Goal: Find specific page/section: Find specific page/section

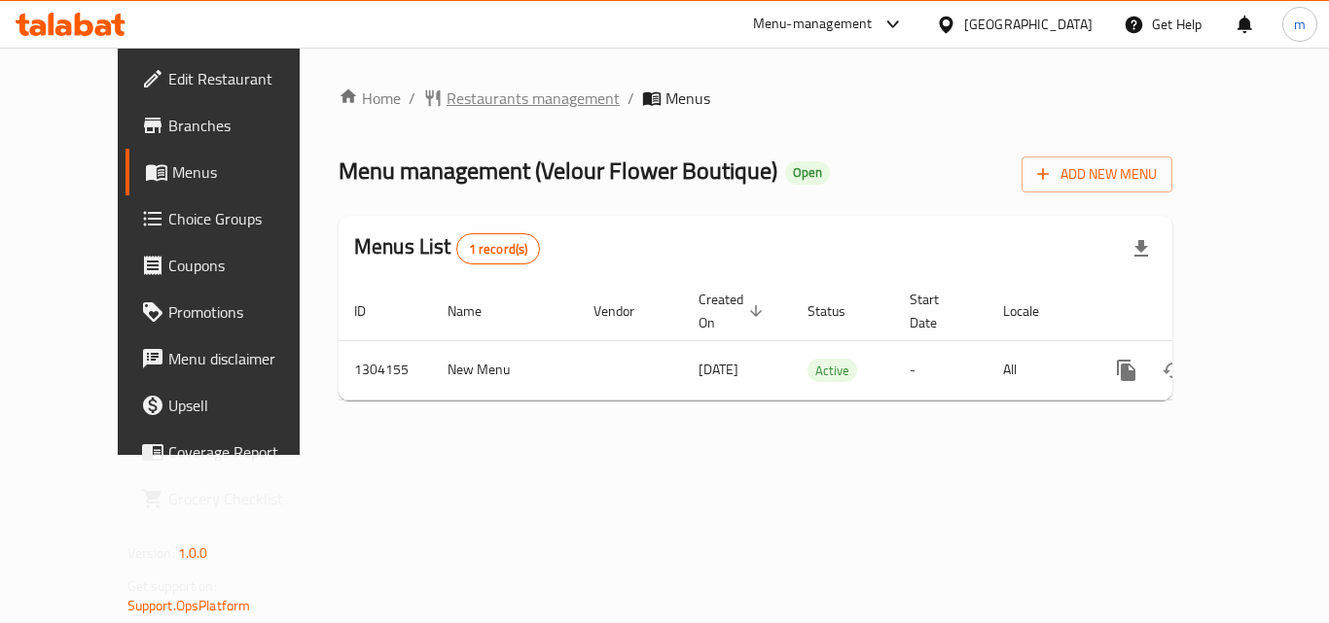
click at [446, 98] on span "Restaurants management" at bounding box center [532, 98] width 173 height 23
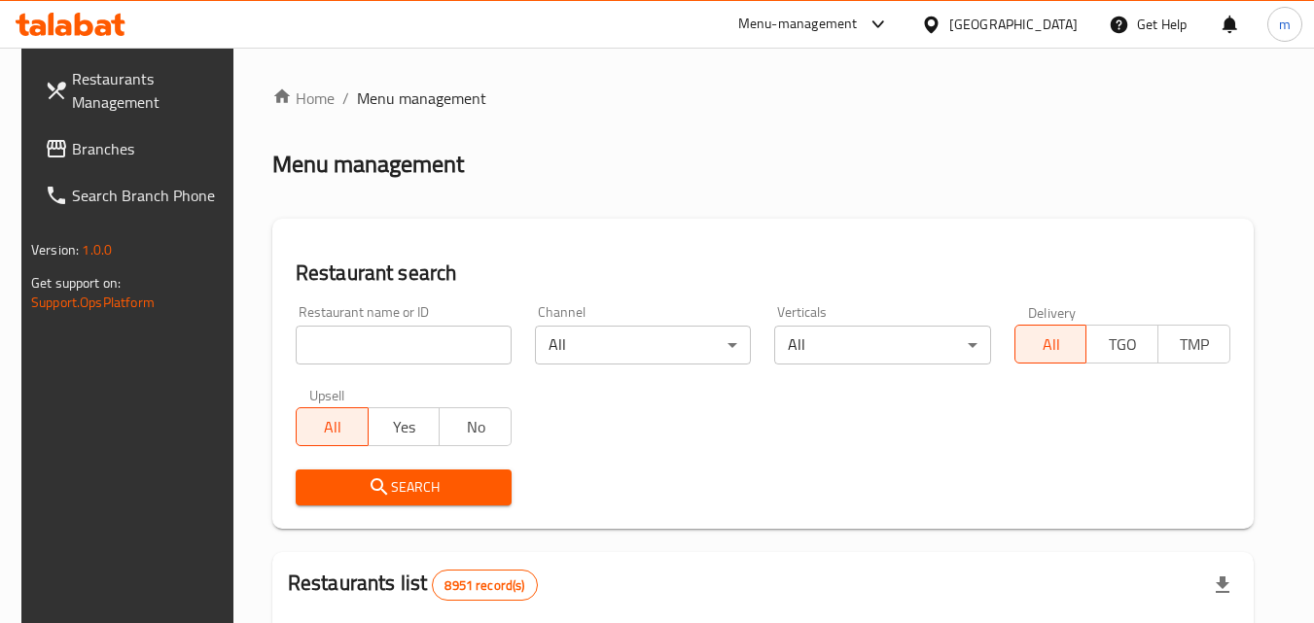
click at [130, 146] on span "Branches" at bounding box center [149, 148] width 154 height 23
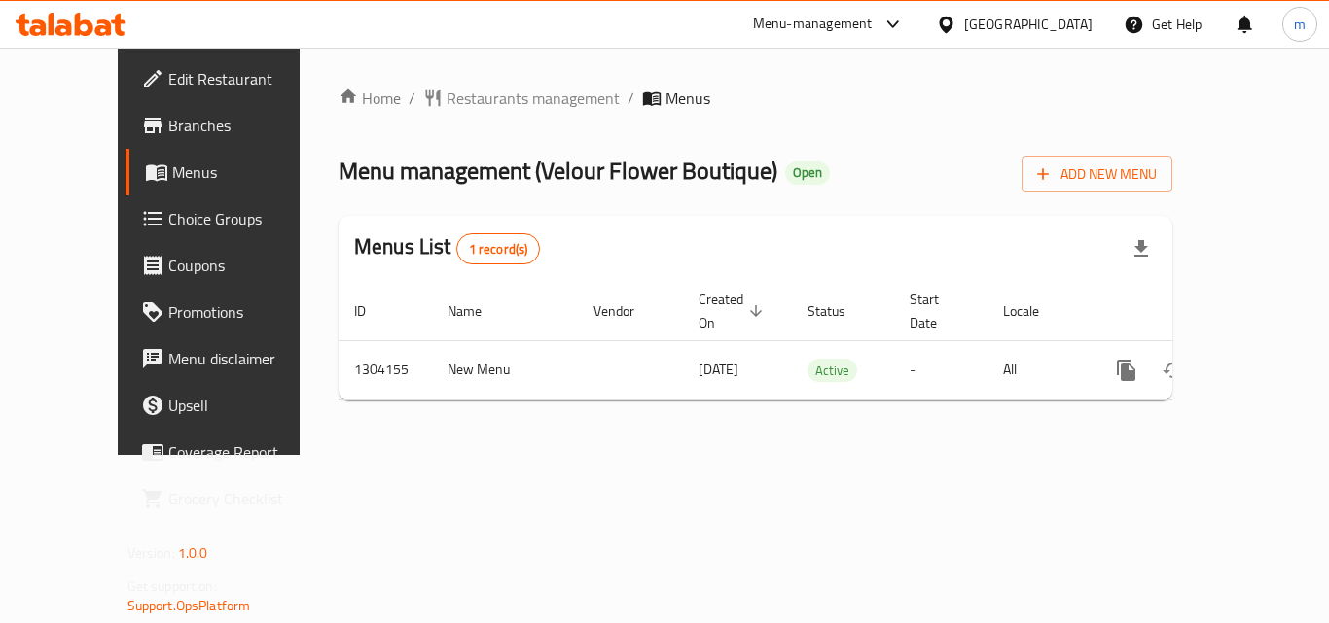
click at [446, 102] on span "Restaurants management" at bounding box center [532, 98] width 173 height 23
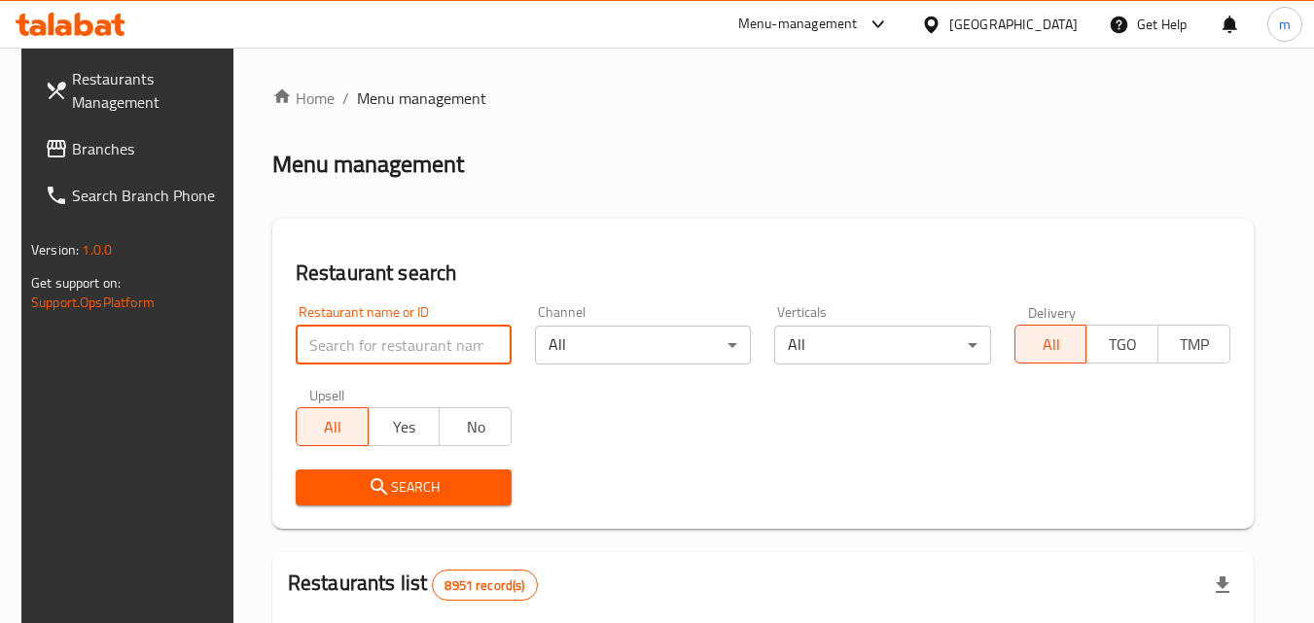
click at [413, 346] on input "search" at bounding box center [404, 345] width 216 height 39
paste input "703085"
type input "703085"
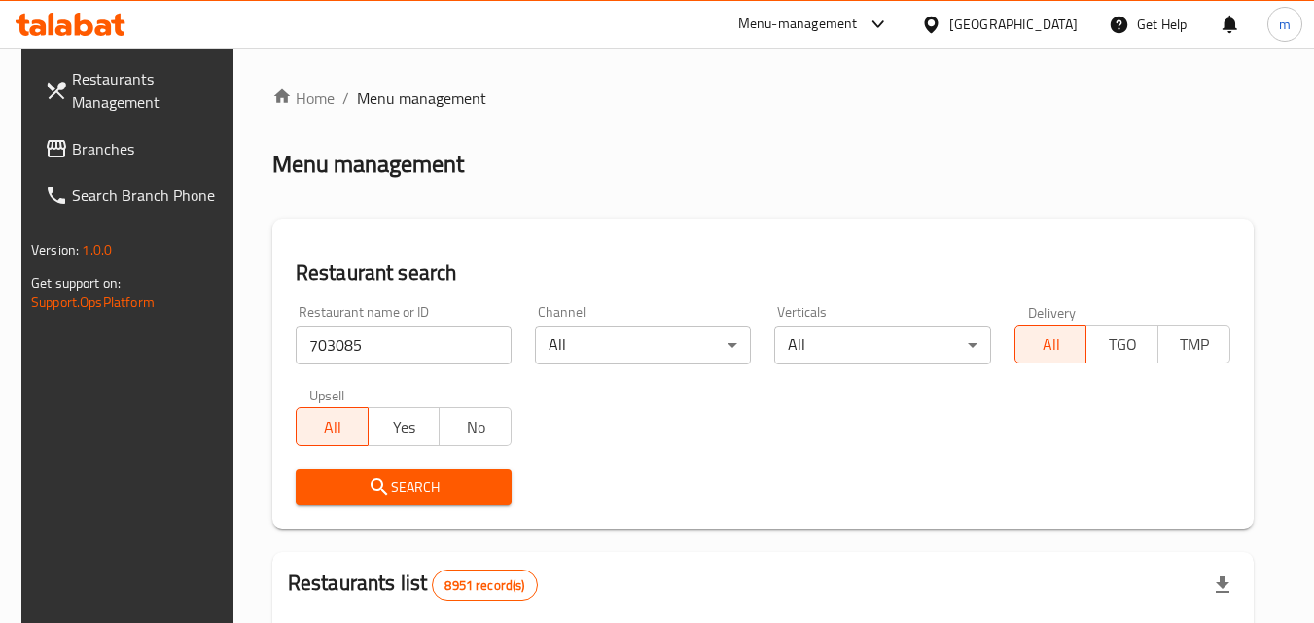
click at [460, 485] on span "Search" at bounding box center [403, 488] width 185 height 24
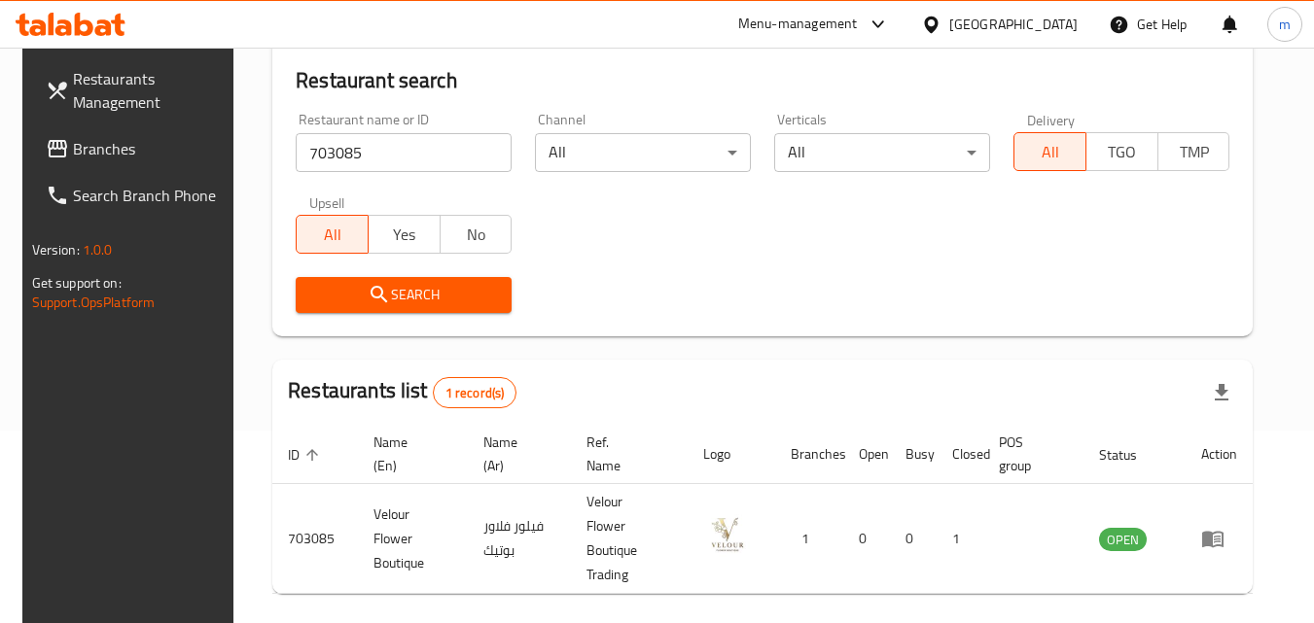
scroll to position [195, 0]
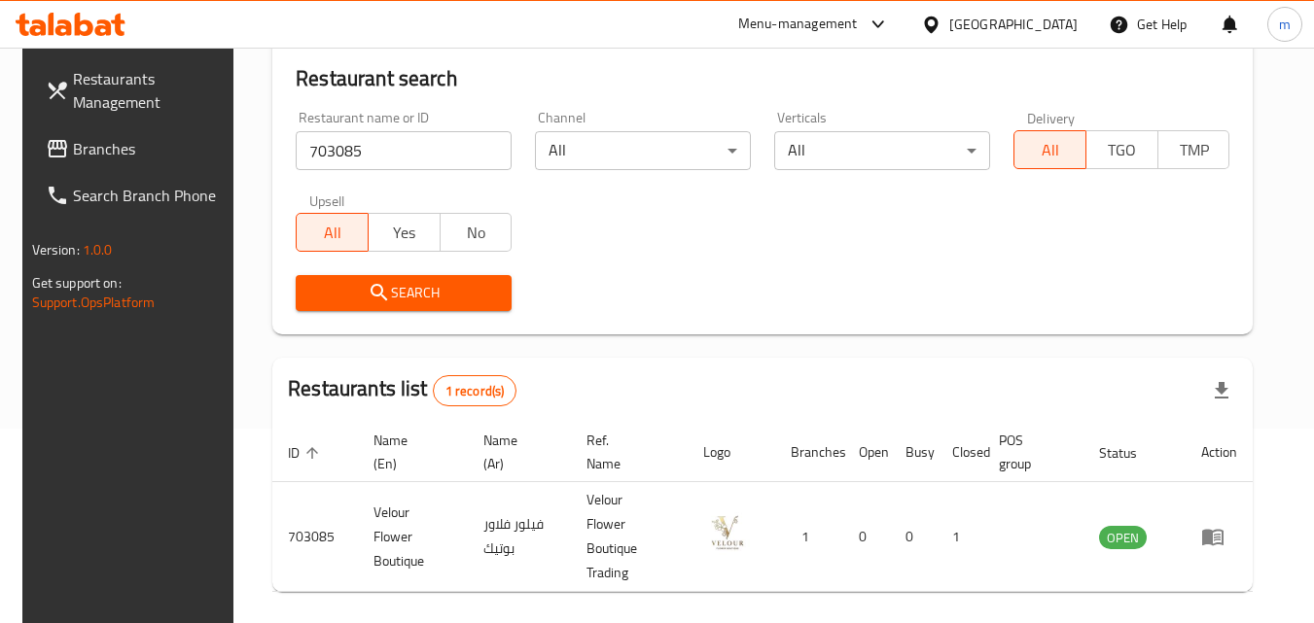
click at [1047, 29] on div "[GEOGRAPHIC_DATA]" at bounding box center [1013, 24] width 128 height 21
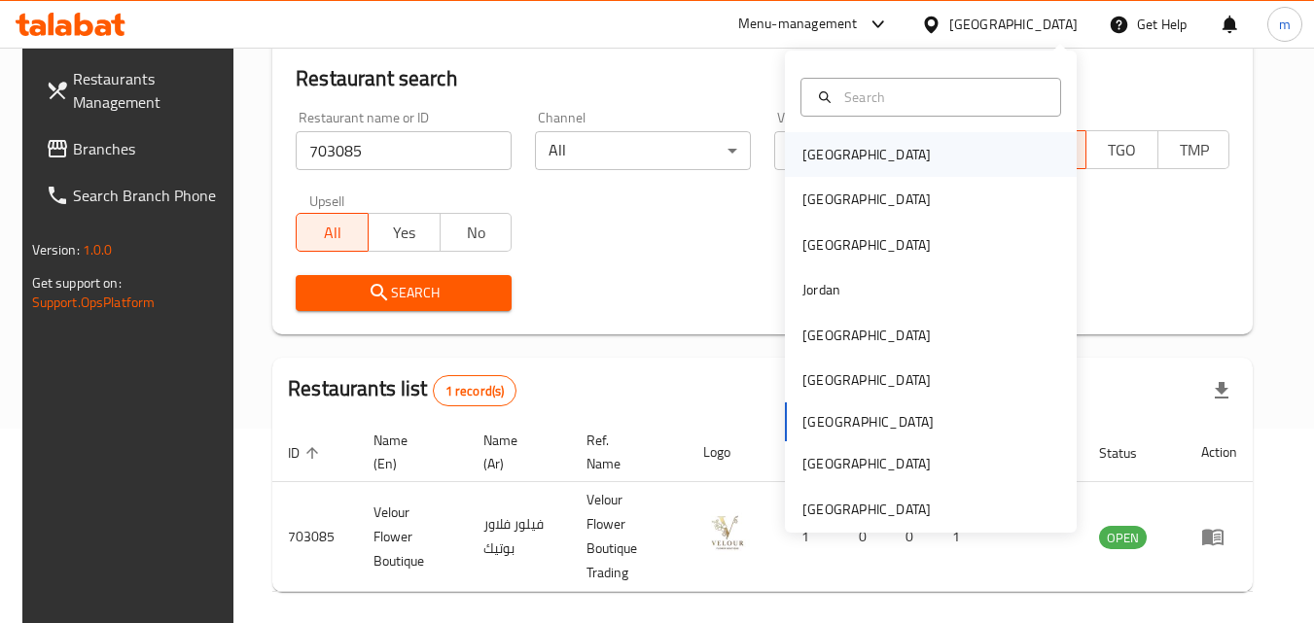
click at [813, 153] on div "Bahrain" at bounding box center [866, 154] width 128 height 21
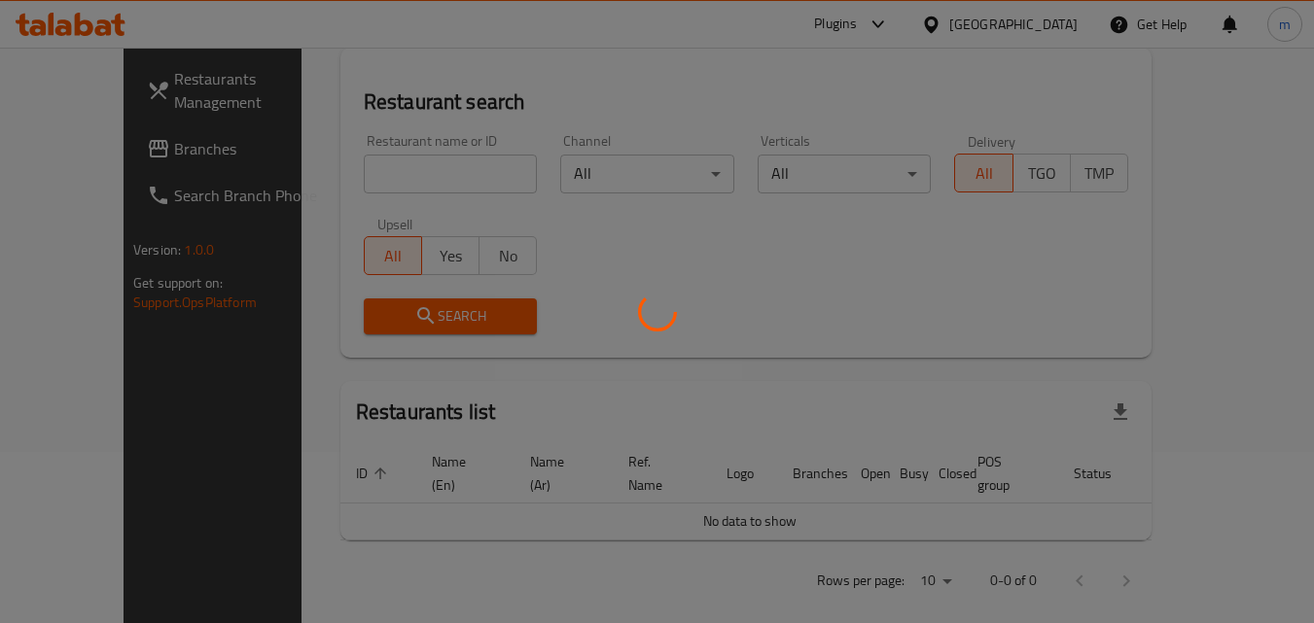
scroll to position [195, 0]
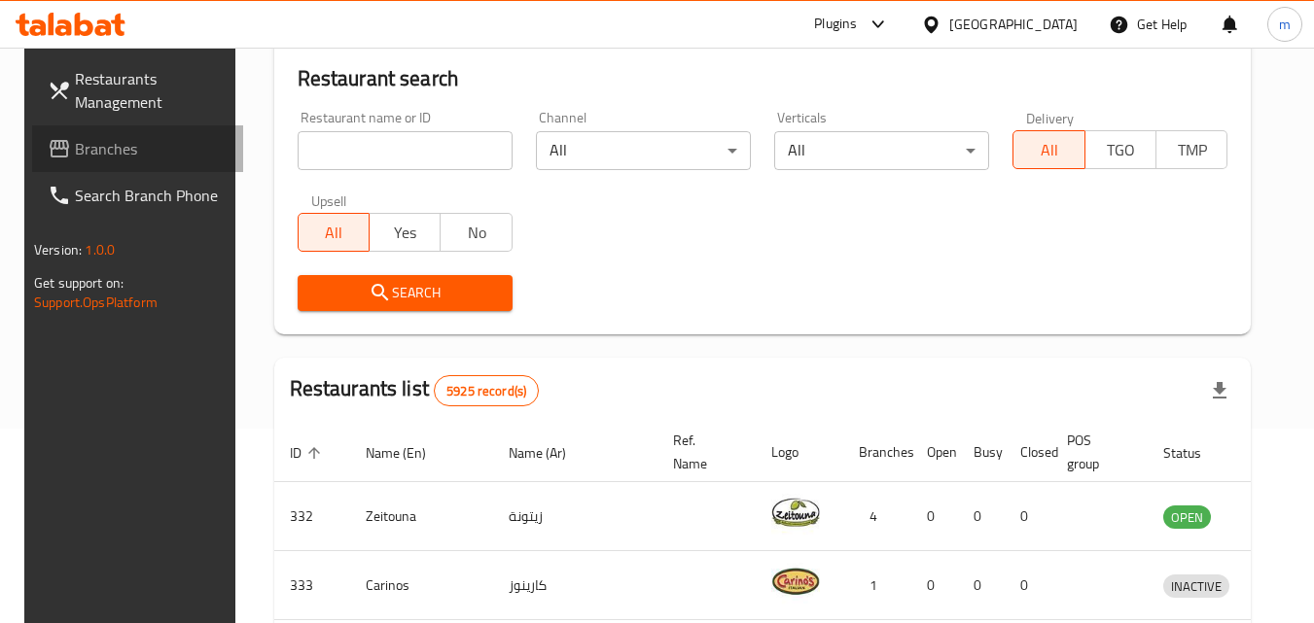
click at [102, 153] on span "Branches" at bounding box center [152, 148] width 154 height 23
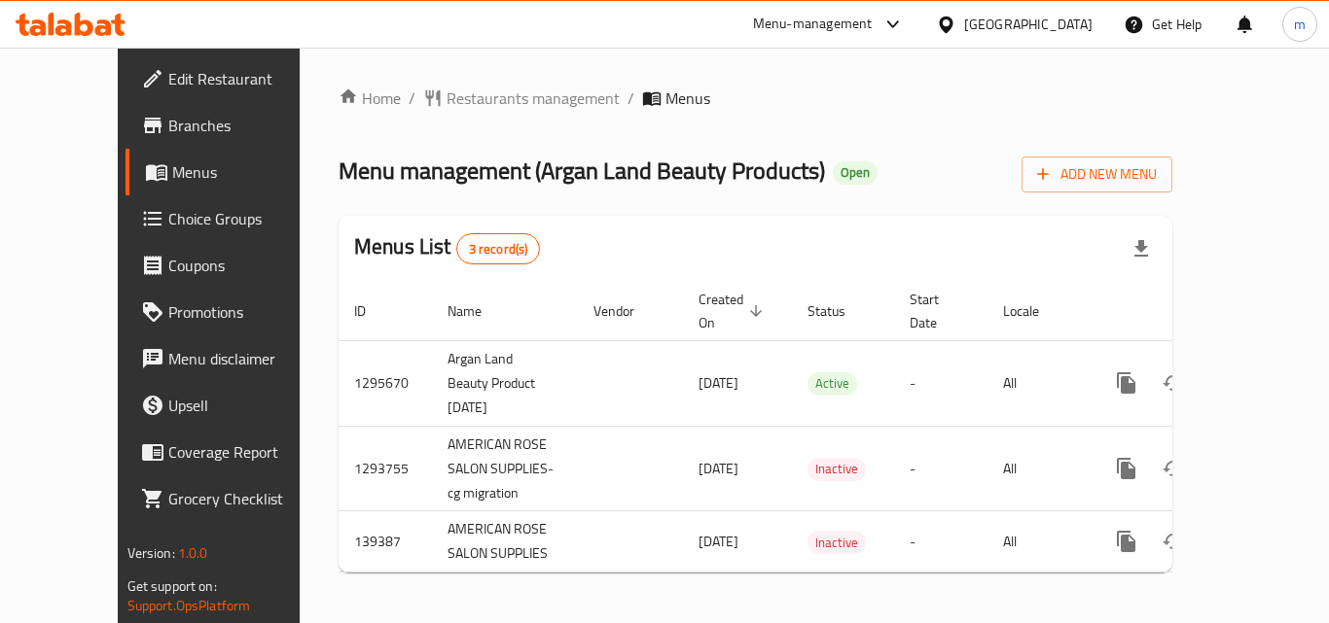
click at [446, 98] on span "Restaurants management" at bounding box center [532, 98] width 173 height 23
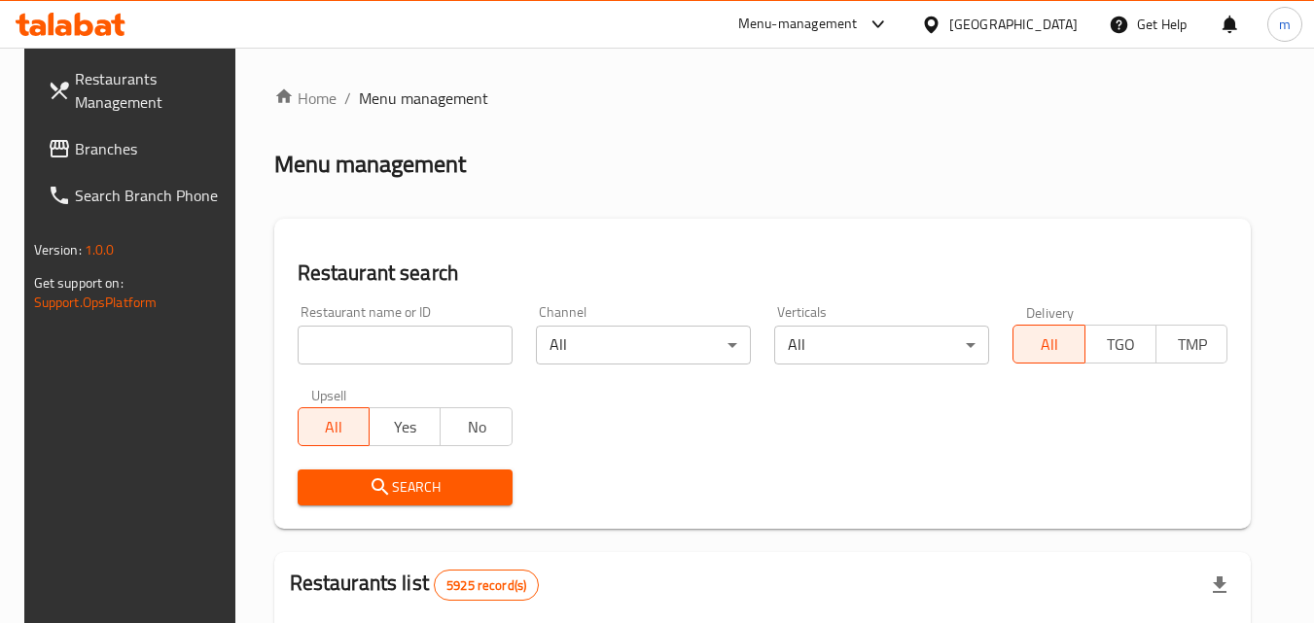
click at [403, 340] on input "search" at bounding box center [405, 345] width 215 height 39
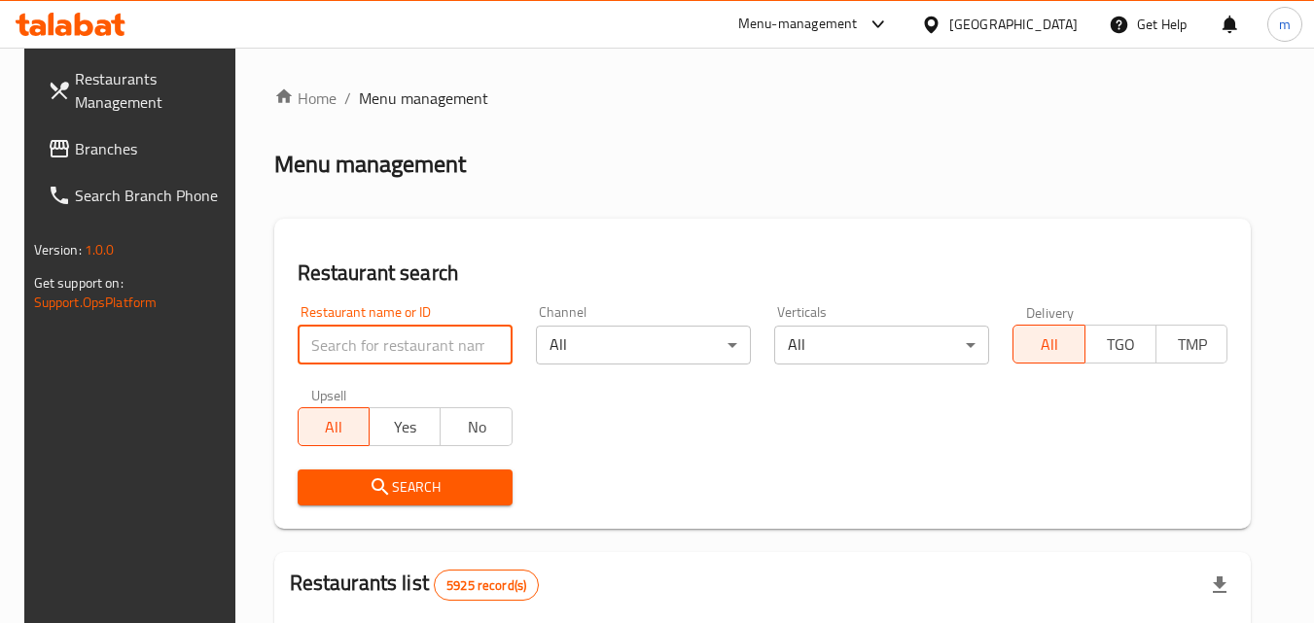
paste input "612007"
type input "612007"
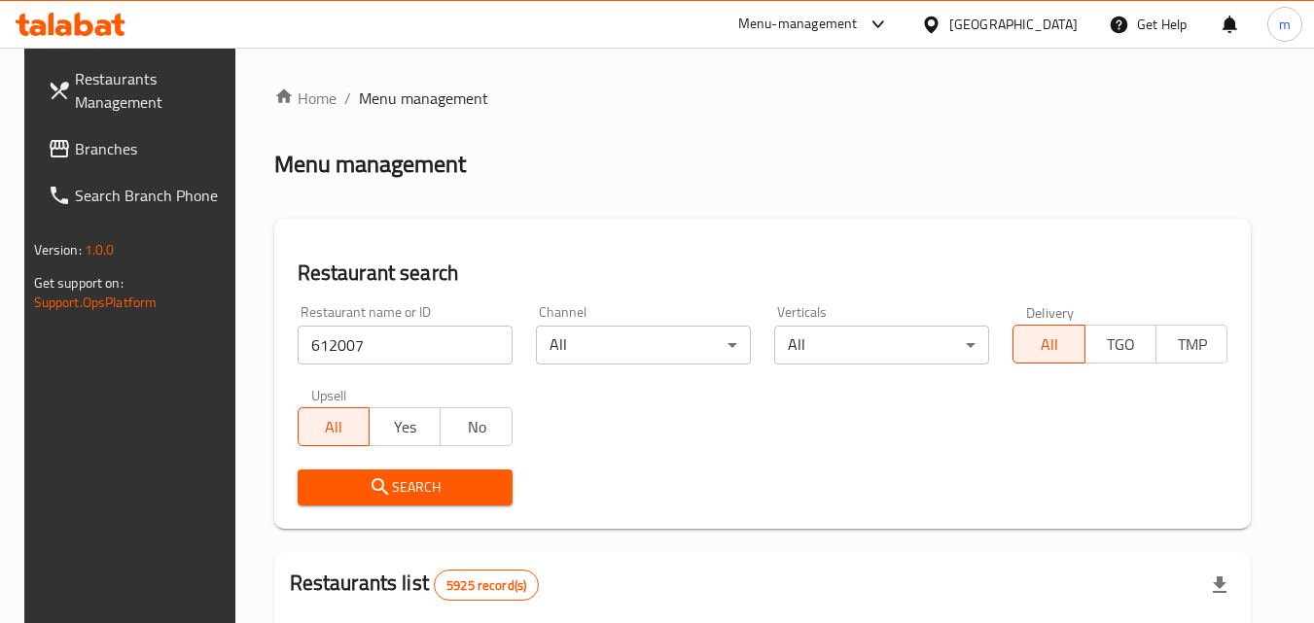
click at [401, 485] on span "Search" at bounding box center [405, 488] width 184 height 24
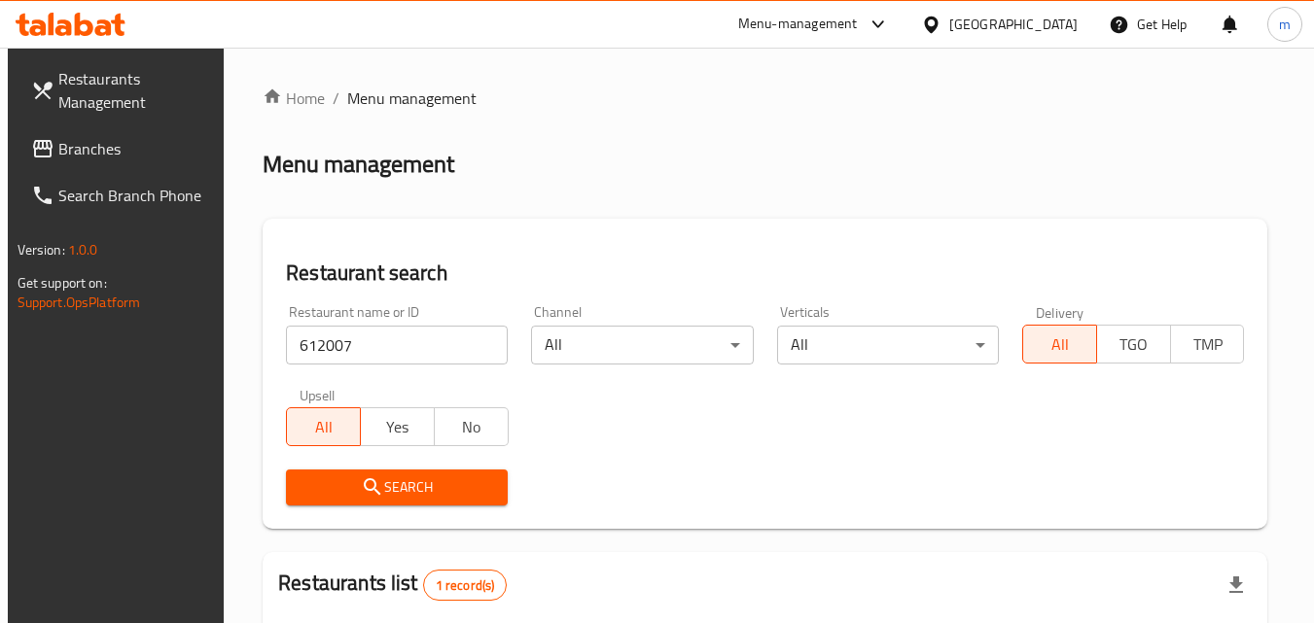
scroll to position [244, 0]
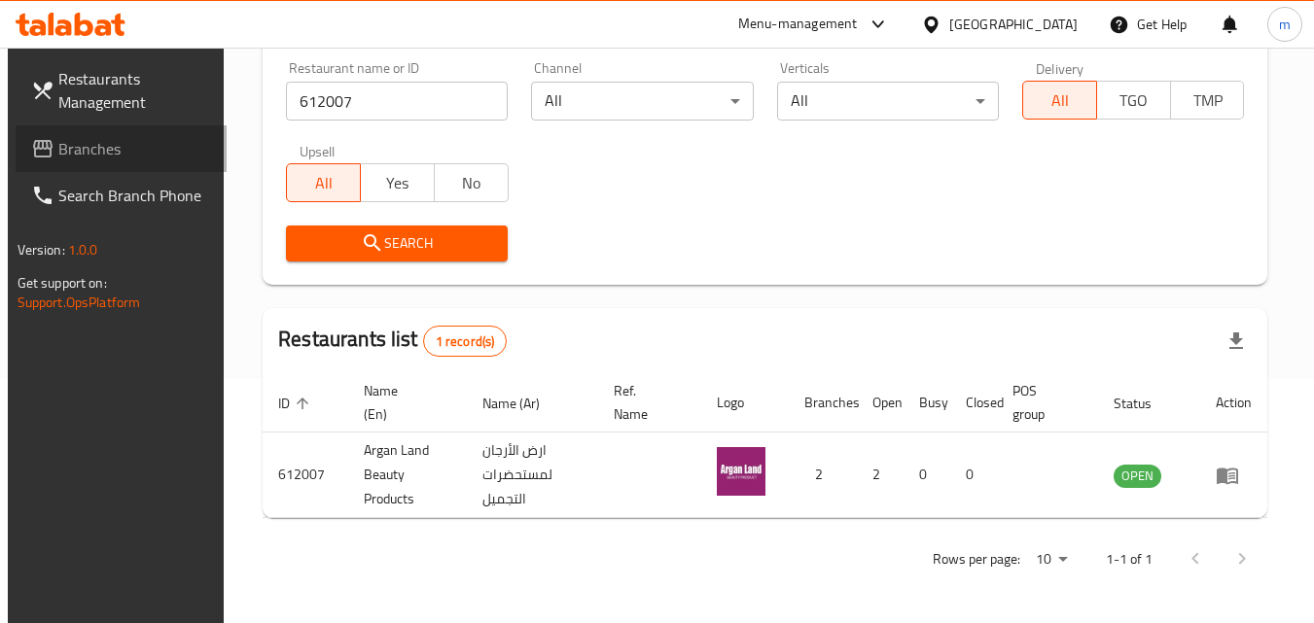
click at [114, 152] on span "Branches" at bounding box center [135, 148] width 154 height 23
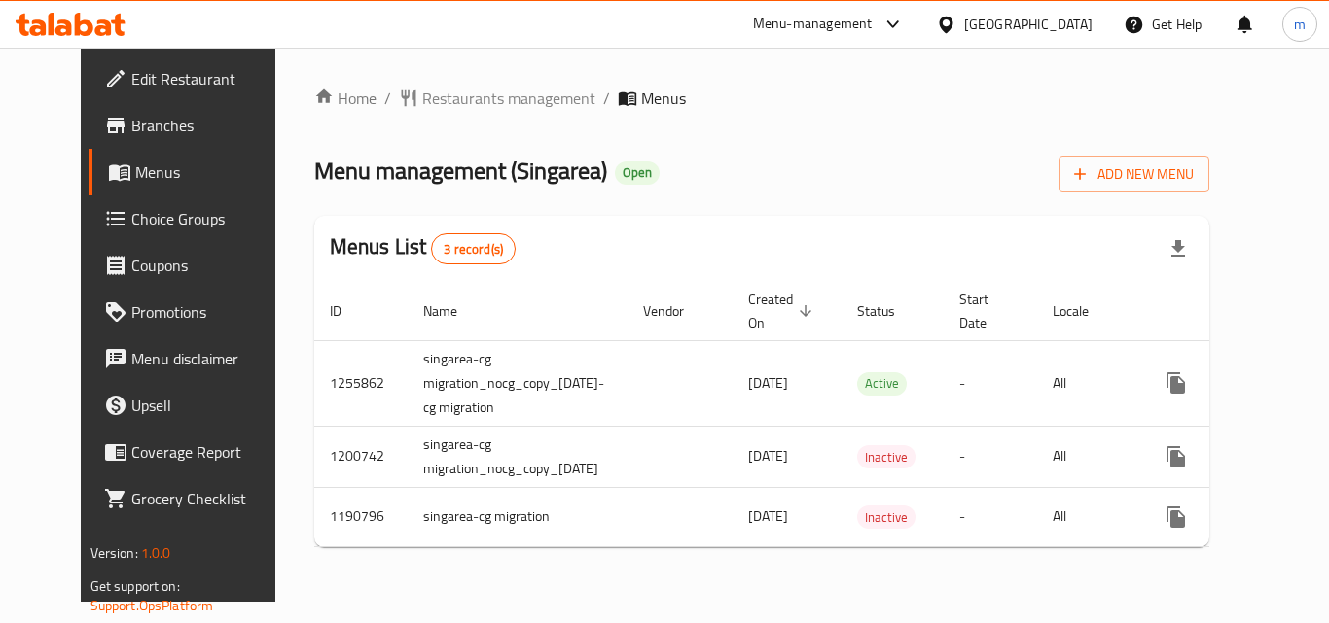
click at [457, 100] on span "Restaurants management" at bounding box center [508, 98] width 173 height 23
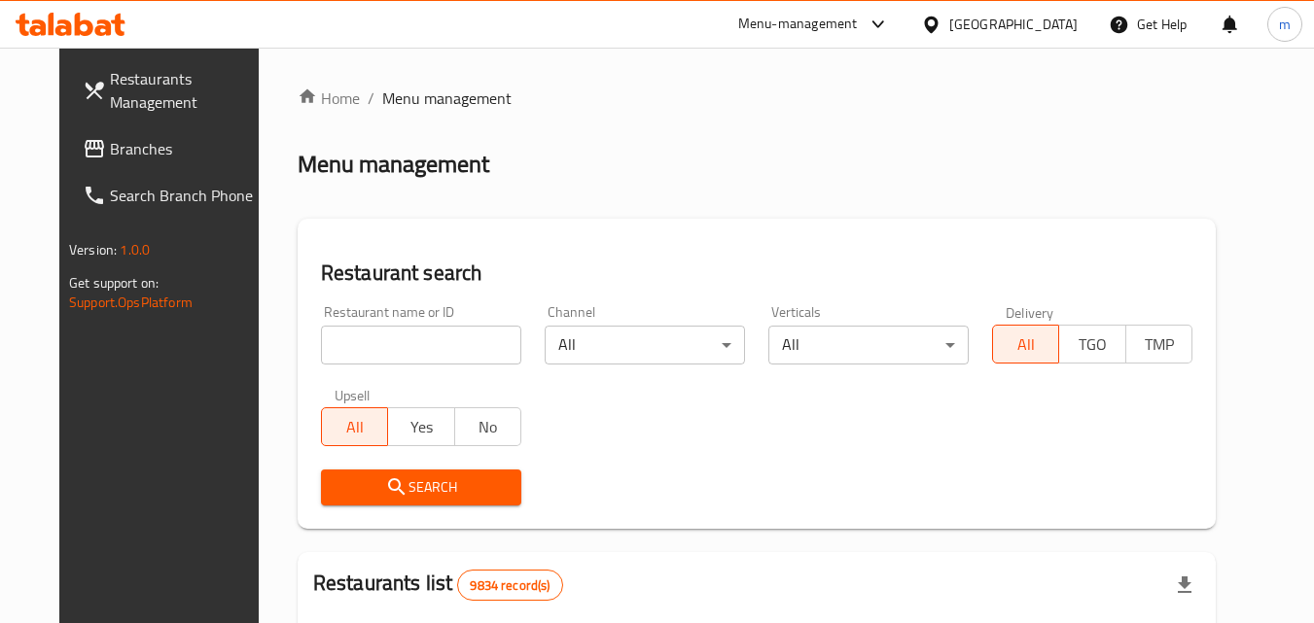
click at [393, 354] on input "search" at bounding box center [421, 345] width 200 height 39
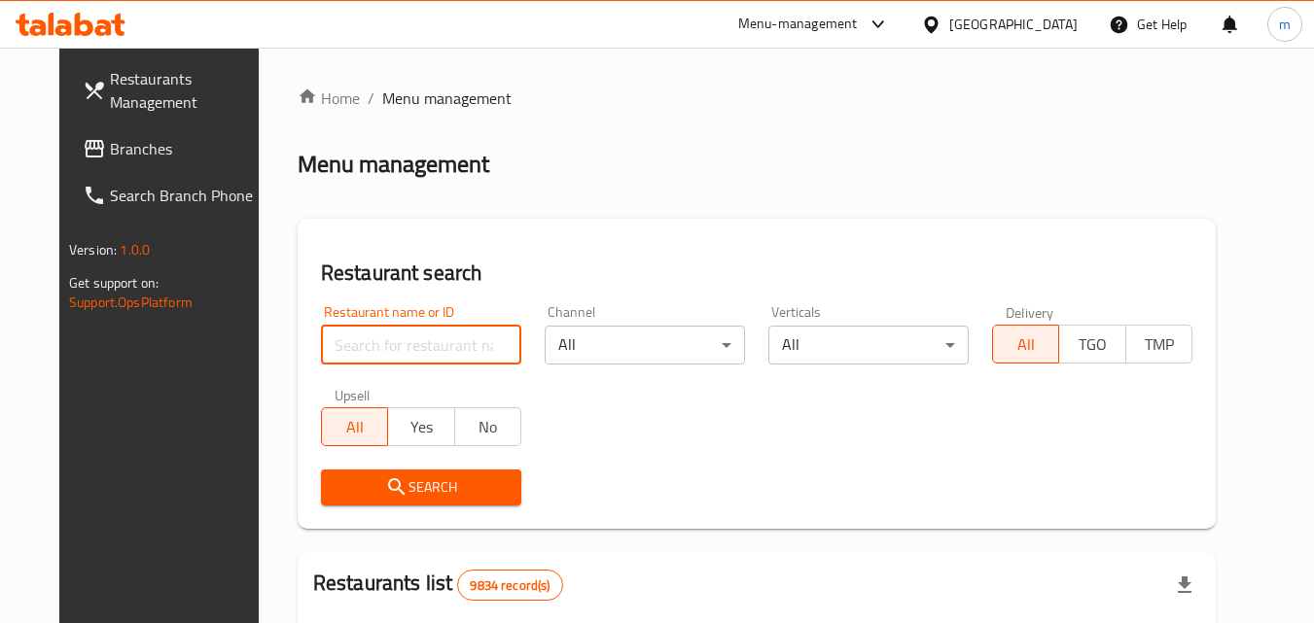
paste input "623221"
type input "623221"
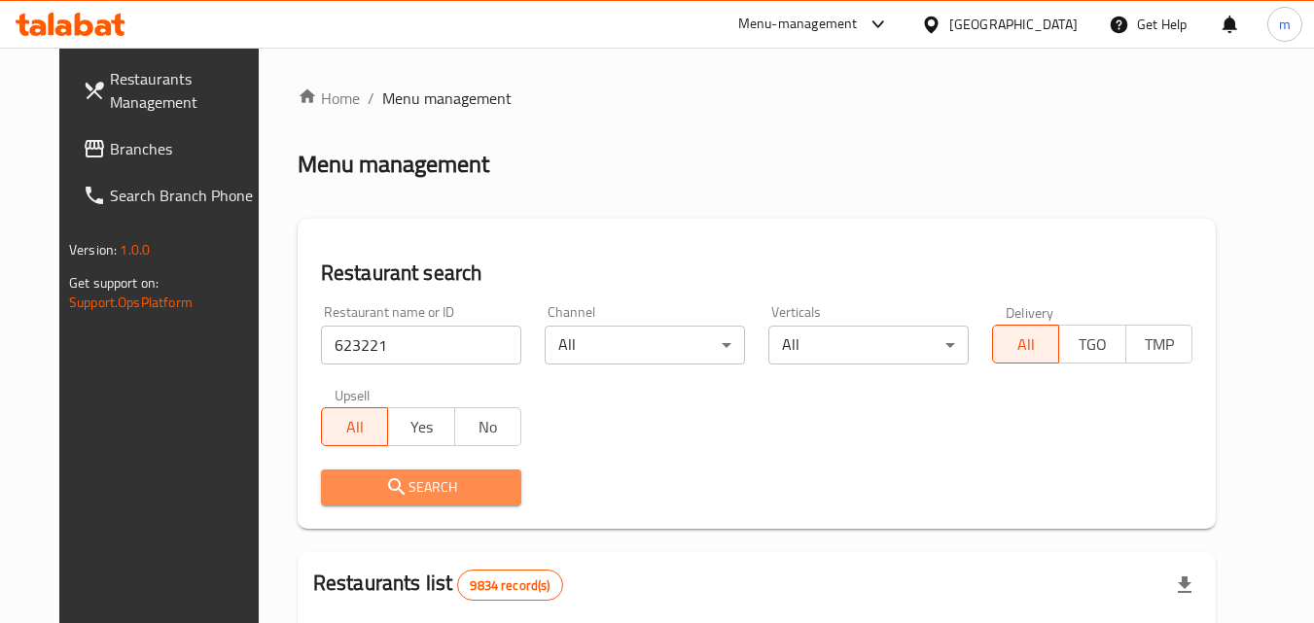
click at [385, 482] on icon "submit" at bounding box center [396, 487] width 23 height 23
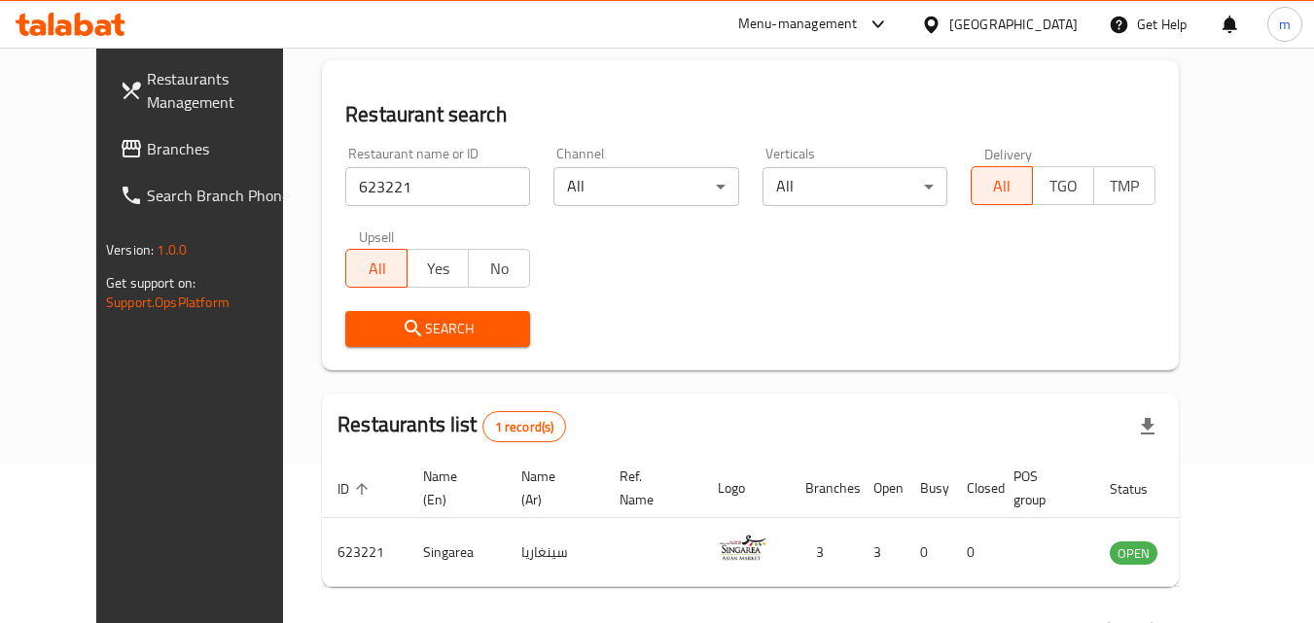
scroll to position [195, 0]
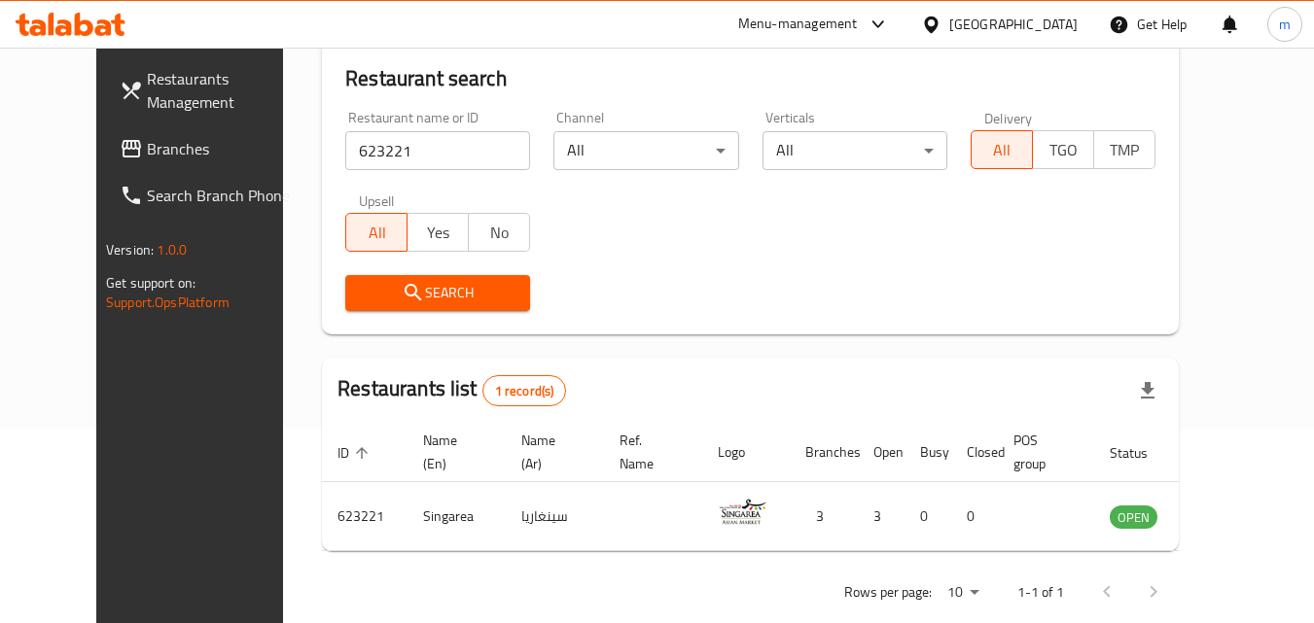
click at [1070, 32] on div "Kuwait" at bounding box center [1013, 24] width 128 height 21
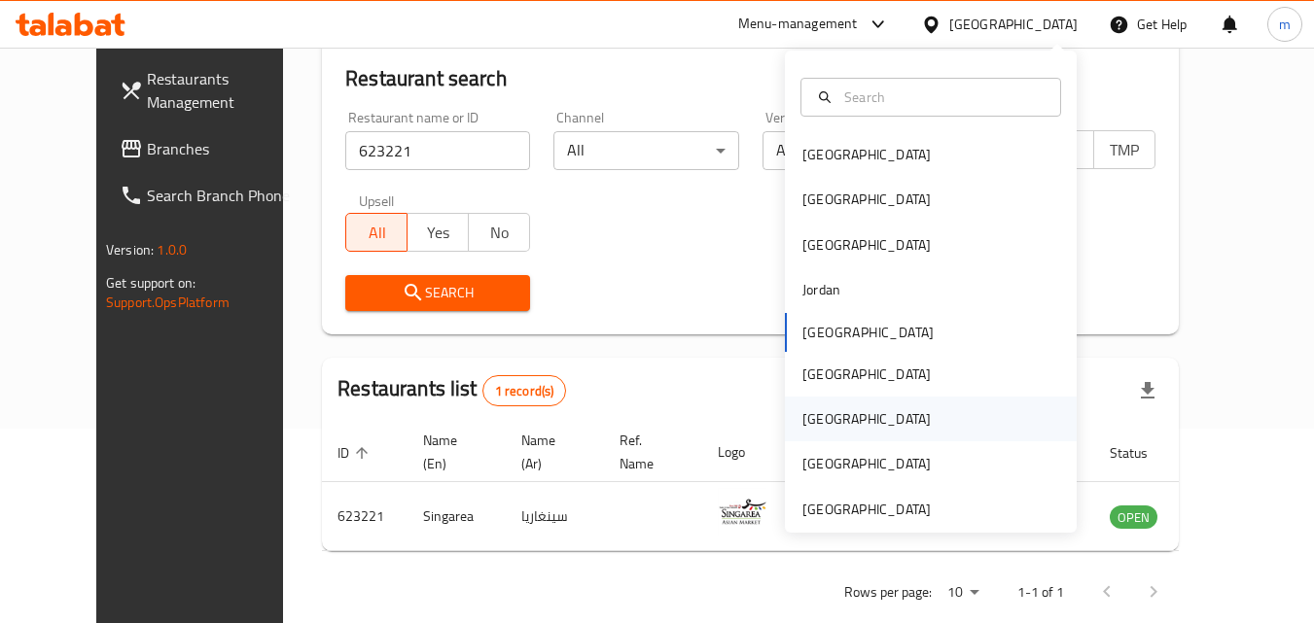
click at [841, 430] on div "Qatar" at bounding box center [931, 419] width 292 height 45
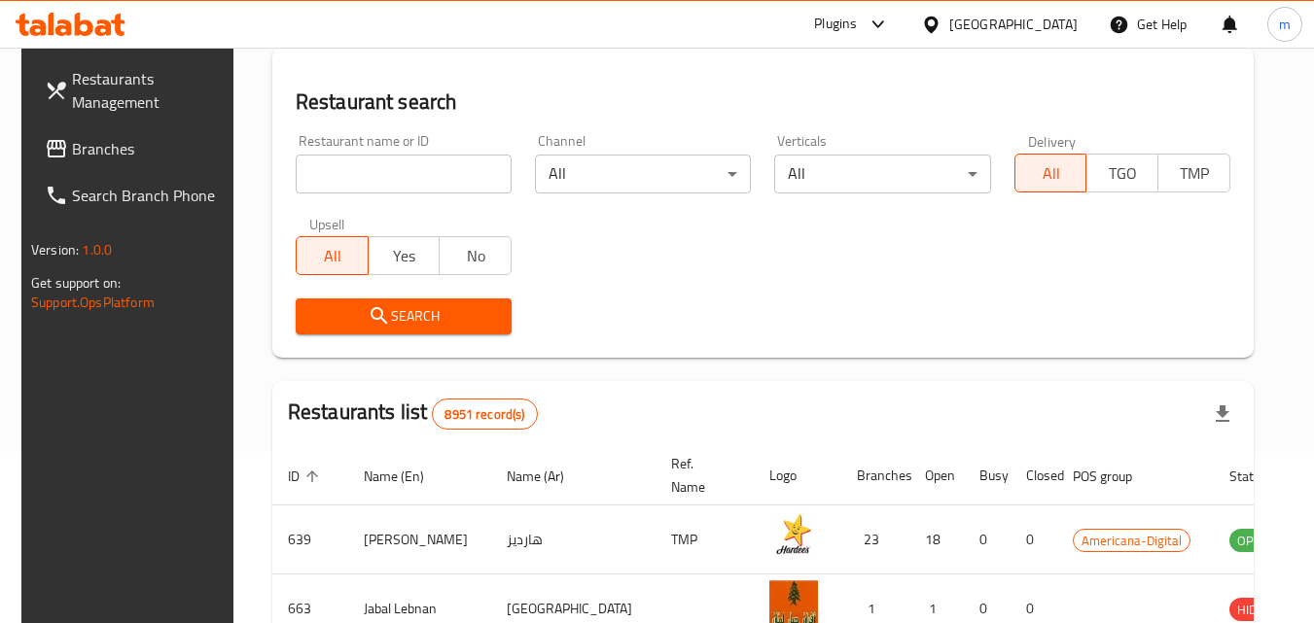
scroll to position [195, 0]
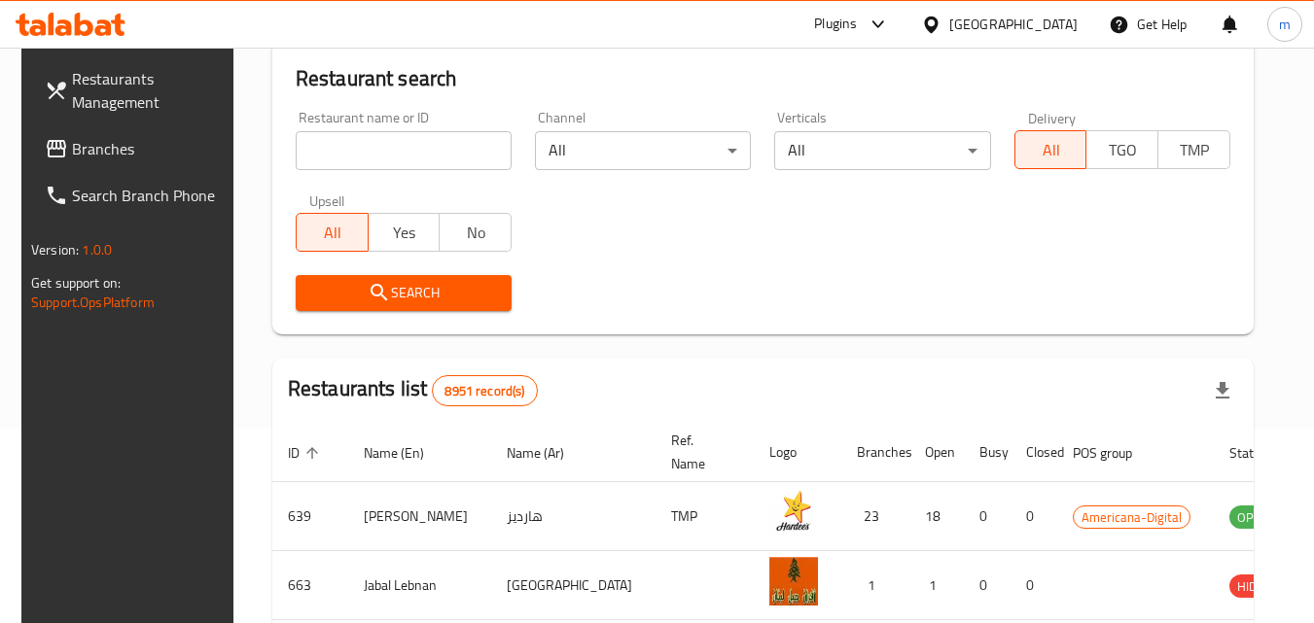
click at [85, 143] on span "Branches" at bounding box center [149, 148] width 154 height 23
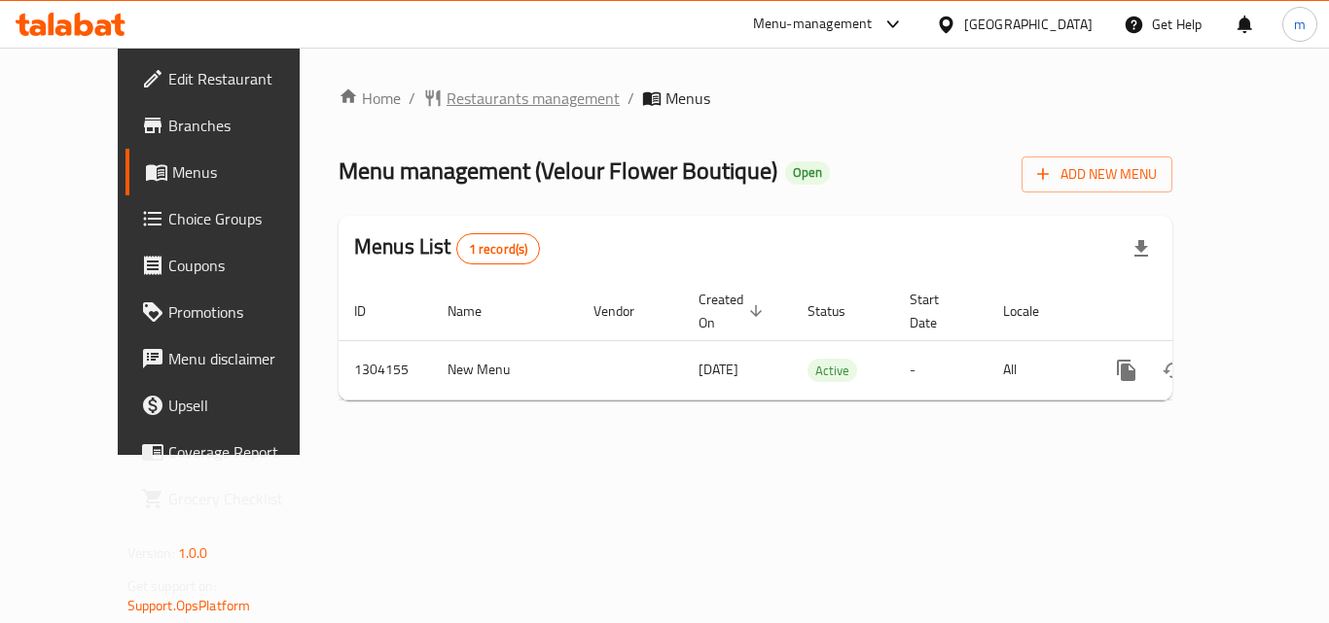
click at [470, 103] on span "Restaurants management" at bounding box center [532, 98] width 173 height 23
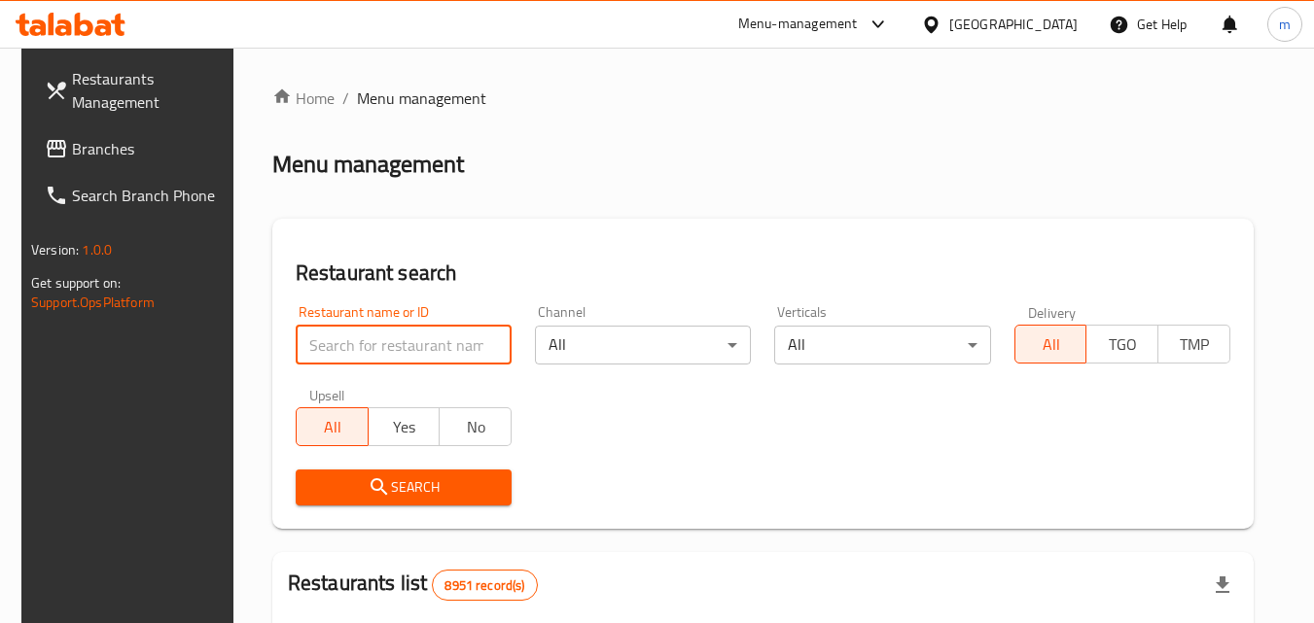
click at [428, 355] on input "search" at bounding box center [404, 345] width 216 height 39
paste input "703085"
type input "703085"
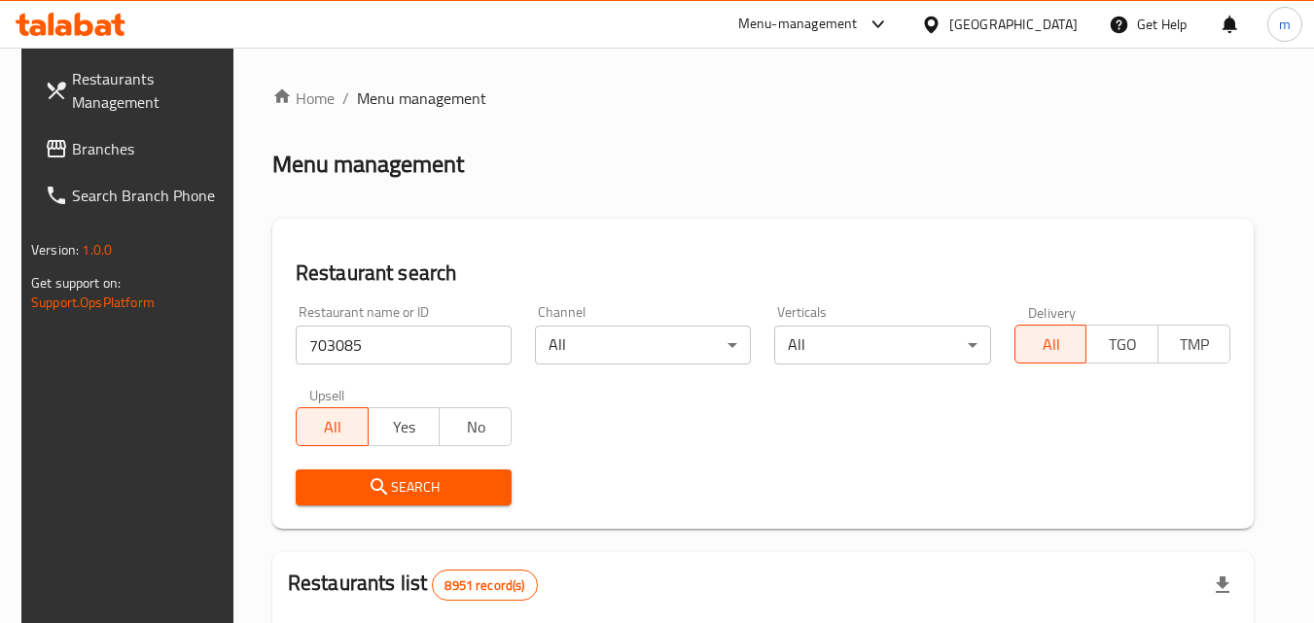
click at [418, 498] on span "Search" at bounding box center [403, 488] width 185 height 24
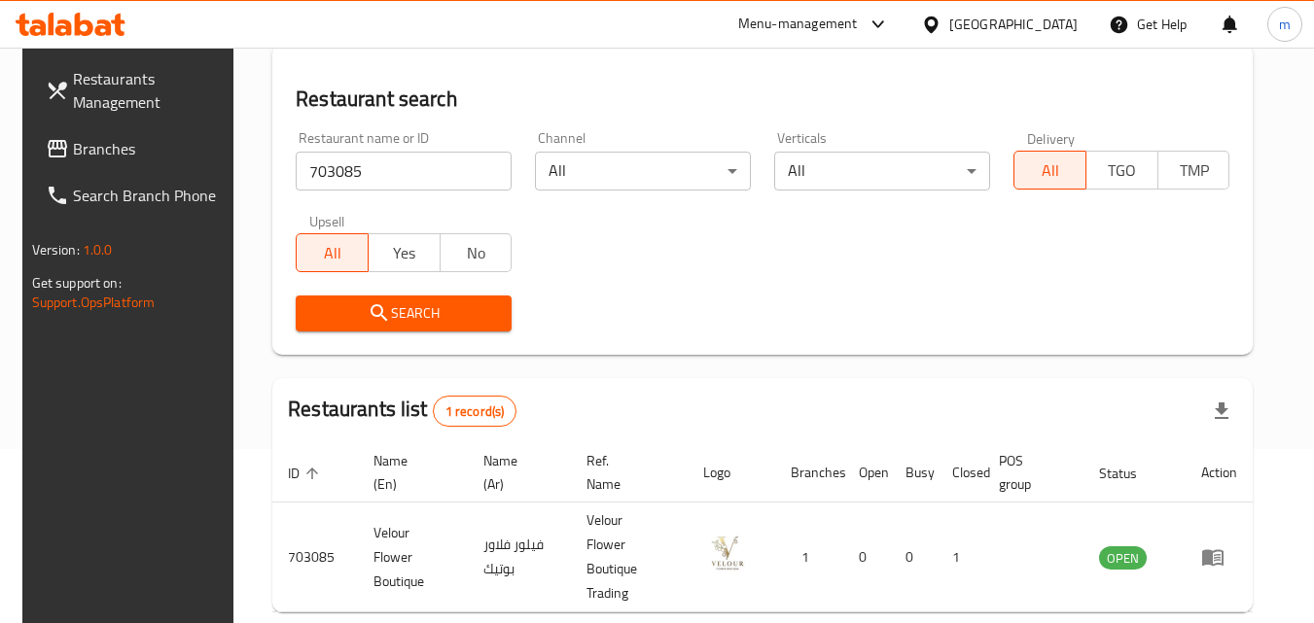
scroll to position [195, 0]
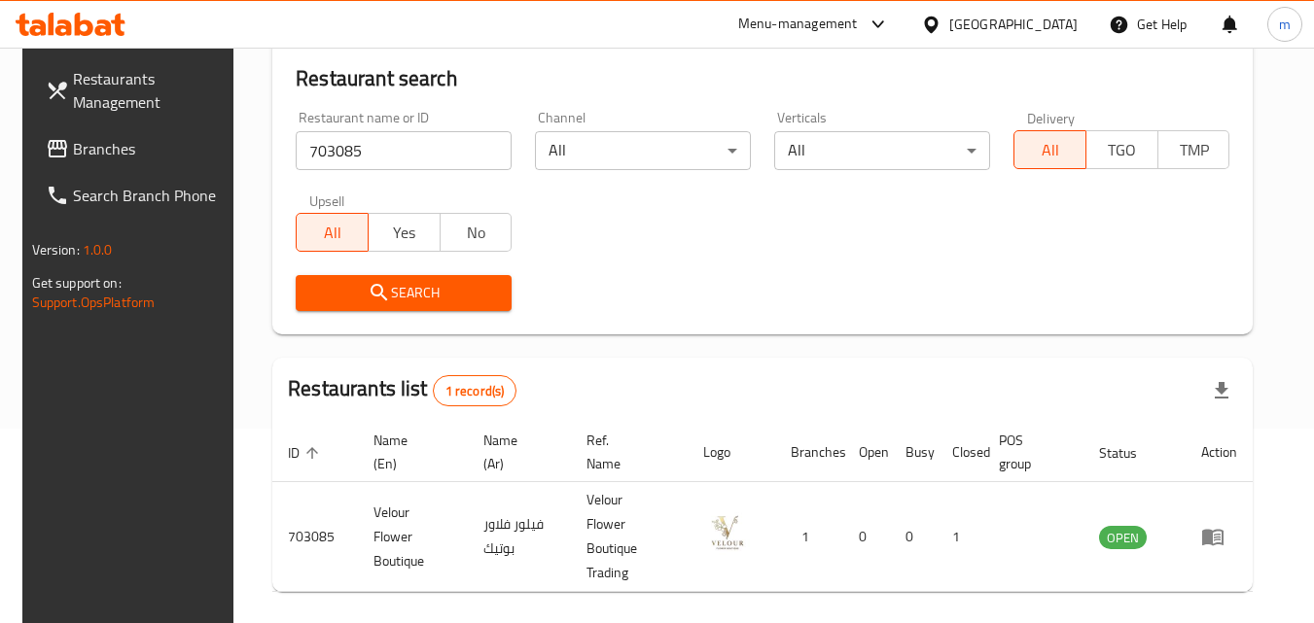
click at [159, 137] on span "Branches" at bounding box center [150, 148] width 154 height 23
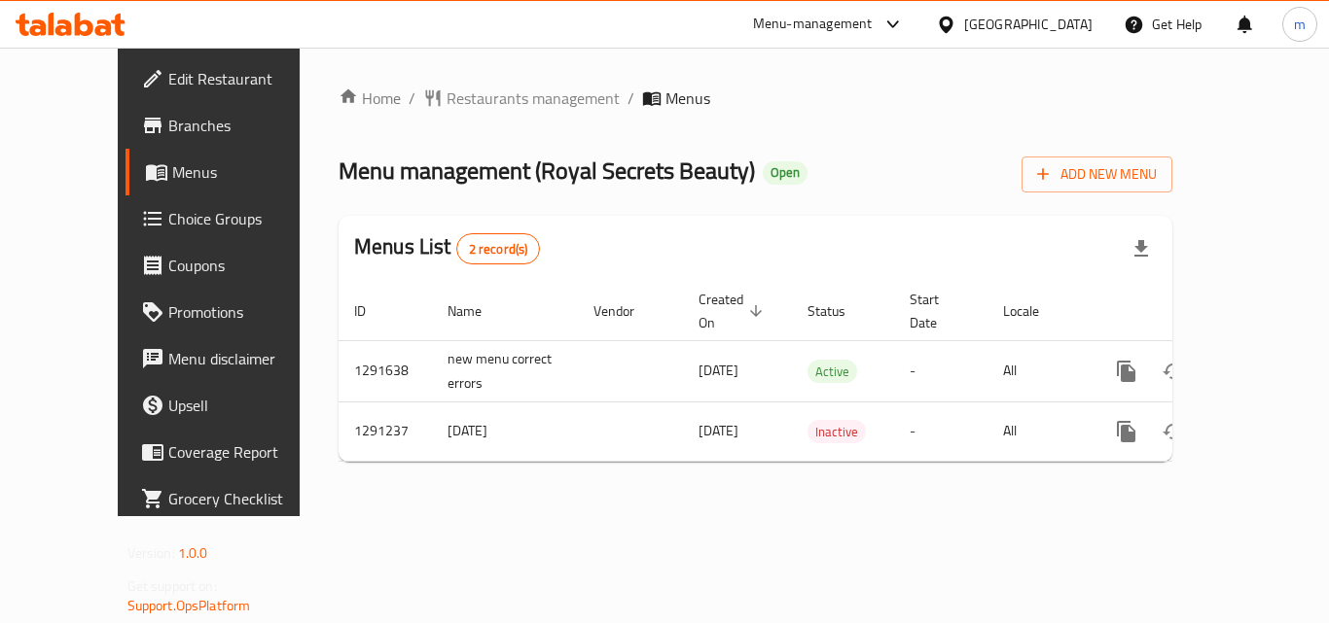
click at [480, 98] on span "Restaurants management" at bounding box center [532, 98] width 173 height 23
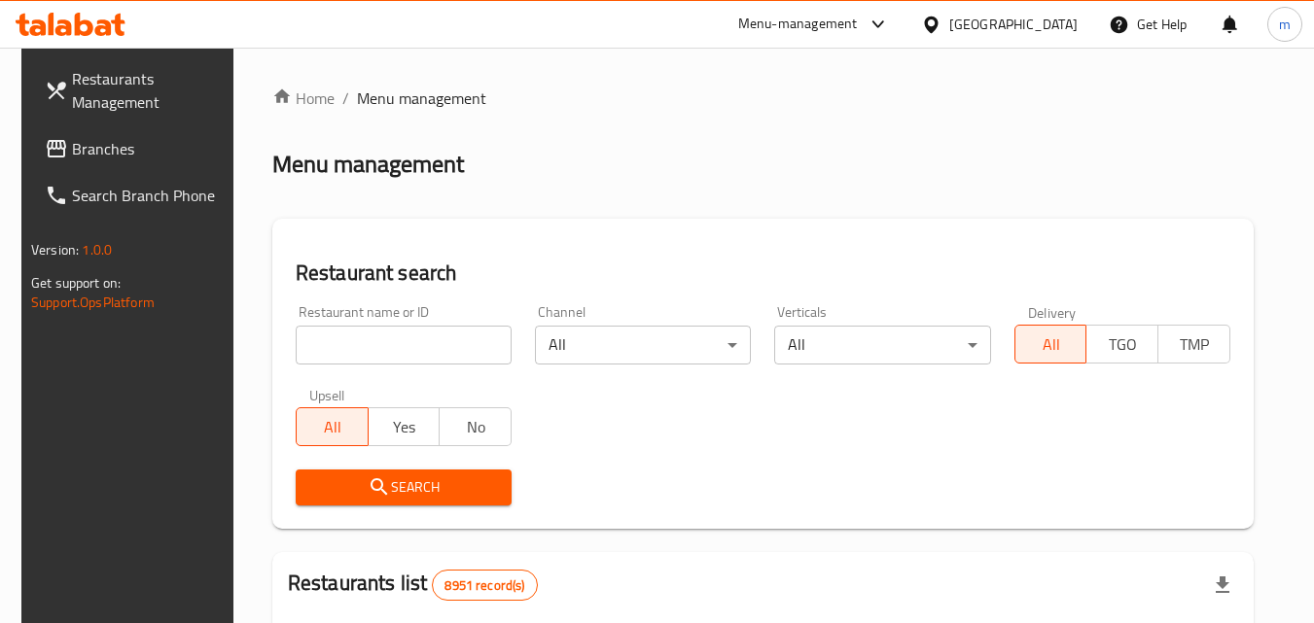
click at [375, 358] on input "search" at bounding box center [404, 345] width 216 height 39
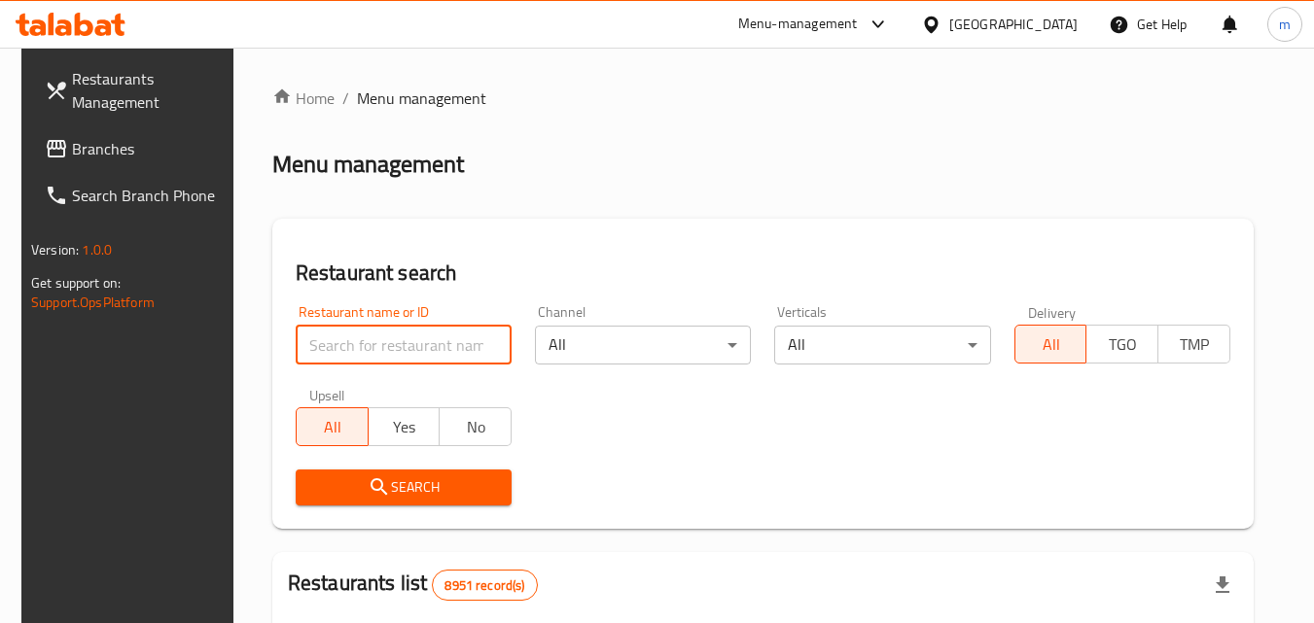
paste input "698502"
type input "698502"
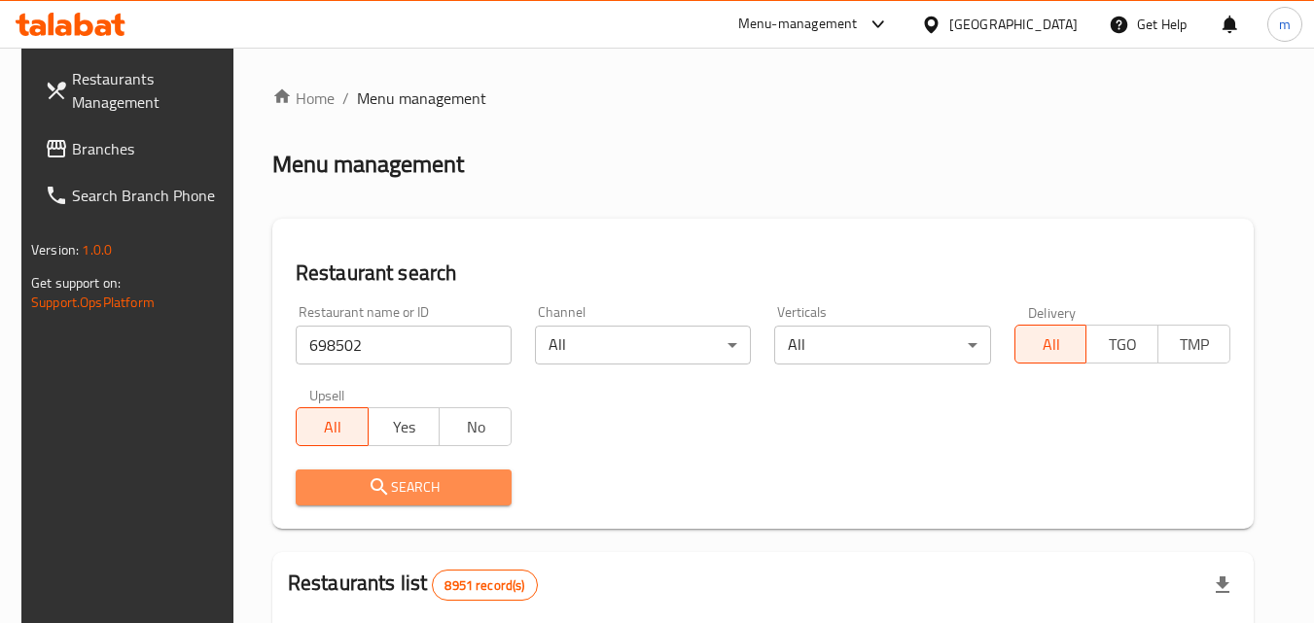
click at [355, 498] on span "Search" at bounding box center [403, 488] width 185 height 24
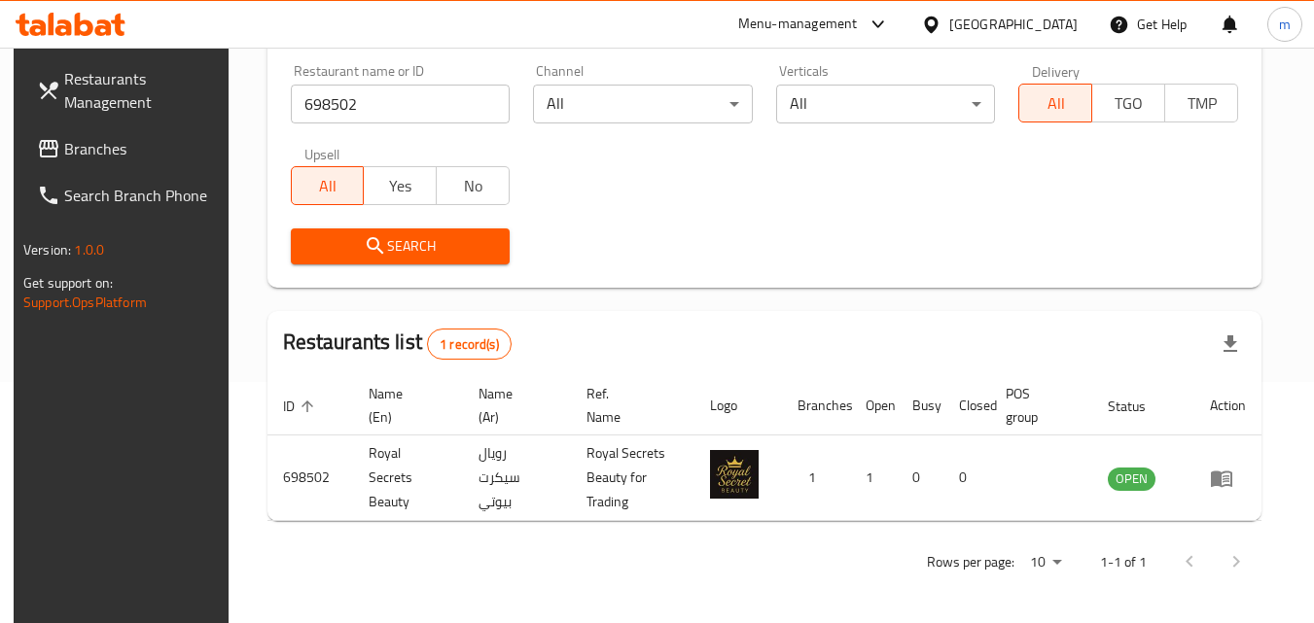
scroll to position [244, 0]
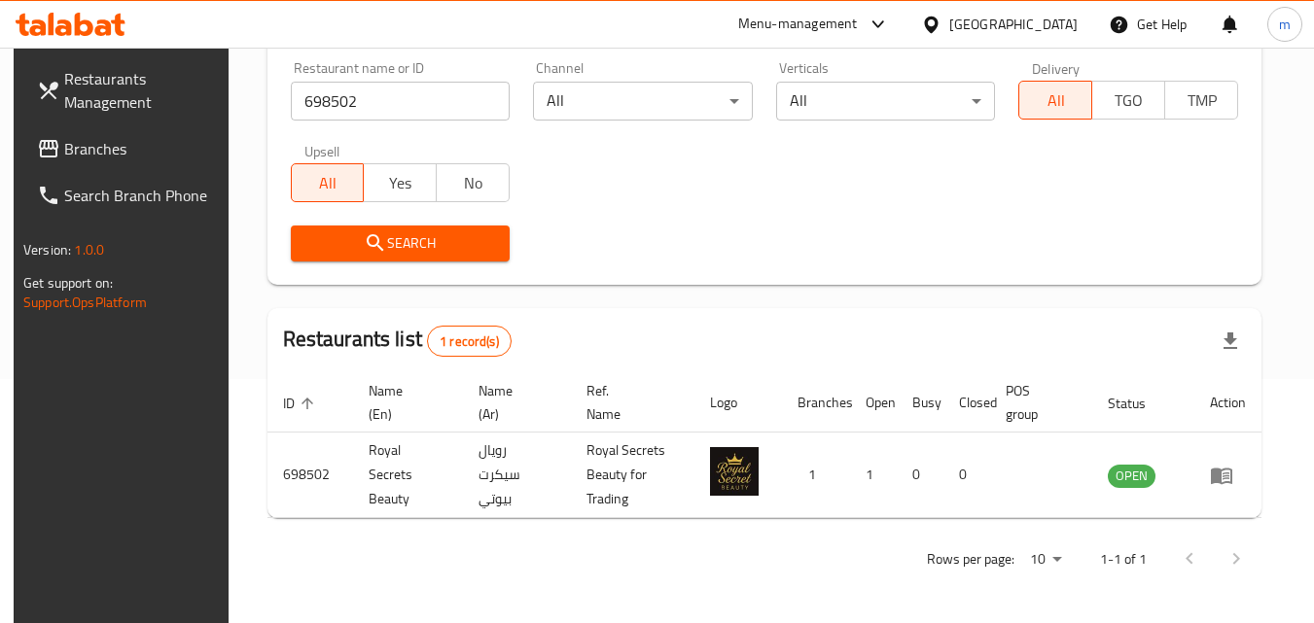
click at [148, 143] on span "Branches" at bounding box center [141, 148] width 154 height 23
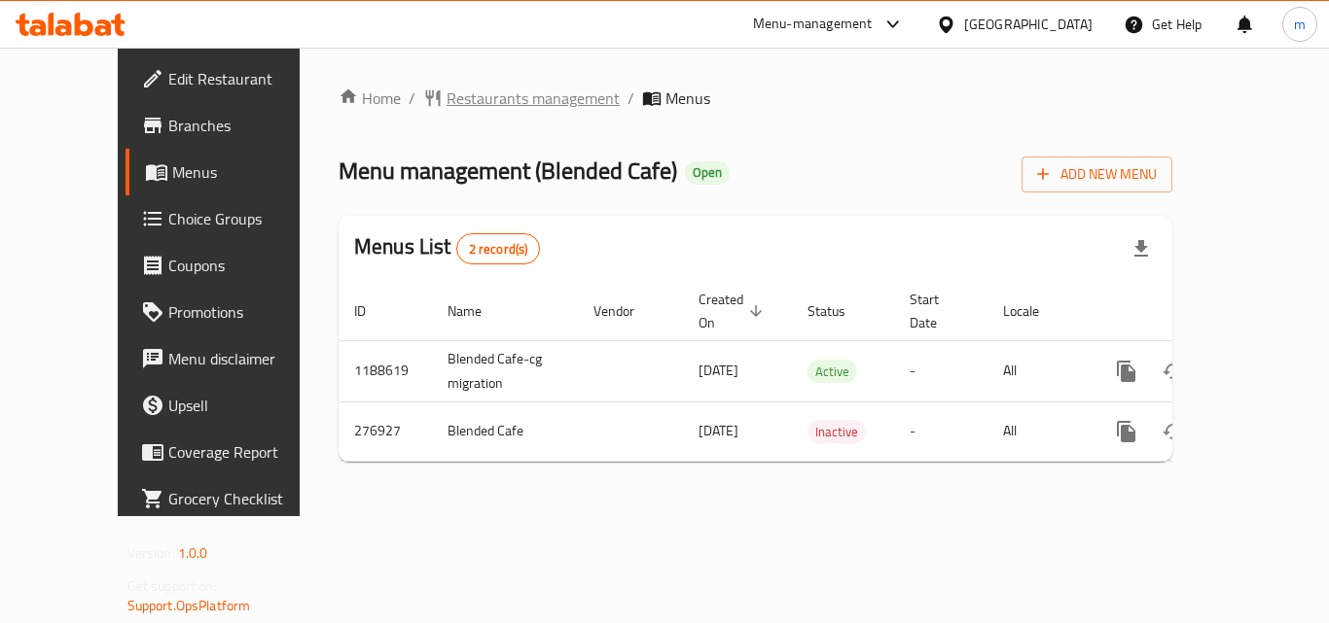
click at [457, 100] on span "Restaurants management" at bounding box center [532, 98] width 173 height 23
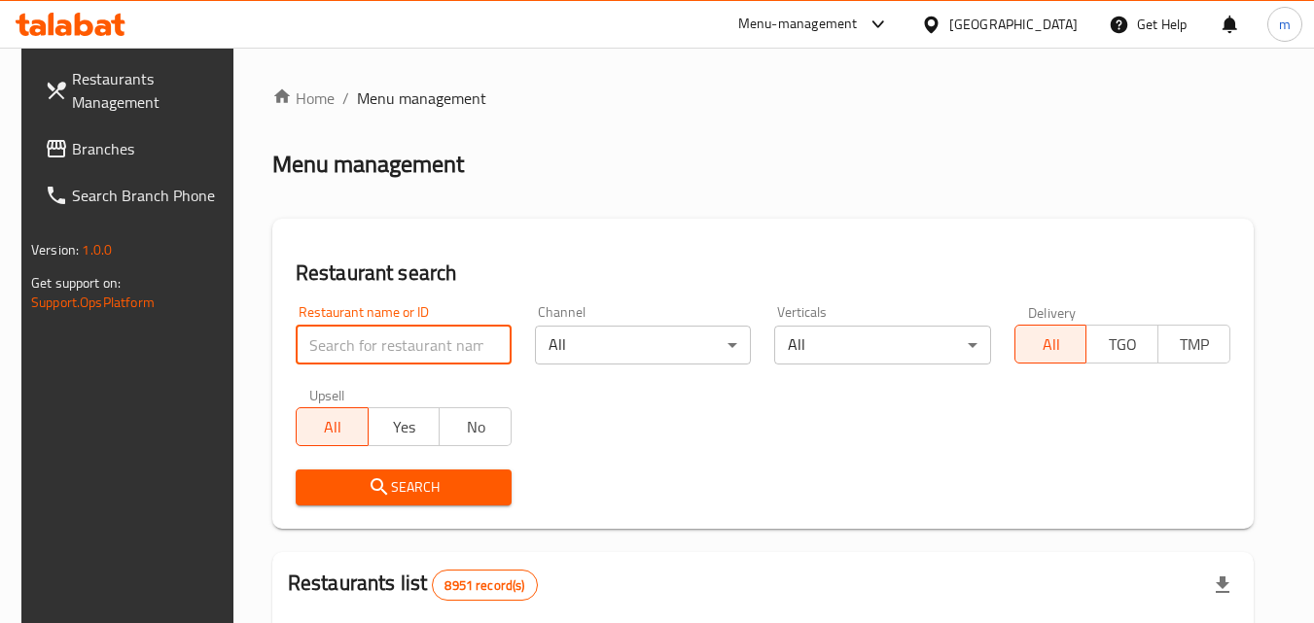
click at [421, 353] on input "search" at bounding box center [404, 345] width 216 height 39
paste input "628052"
type input "628052"
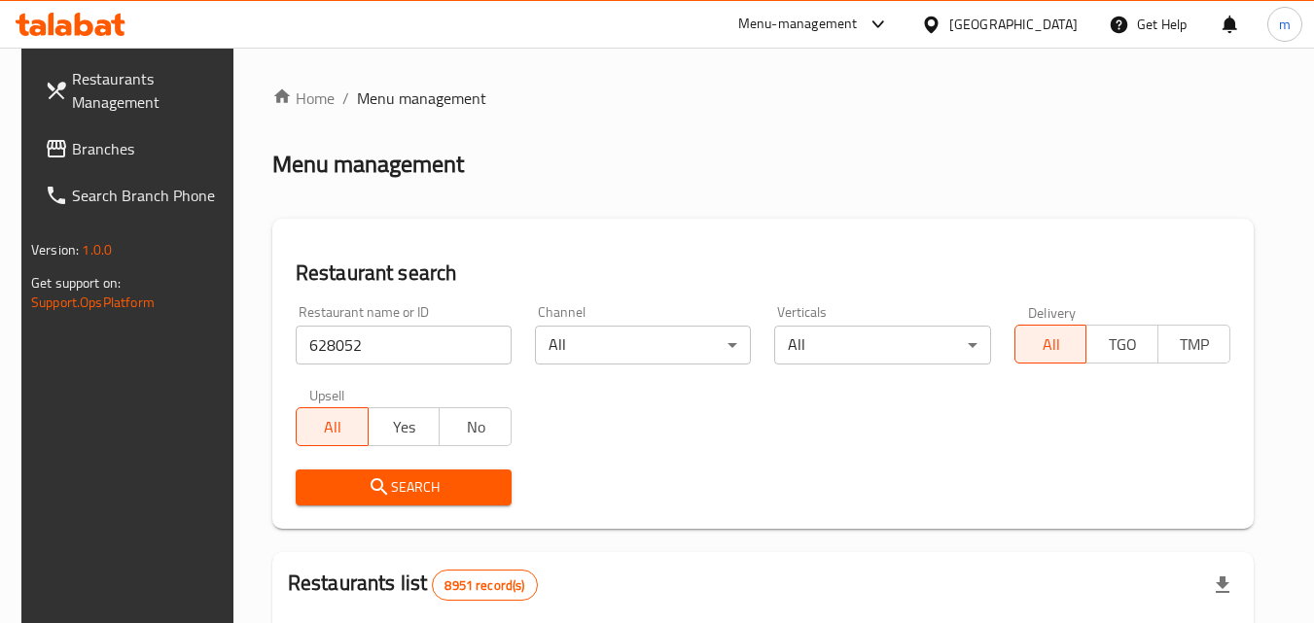
click at [435, 484] on span "Search" at bounding box center [403, 488] width 185 height 24
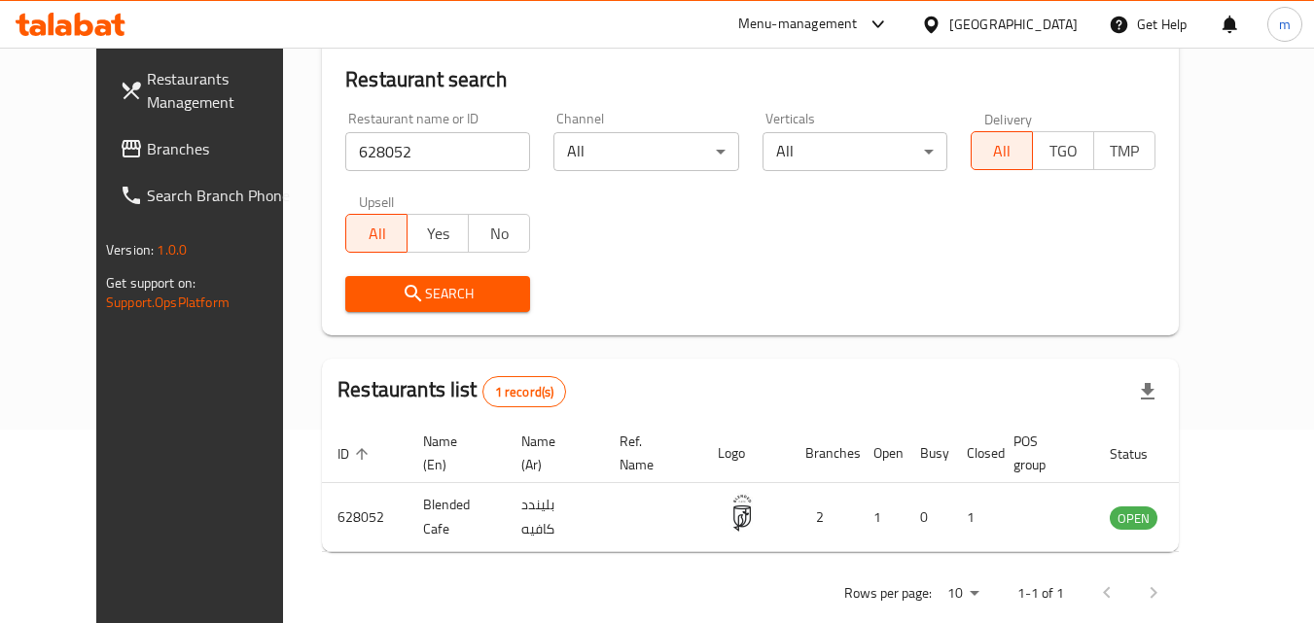
scroll to position [195, 0]
click at [942, 26] on icon at bounding box center [931, 25] width 20 height 20
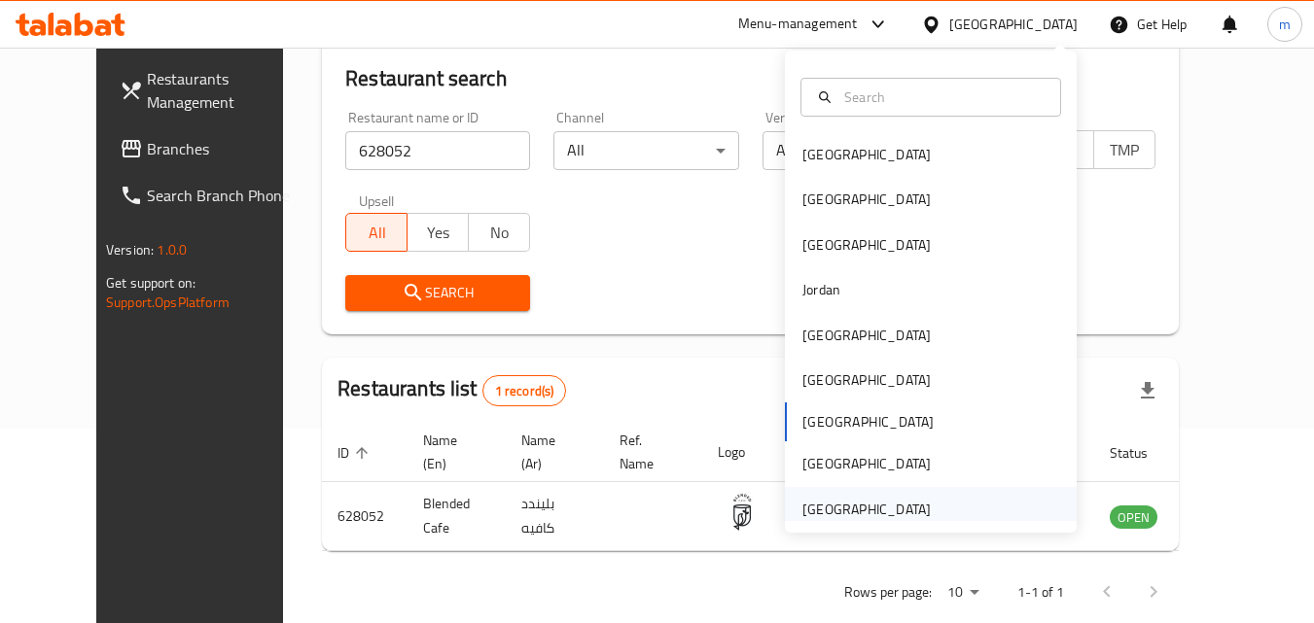
click at [823, 518] on div "[GEOGRAPHIC_DATA]" at bounding box center [866, 509] width 128 height 21
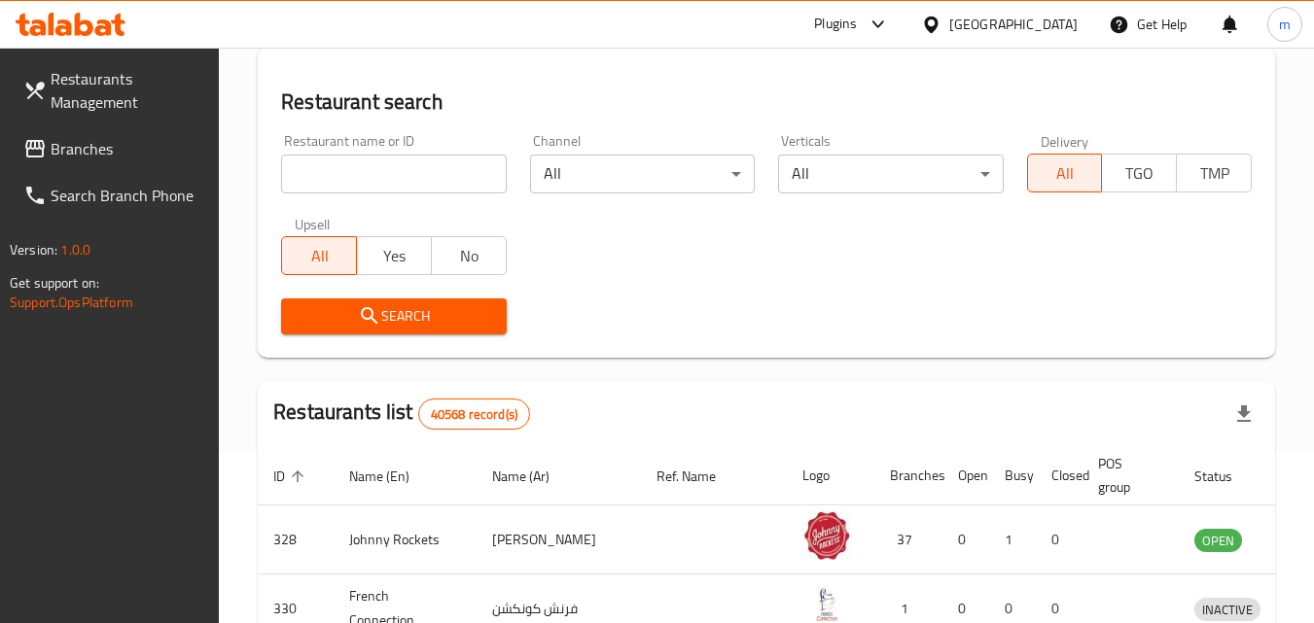
scroll to position [195, 0]
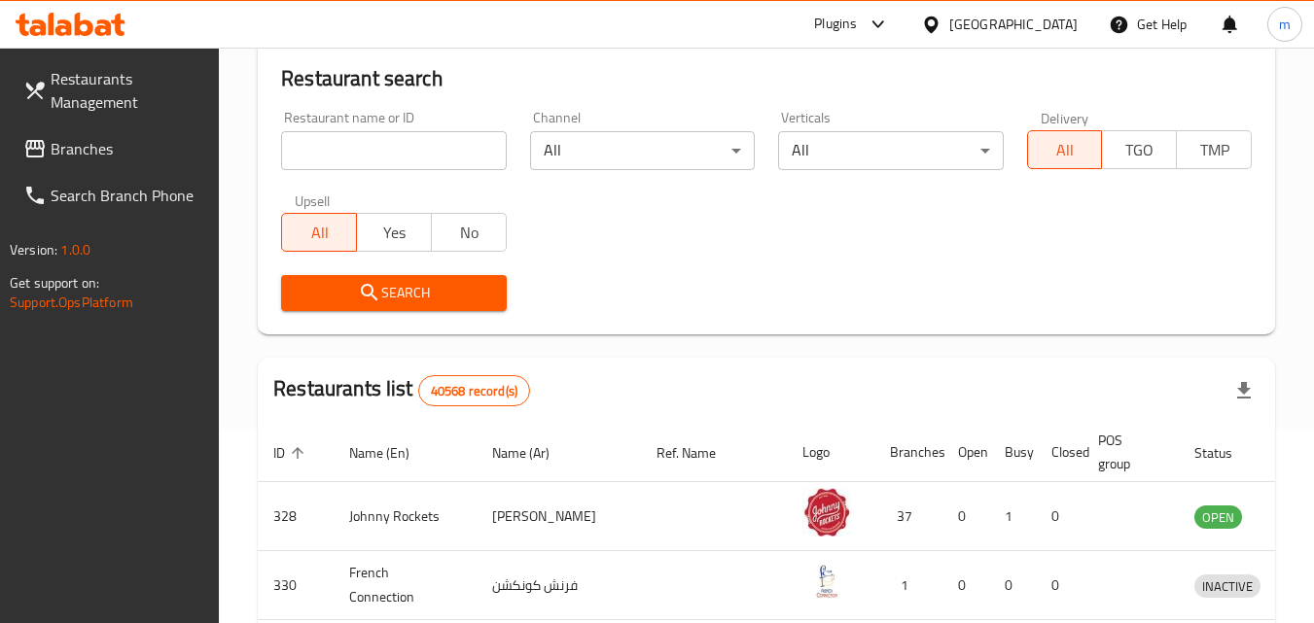
click at [92, 151] on span "Branches" at bounding box center [128, 148] width 154 height 23
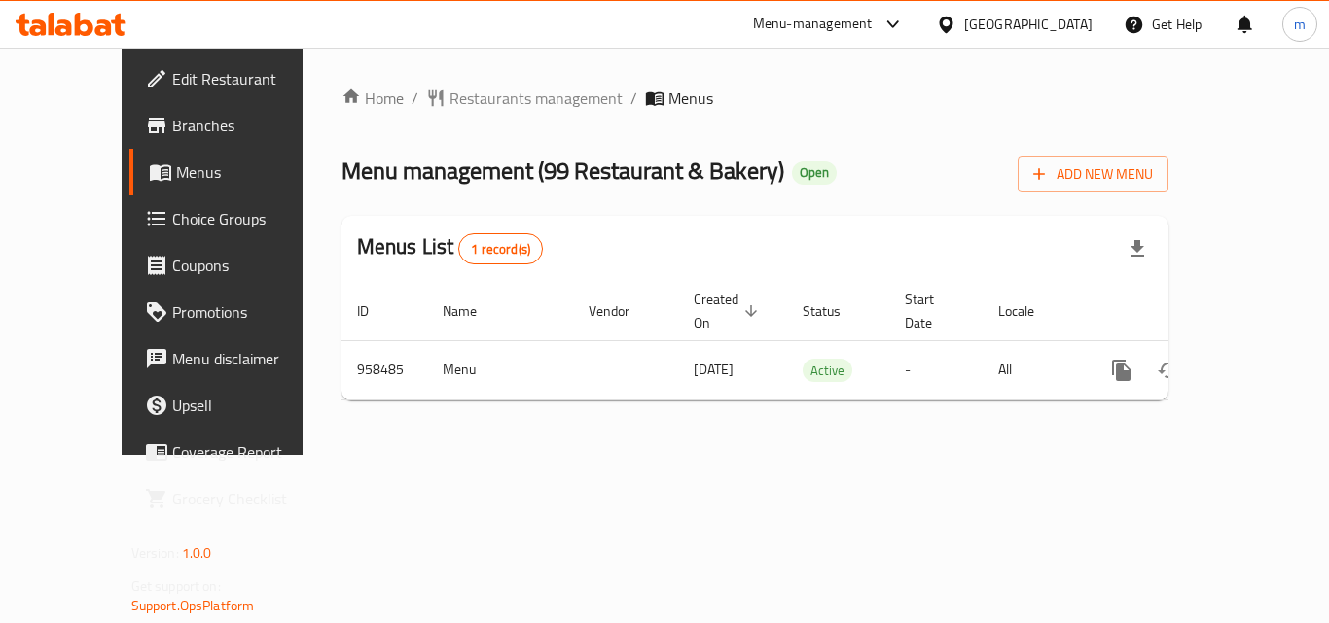
click at [412, 76] on div "Home / Restaurants management / Menus Menu management ( 99 Restaurant & Bakery …" at bounding box center [755, 252] width 906 height 408
click at [449, 101] on span "Restaurants management" at bounding box center [535, 98] width 173 height 23
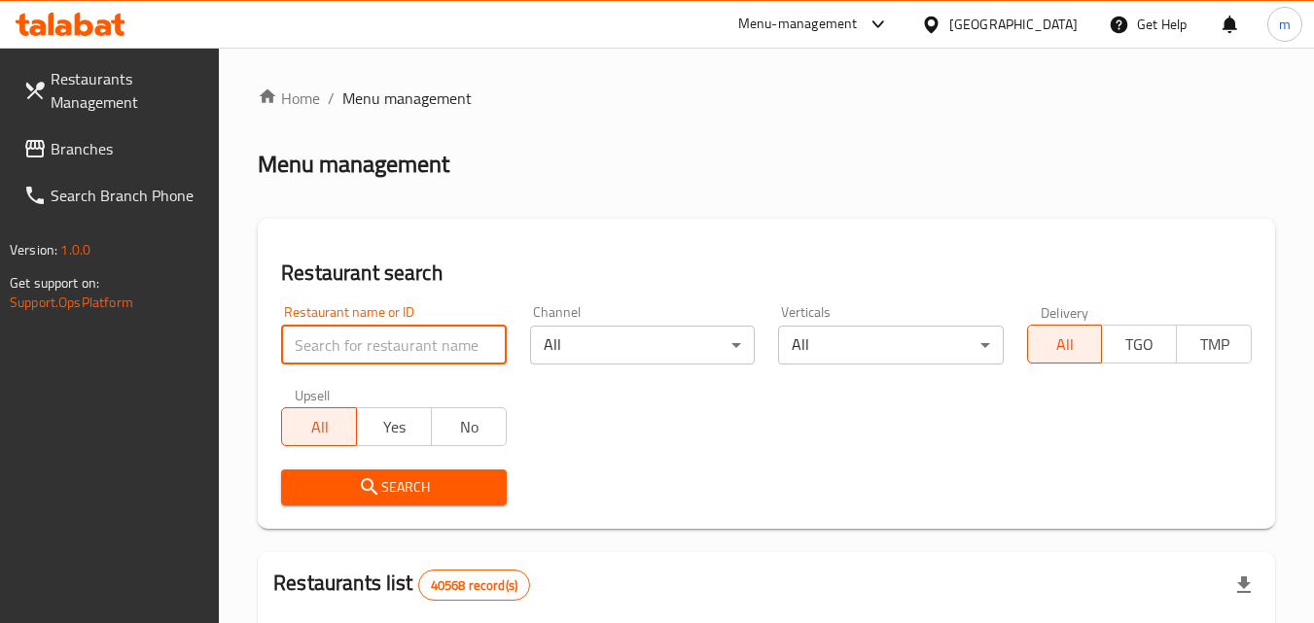
click at [331, 341] on input "search" at bounding box center [393, 345] width 225 height 39
paste input "659638"
type input "659638"
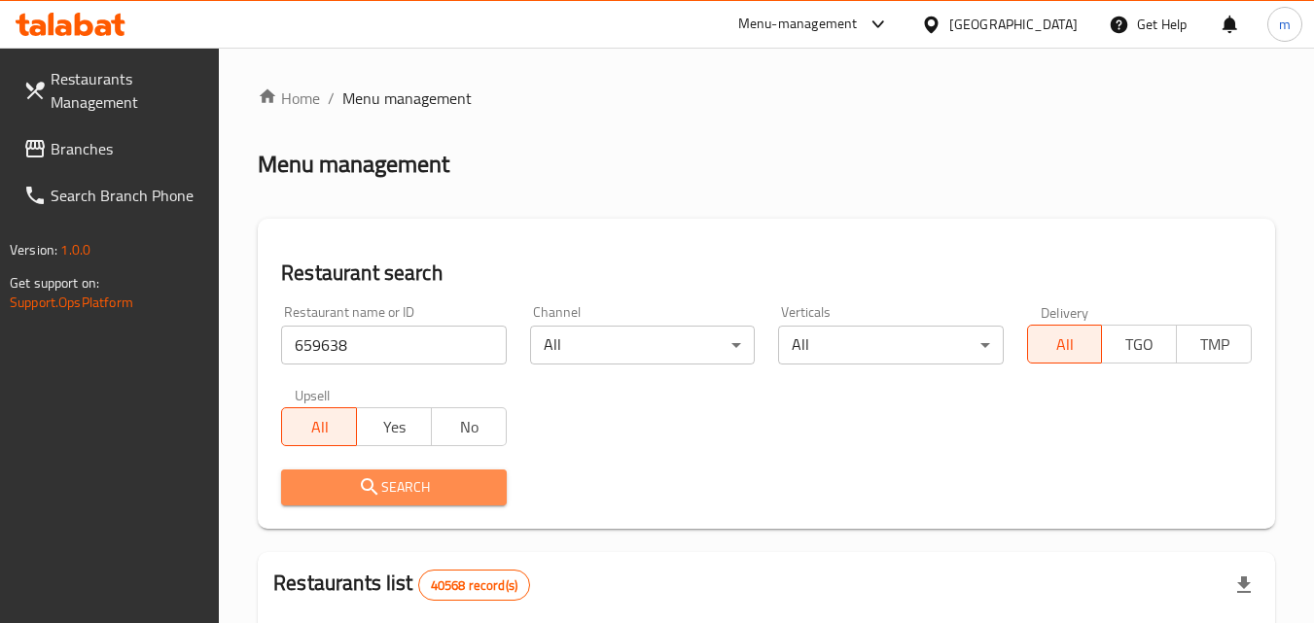
click at [481, 503] on button "Search" at bounding box center [393, 488] width 225 height 36
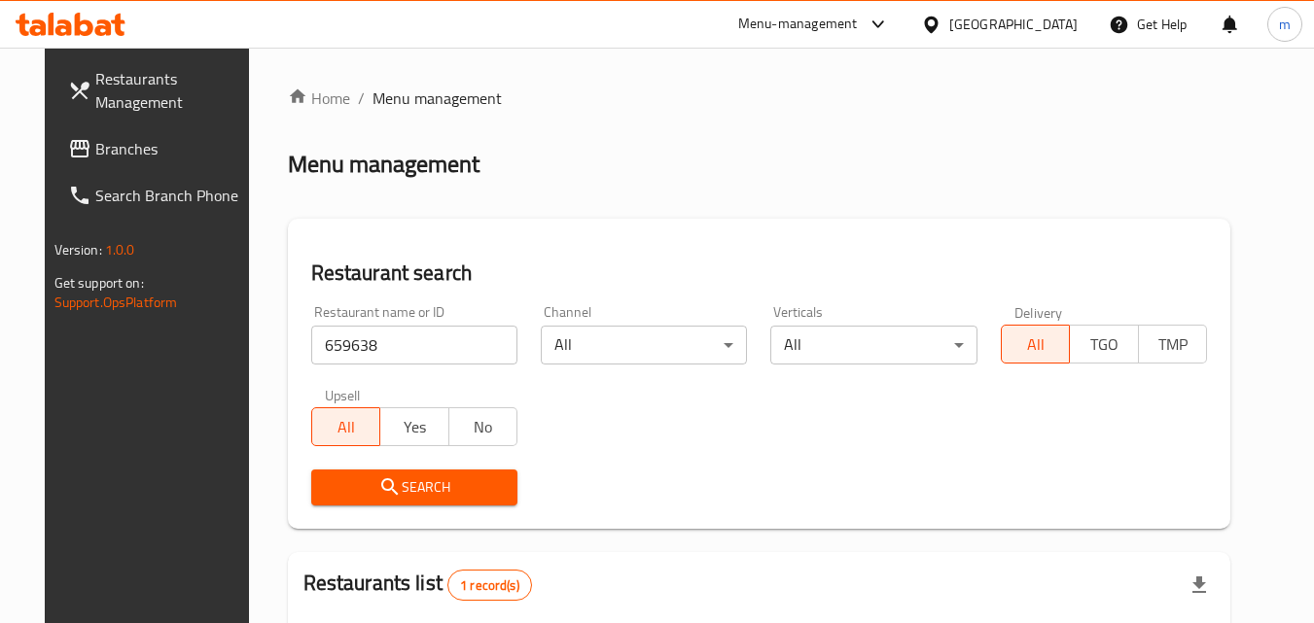
scroll to position [228, 0]
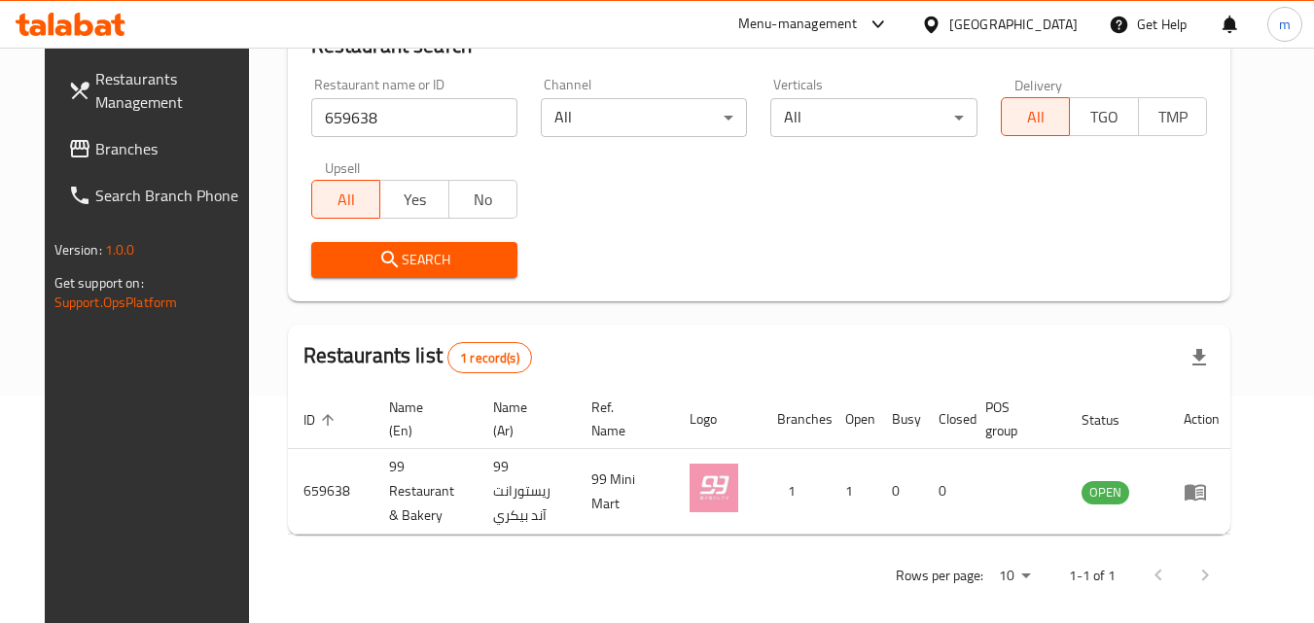
click at [1033, 18] on div "United Arab Emirates" at bounding box center [1013, 24] width 128 height 21
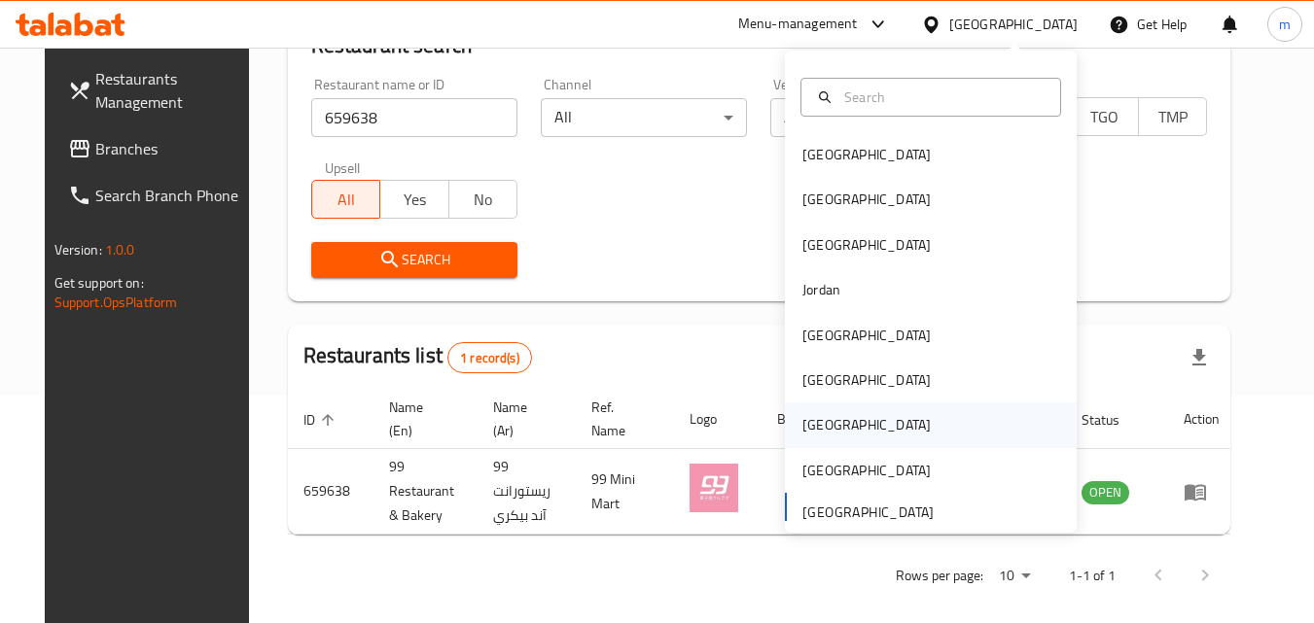
click at [808, 416] on div "[GEOGRAPHIC_DATA]" at bounding box center [866, 424] width 128 height 21
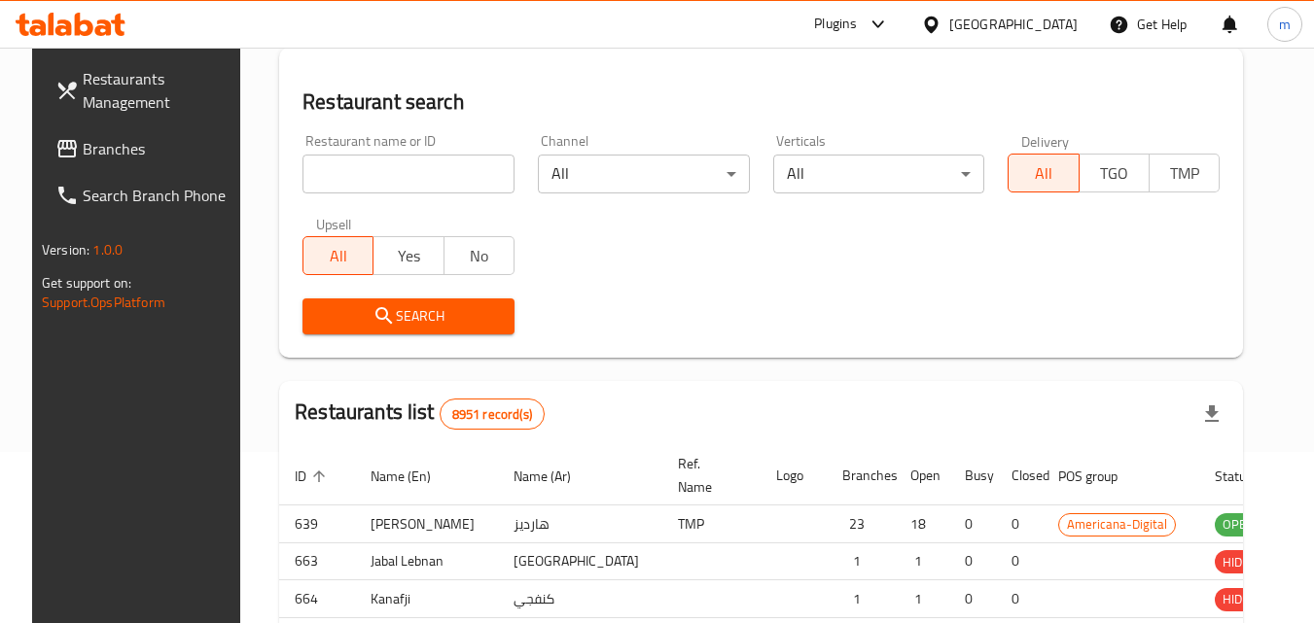
scroll to position [228, 0]
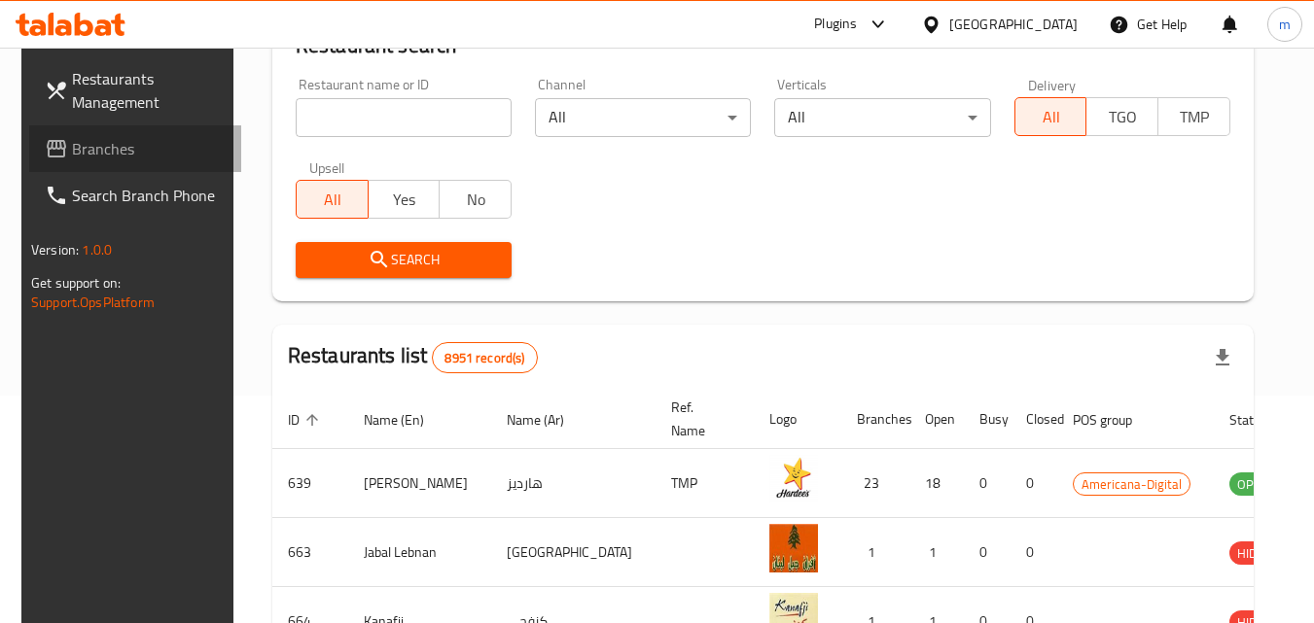
click at [141, 128] on link "Branches" at bounding box center [135, 148] width 212 height 47
click at [111, 148] on span "Branches" at bounding box center [149, 148] width 154 height 23
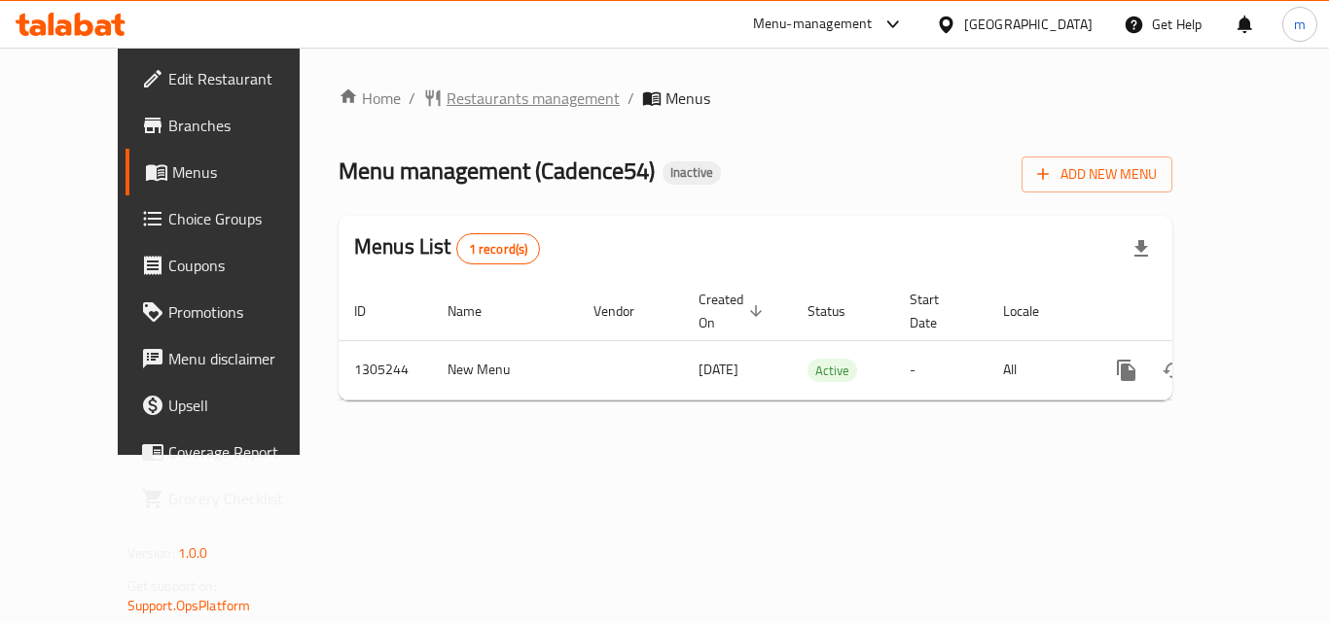
click at [446, 98] on span "Restaurants management" at bounding box center [532, 98] width 173 height 23
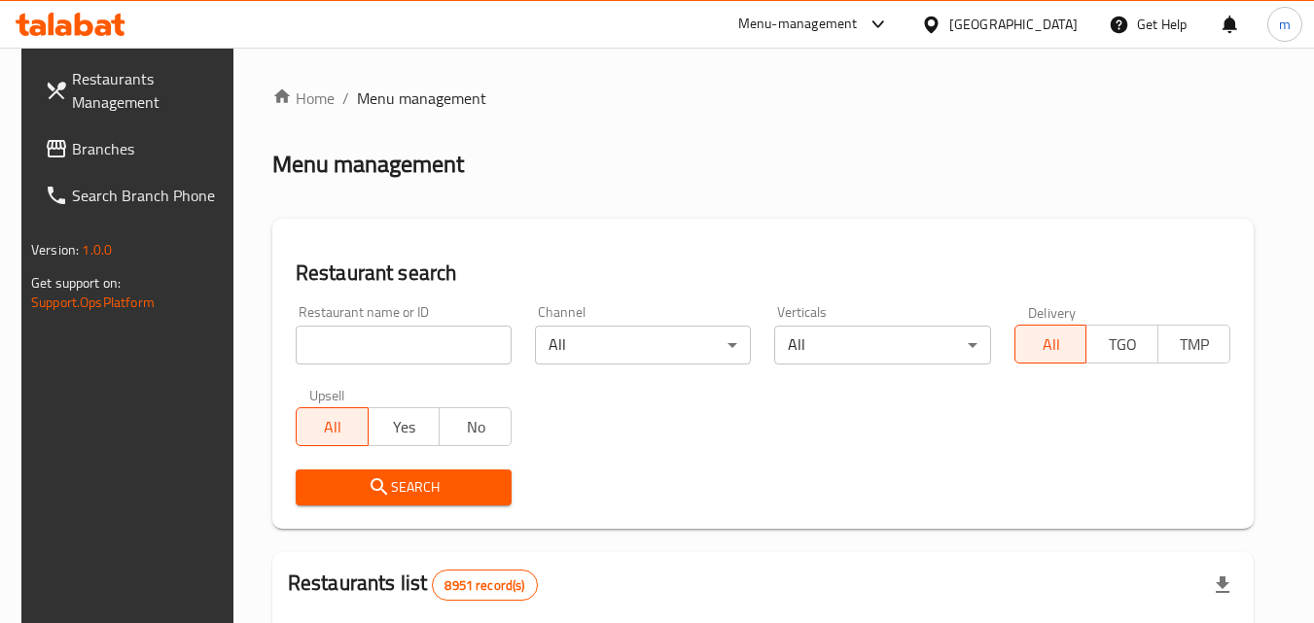
click at [405, 354] on input "search" at bounding box center [404, 345] width 216 height 39
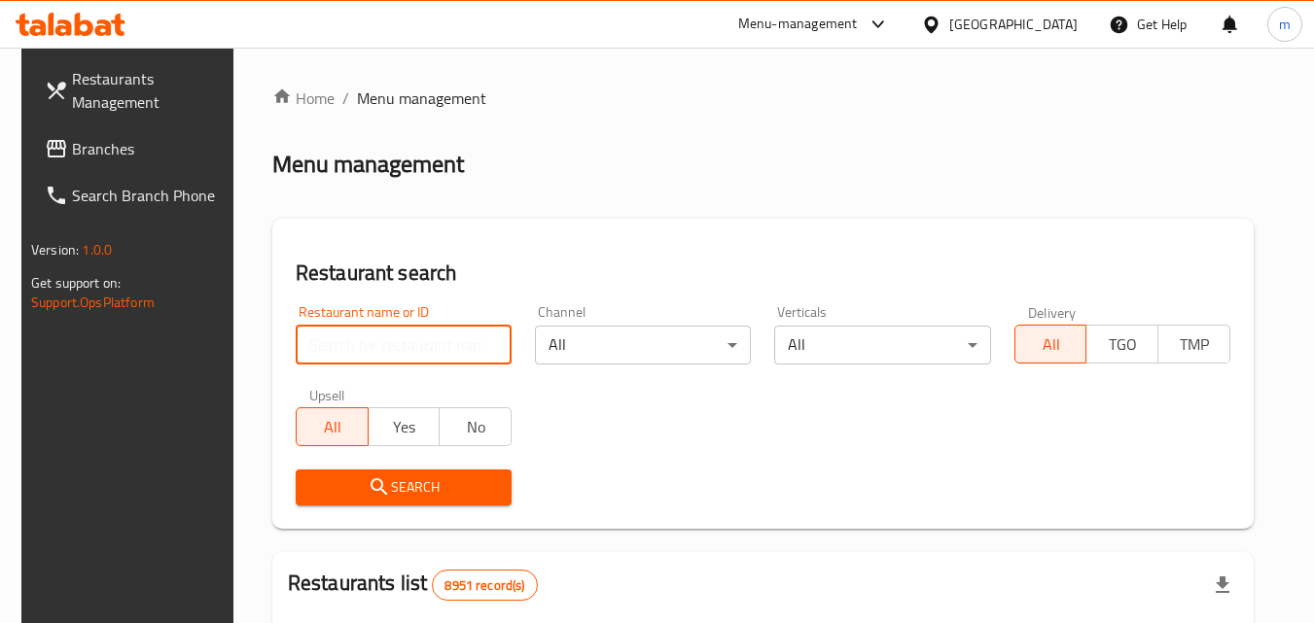
paste input "773567"
type input "773567"
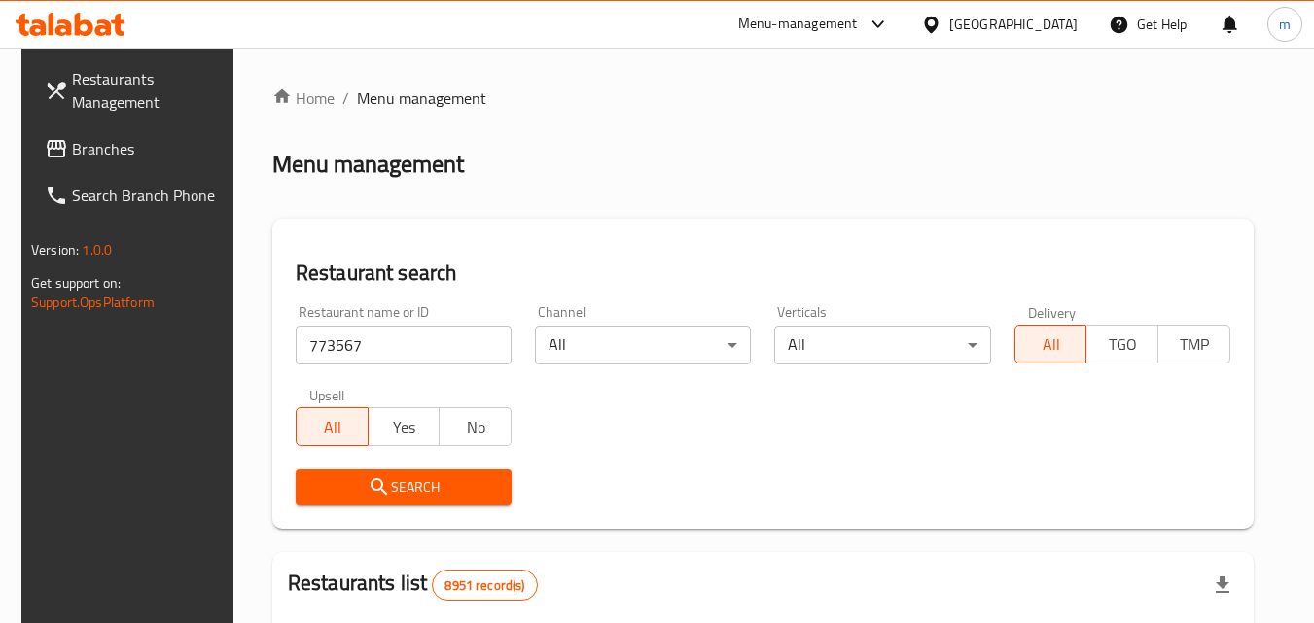
click at [381, 479] on span "Search" at bounding box center [403, 488] width 185 height 24
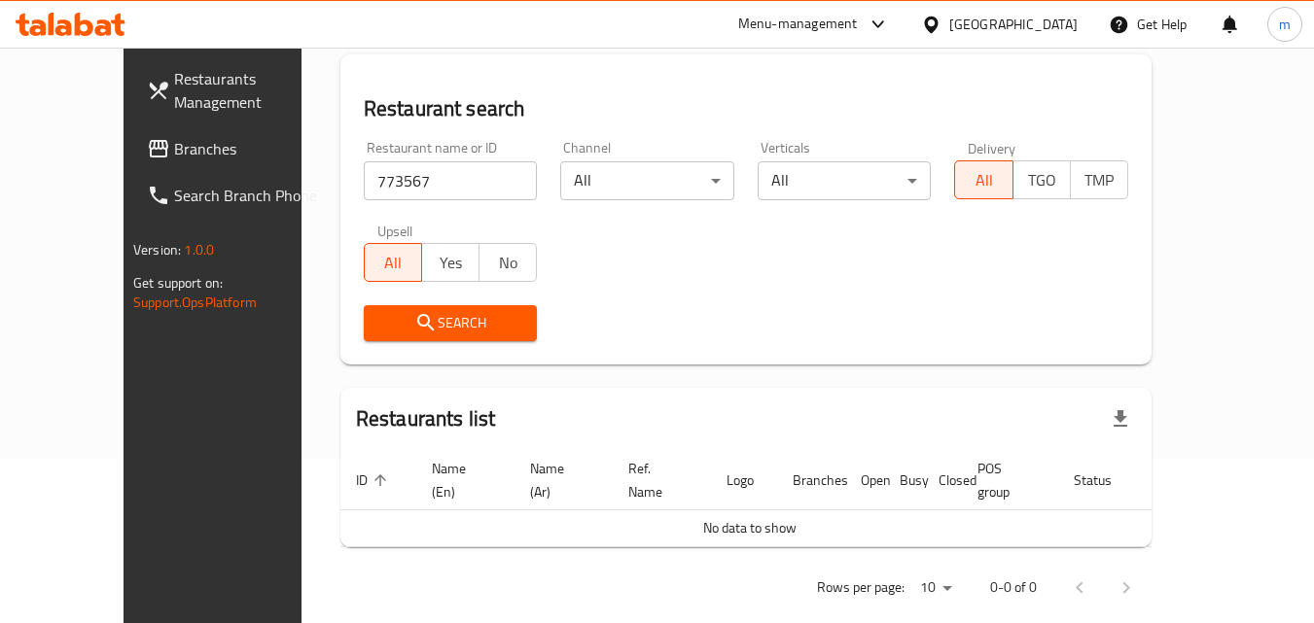
scroll to position [171, 0]
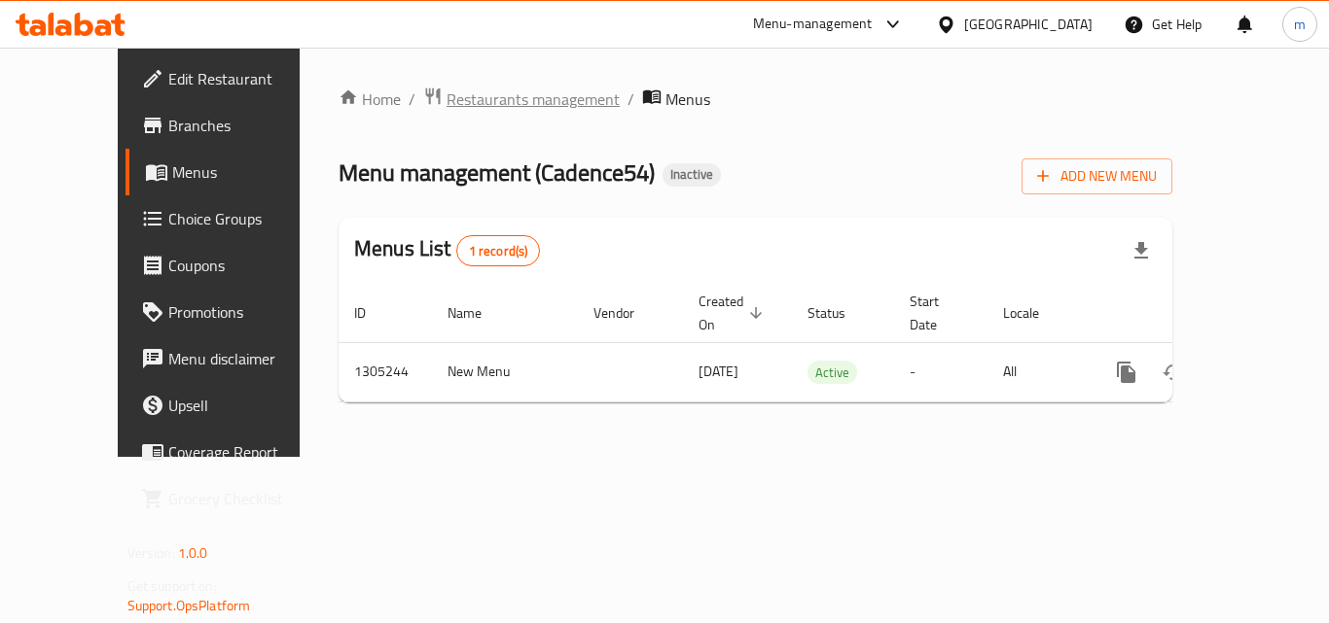
click at [446, 106] on span "Restaurants management" at bounding box center [532, 99] width 173 height 23
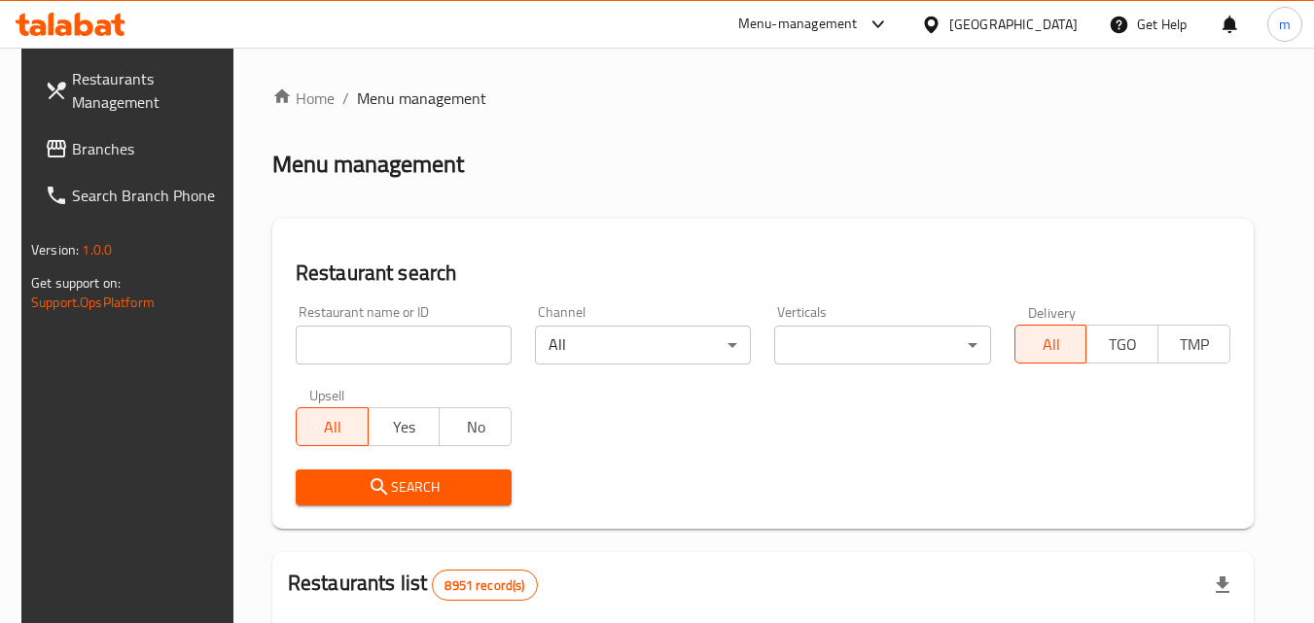
click at [378, 345] on input "search" at bounding box center [404, 345] width 216 height 39
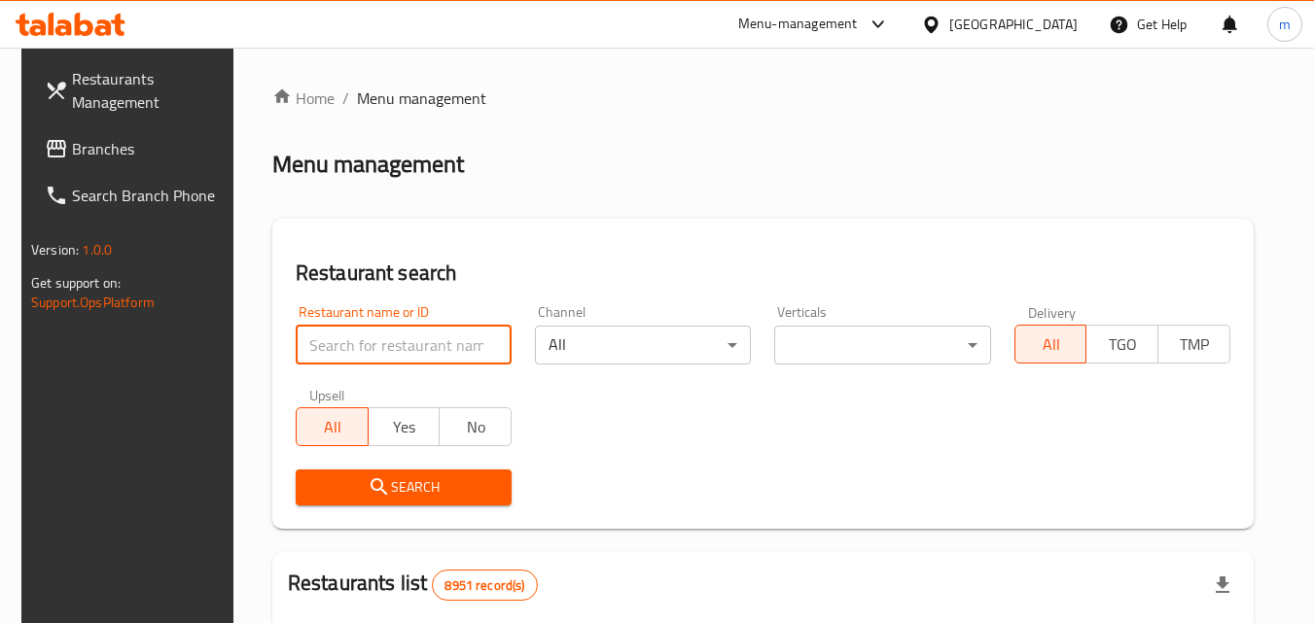
paste input "703487"
type input "703487"
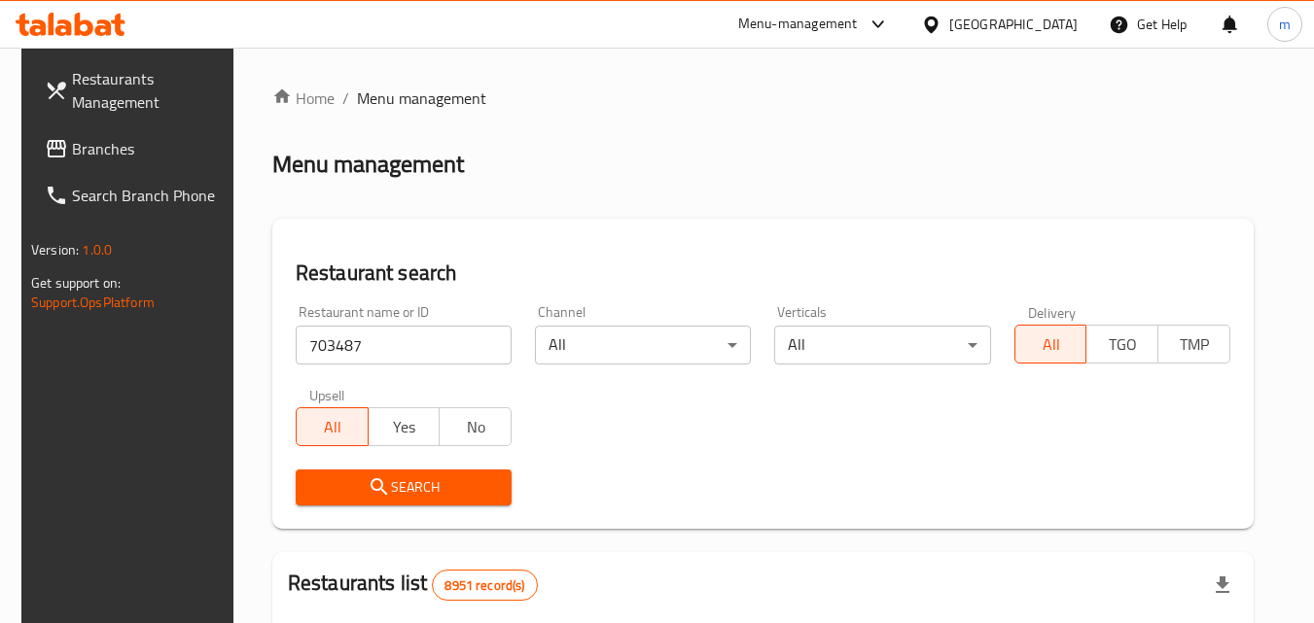
click at [347, 471] on button "Search" at bounding box center [404, 488] width 216 height 36
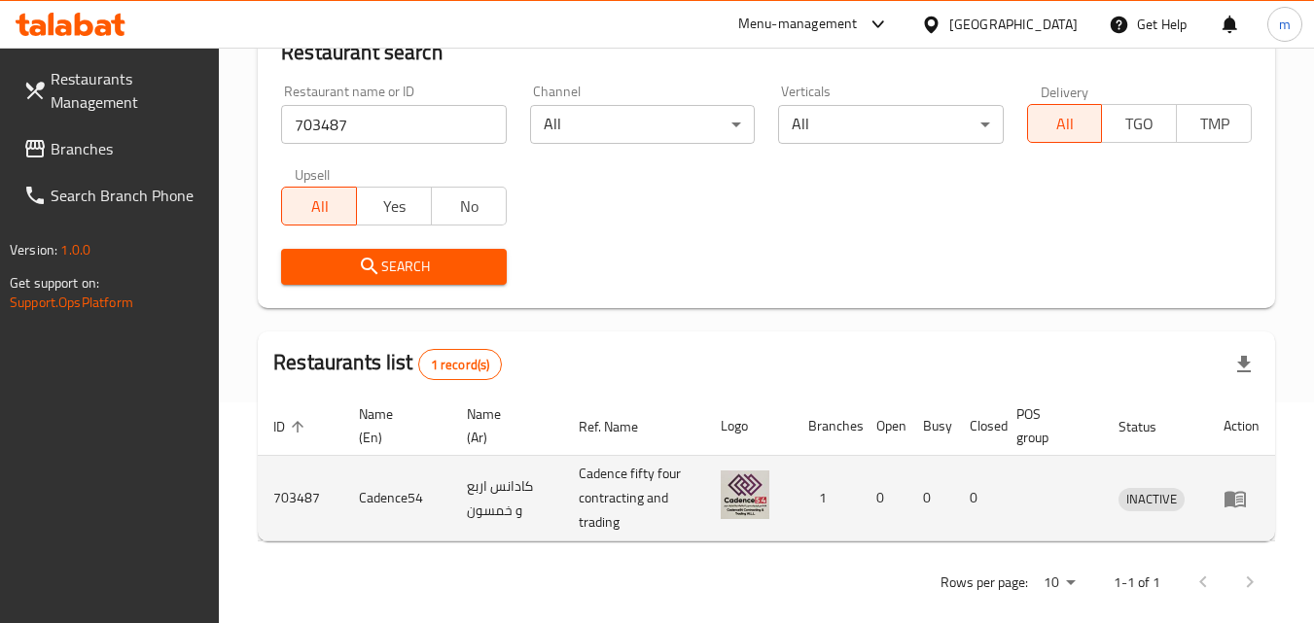
scroll to position [244, 0]
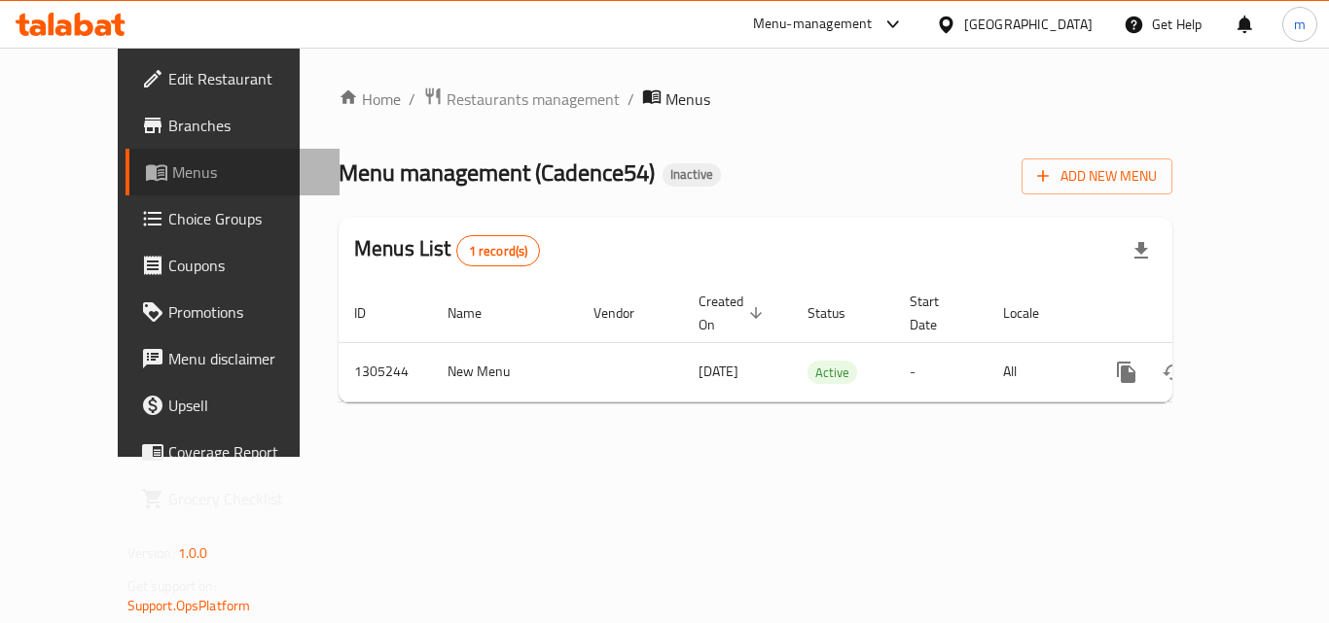
click at [172, 164] on span "Menus" at bounding box center [248, 171] width 152 height 23
click at [448, 90] on span "Restaurants management" at bounding box center [532, 99] width 173 height 23
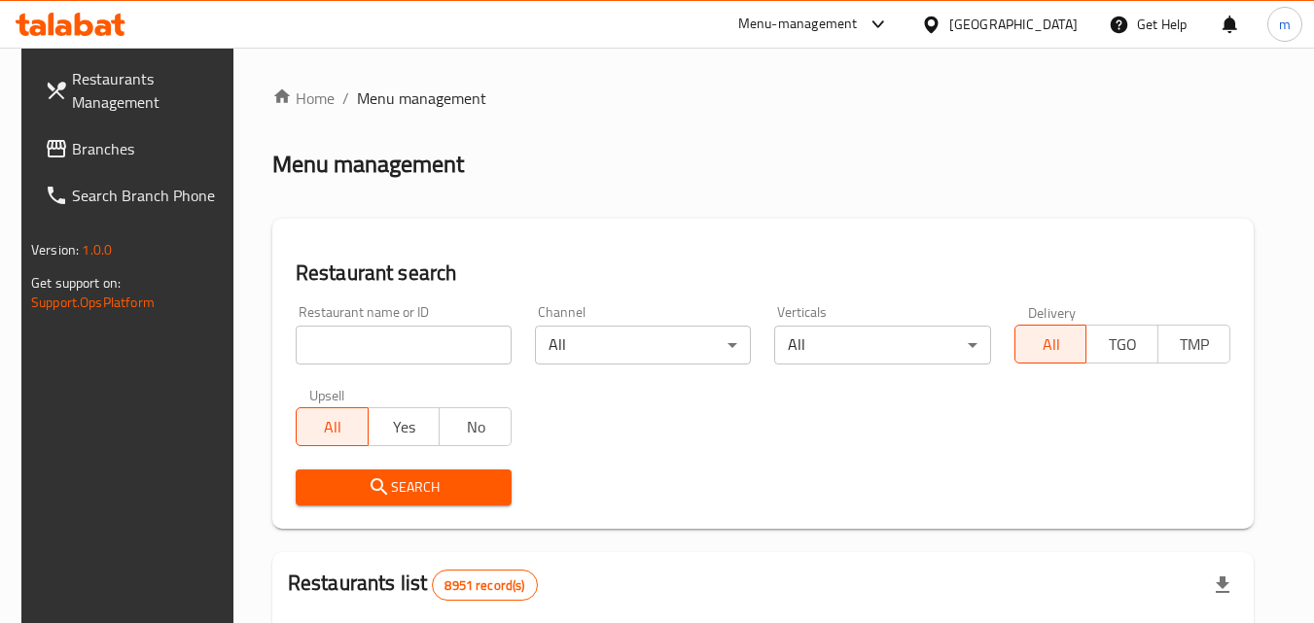
click at [360, 334] on input "search" at bounding box center [404, 345] width 216 height 39
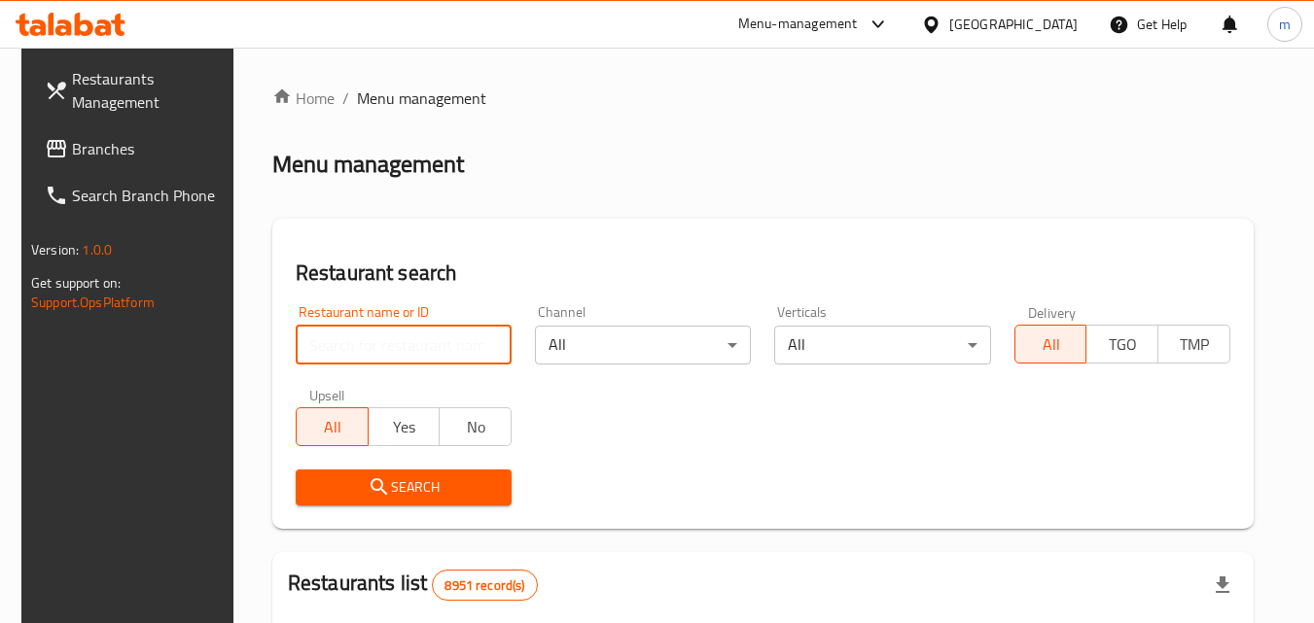
paste input "703487"
type input "703487"
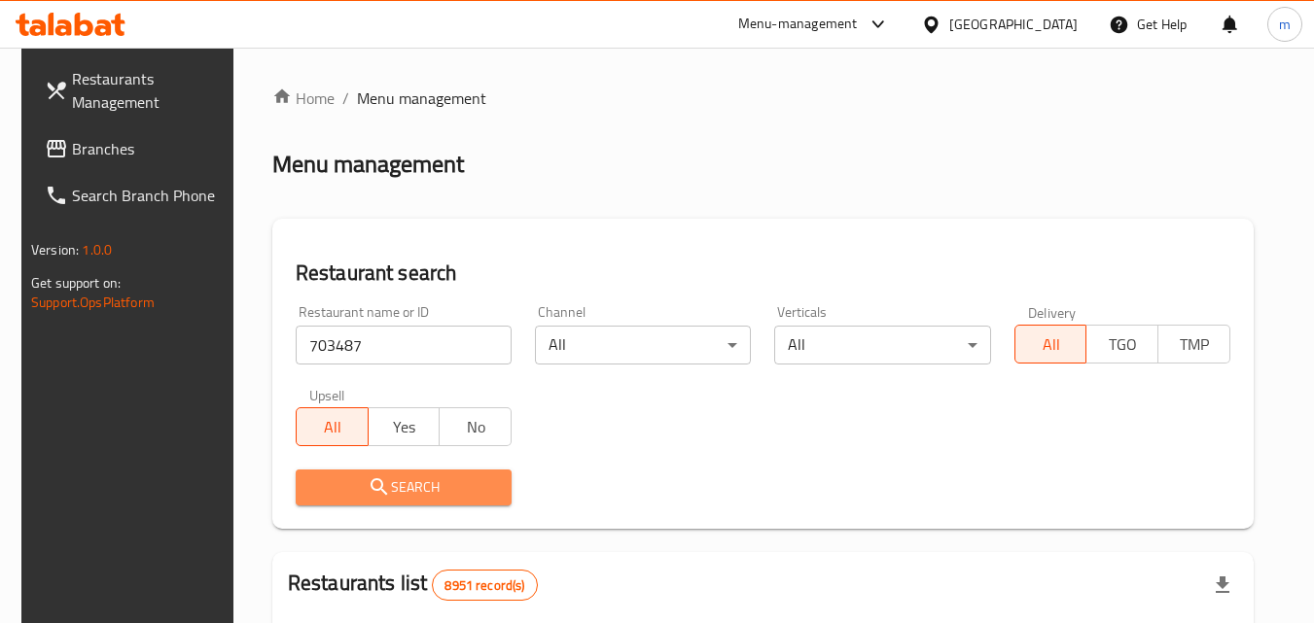
click at [353, 482] on span "Search" at bounding box center [403, 488] width 185 height 24
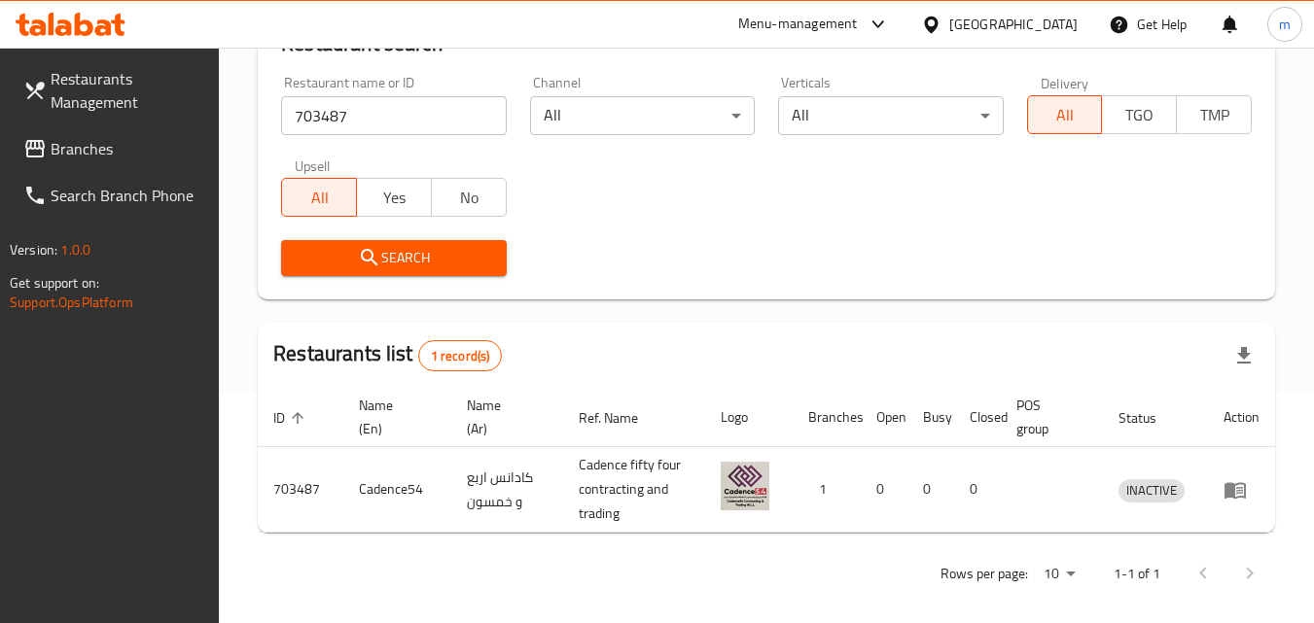
scroll to position [244, 0]
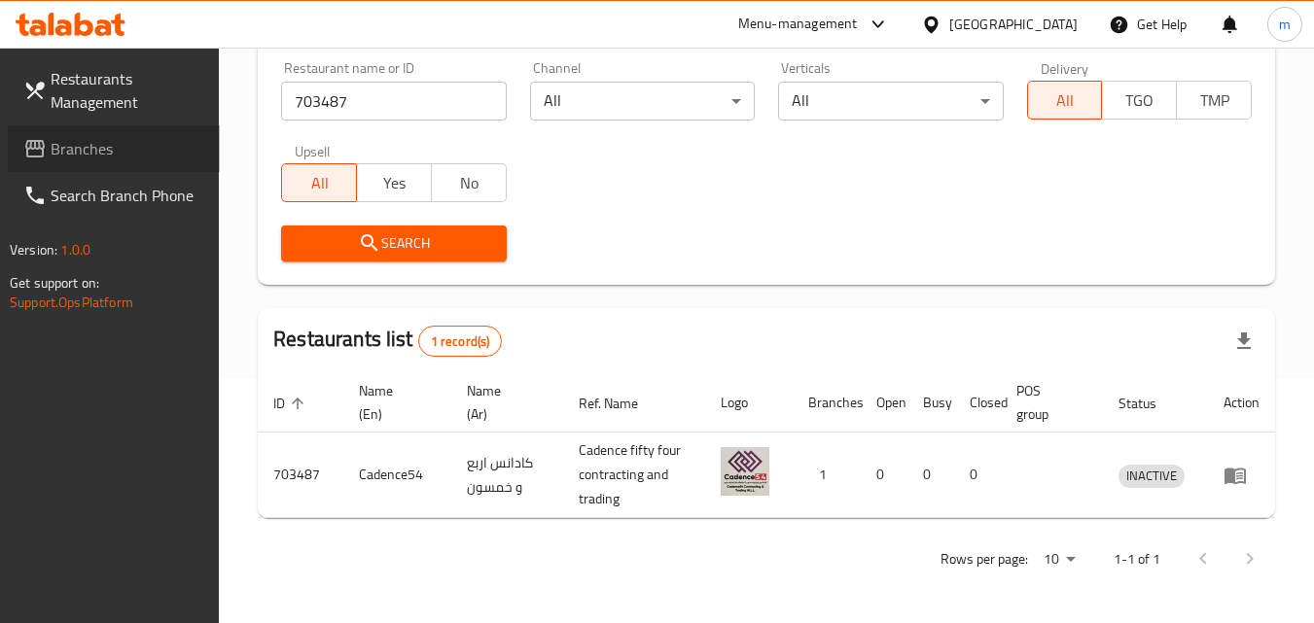
click at [39, 159] on icon at bounding box center [34, 148] width 23 height 23
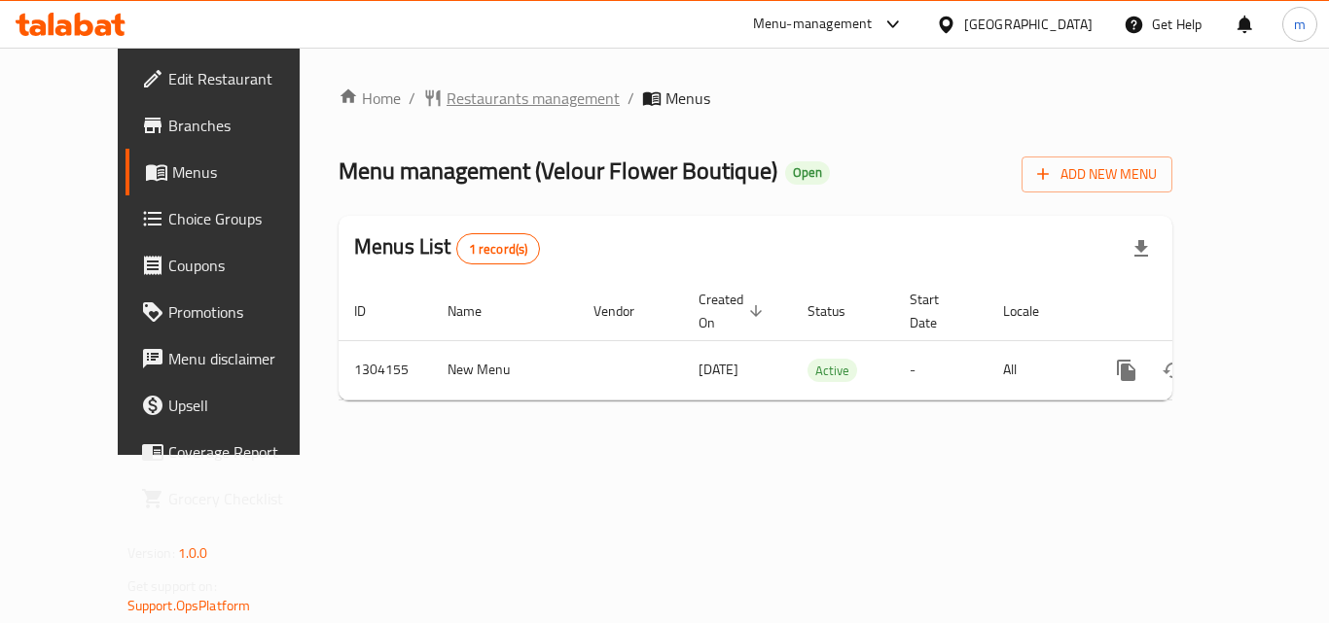
click at [446, 90] on span "Restaurants management" at bounding box center [532, 98] width 173 height 23
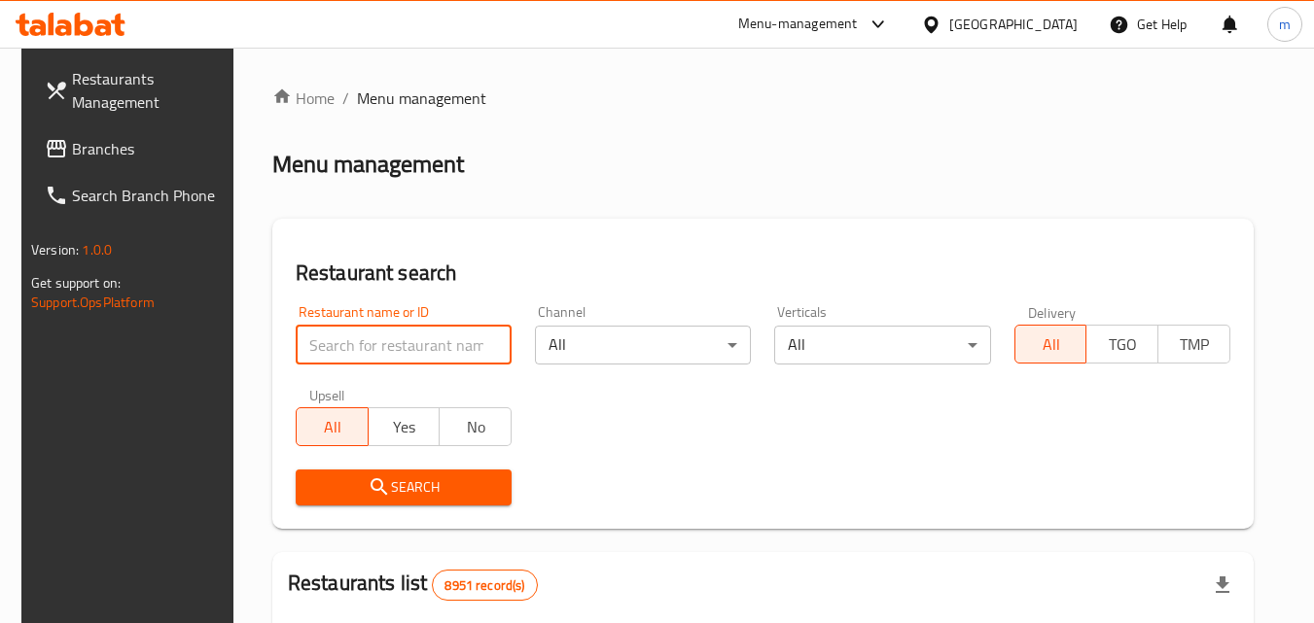
click at [383, 342] on input "search" at bounding box center [404, 345] width 216 height 39
paste input "703085"
type input "703085"
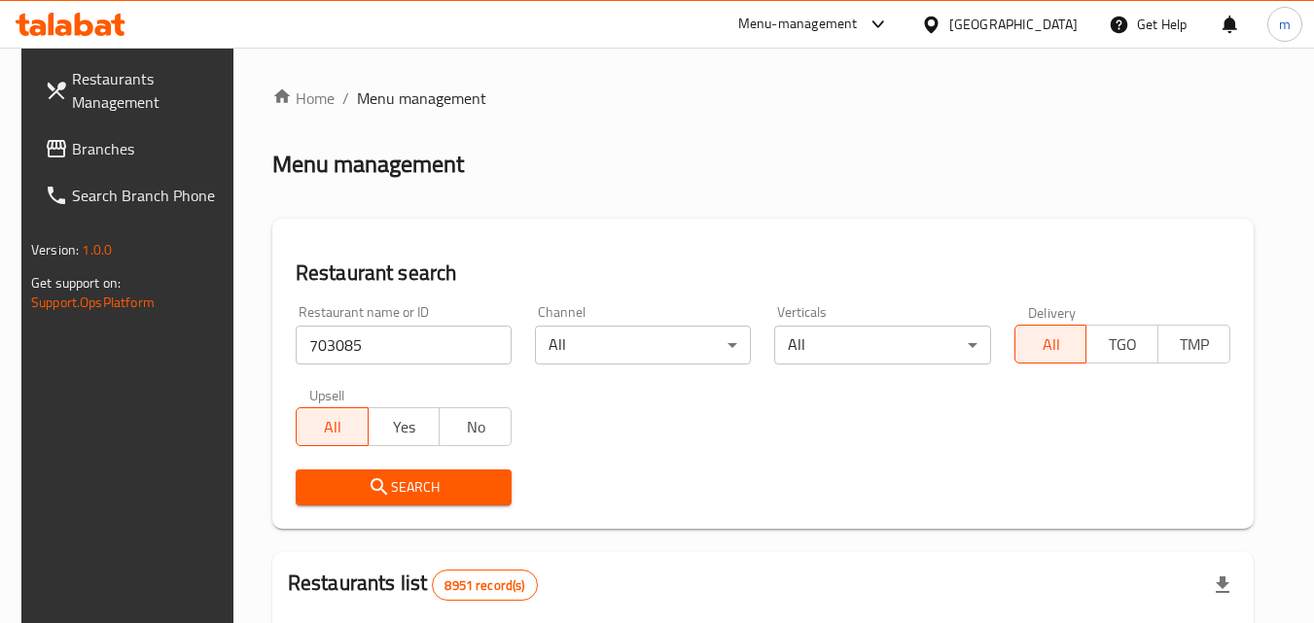
click at [368, 485] on icon "submit" at bounding box center [379, 487] width 23 height 23
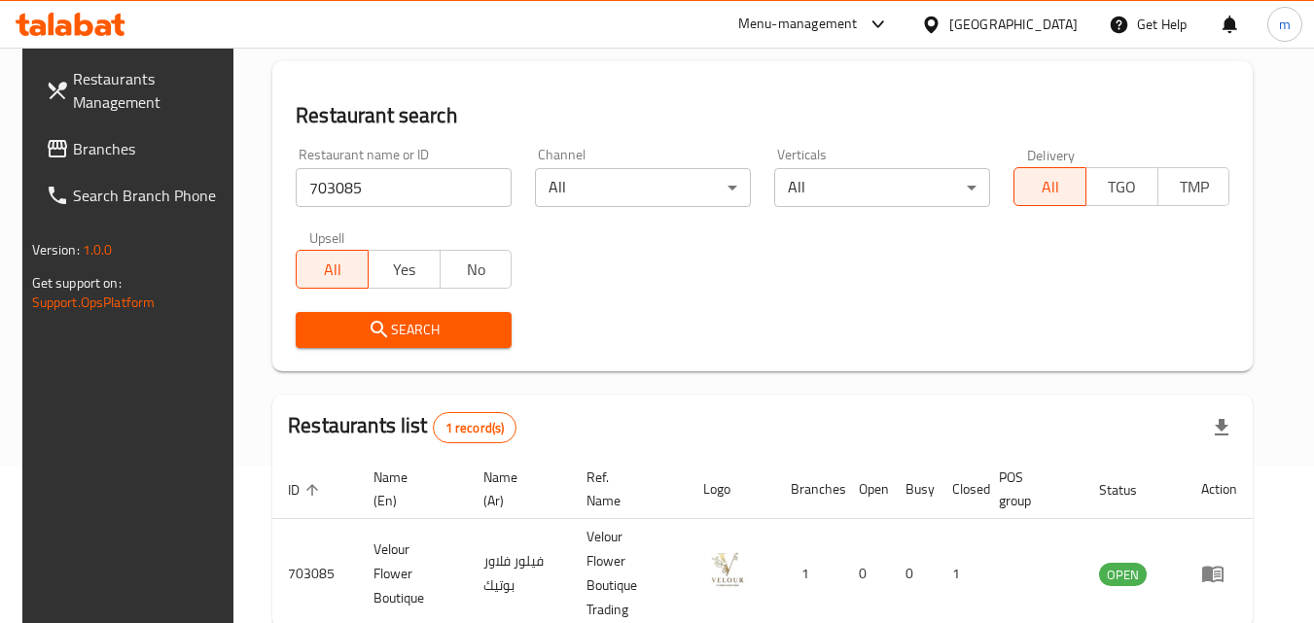
scroll to position [195, 0]
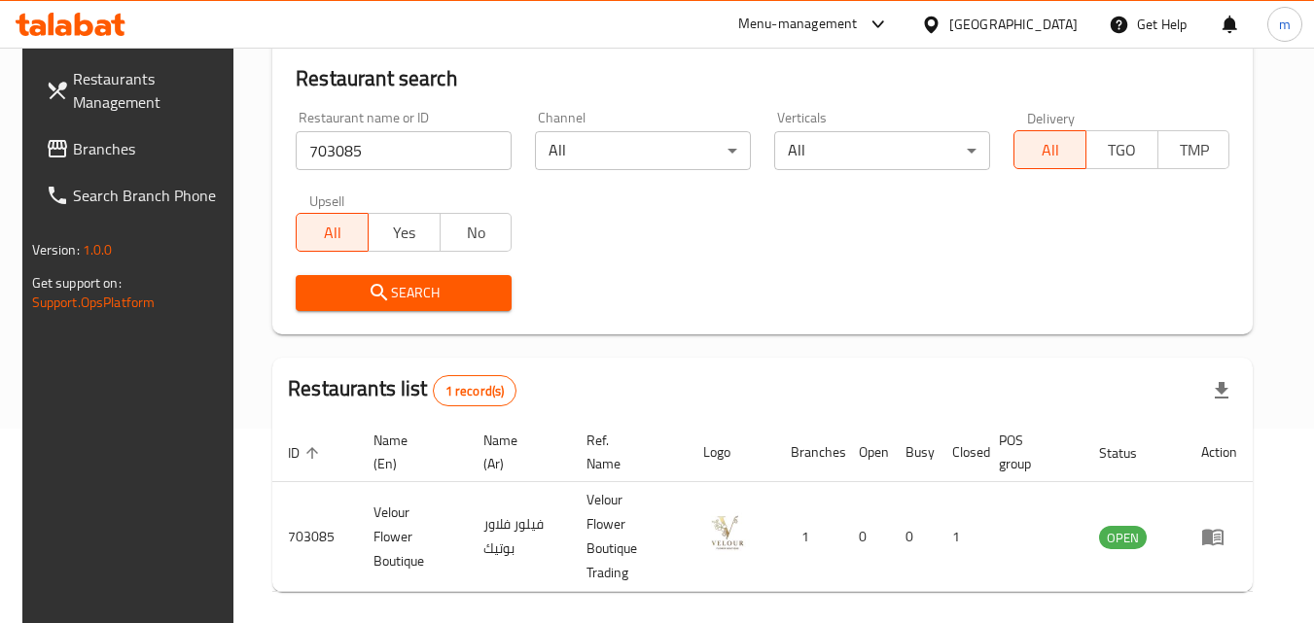
click at [124, 155] on span "Branches" at bounding box center [150, 148] width 154 height 23
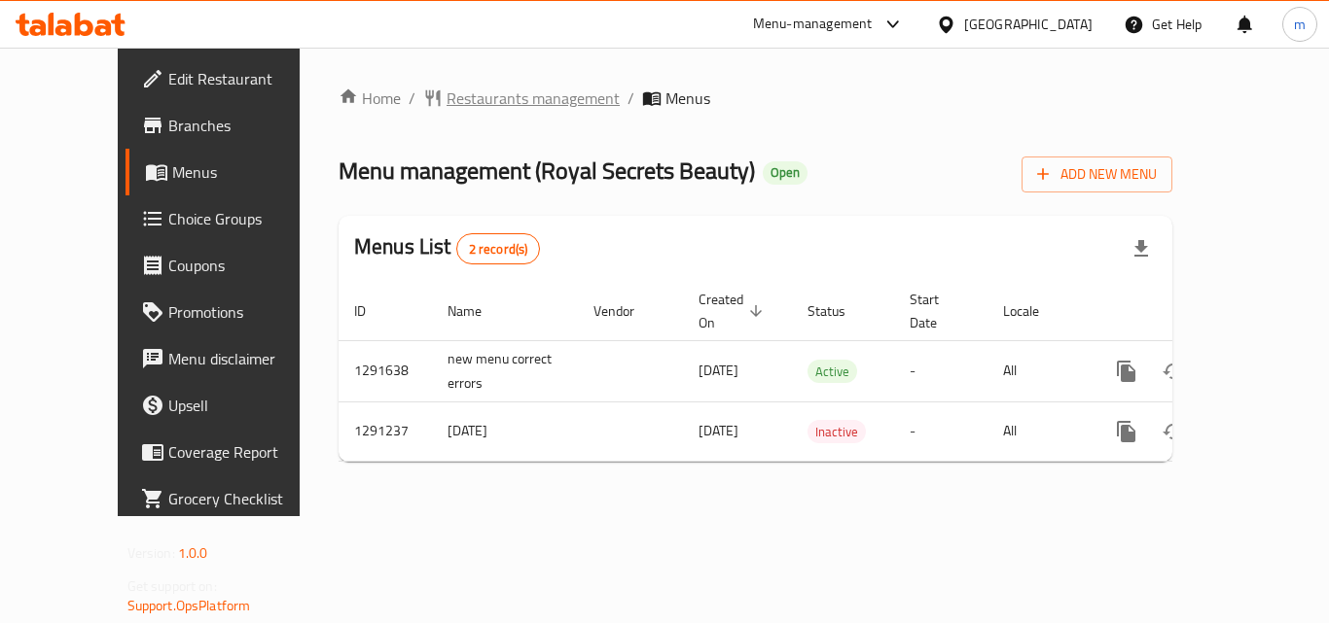
click at [457, 100] on span "Restaurants management" at bounding box center [532, 98] width 173 height 23
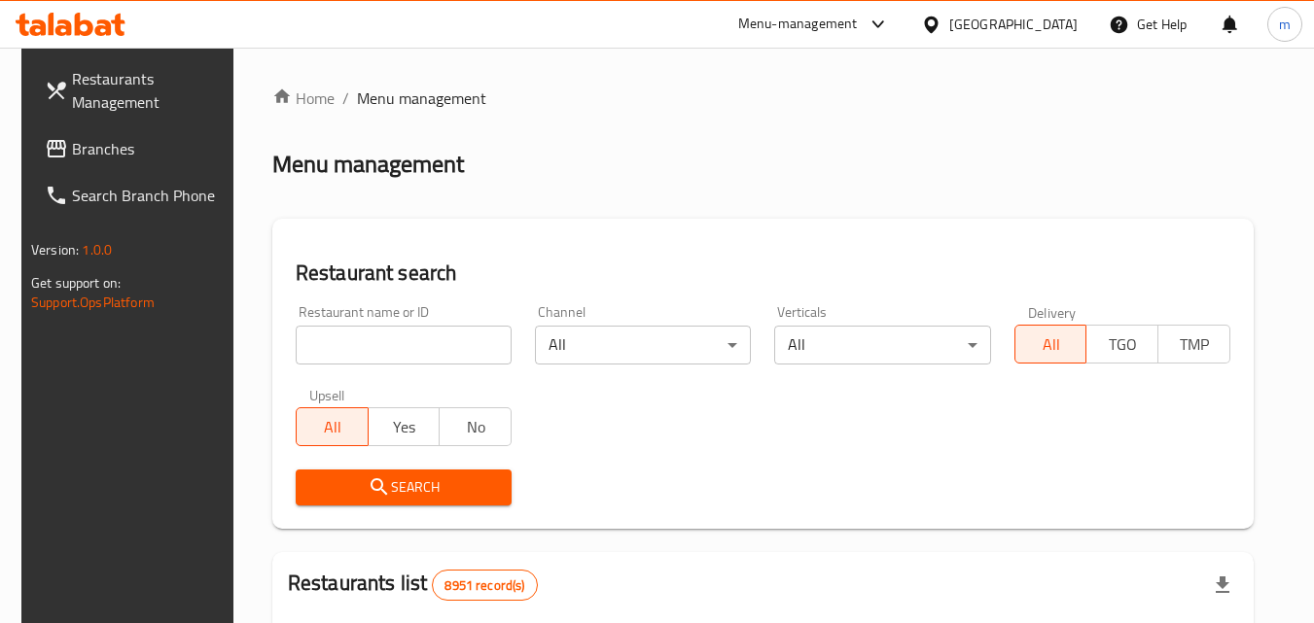
click at [404, 336] on input "search" at bounding box center [404, 345] width 216 height 39
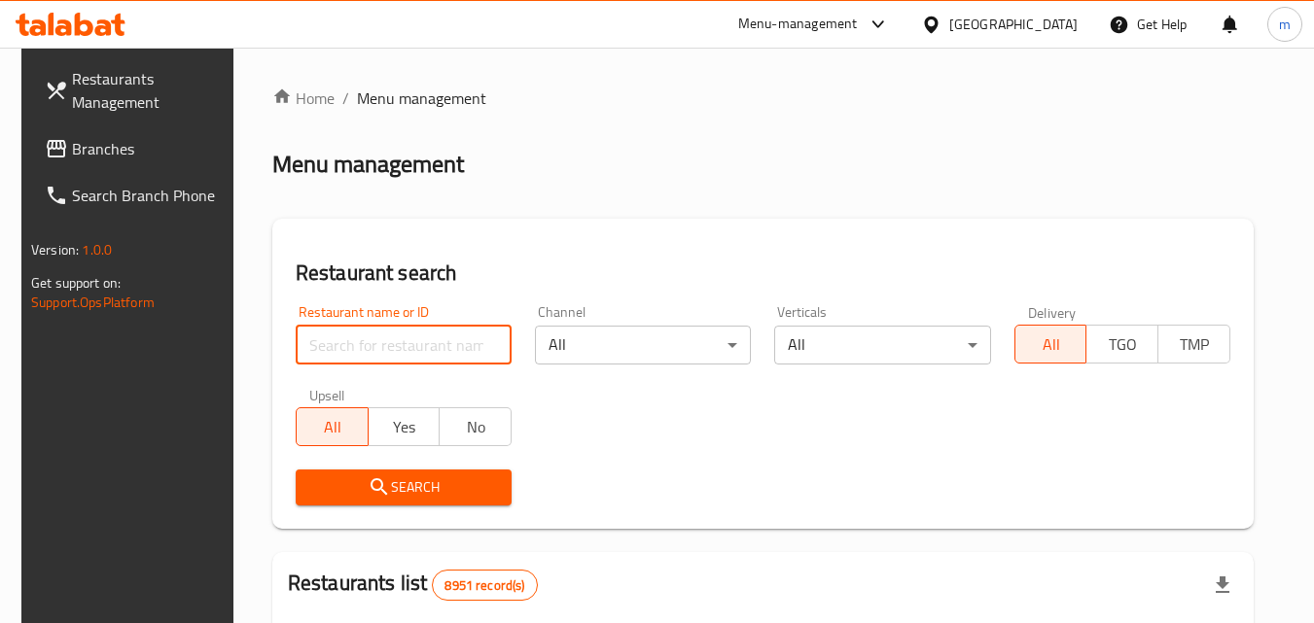
paste input "698502"
type input "698502"
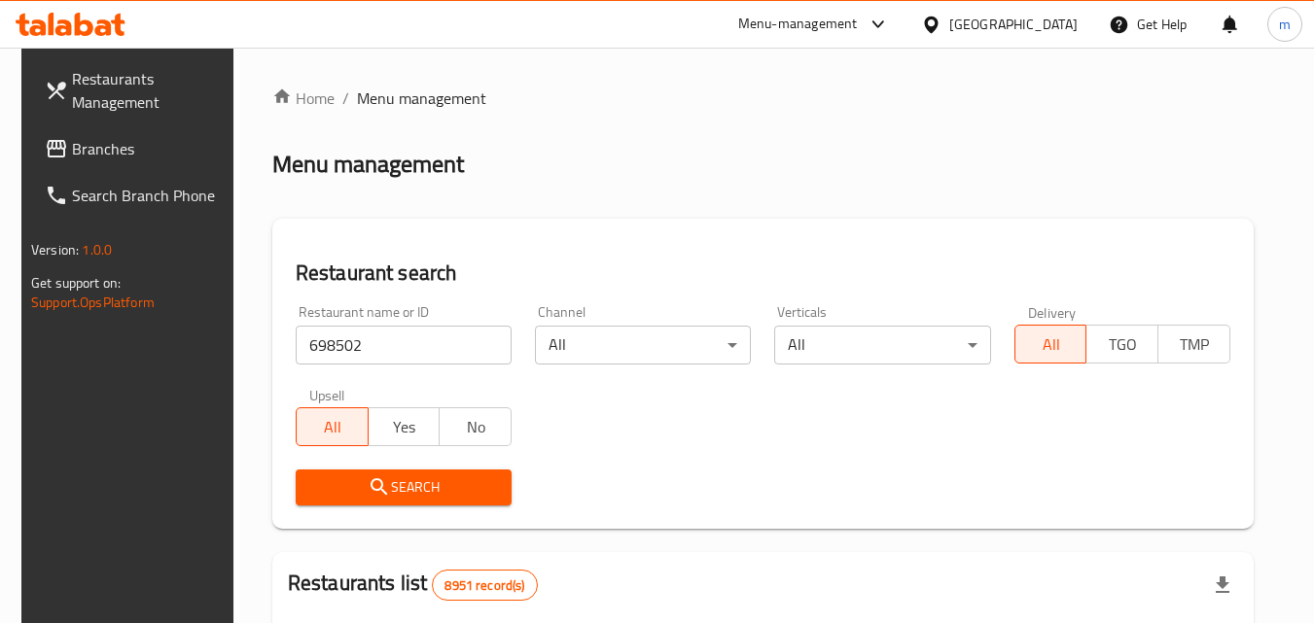
click at [361, 503] on button "Search" at bounding box center [404, 488] width 216 height 36
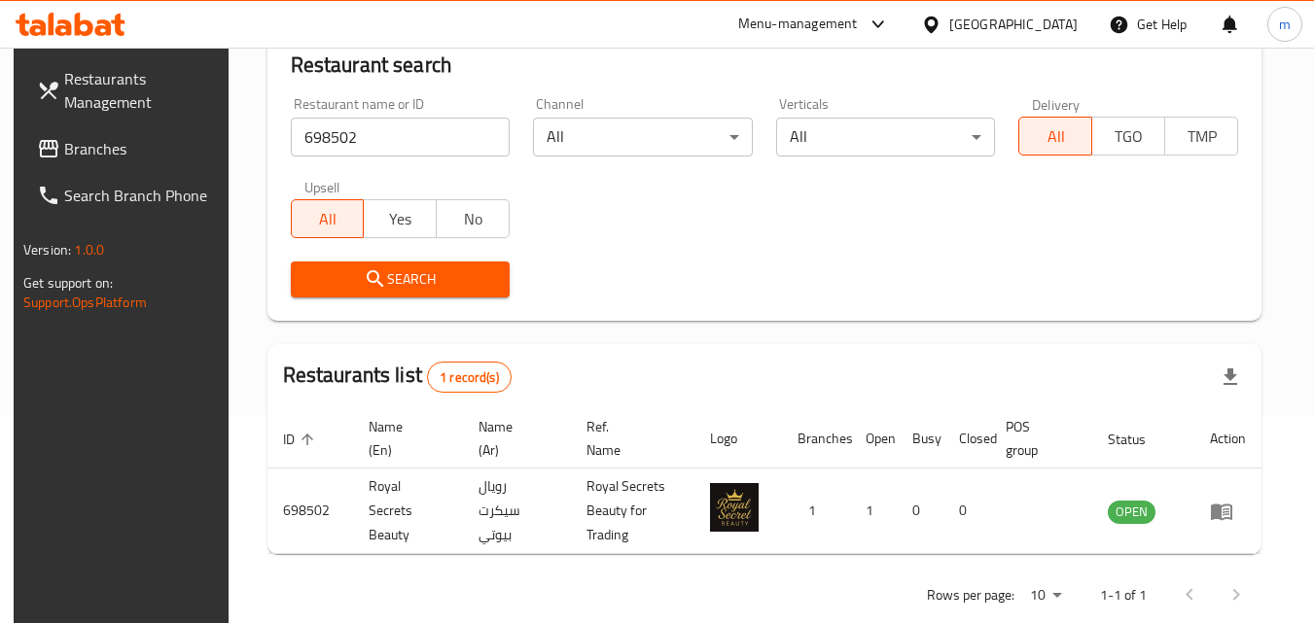
scroll to position [244, 0]
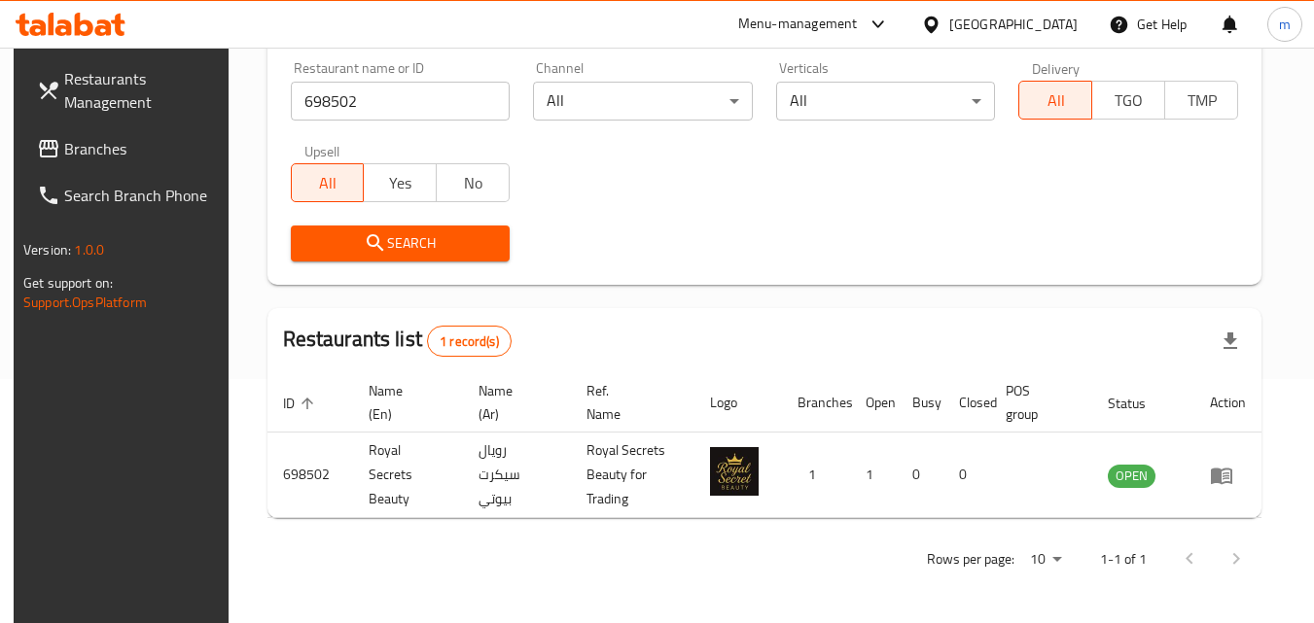
click at [942, 23] on icon at bounding box center [931, 25] width 20 height 20
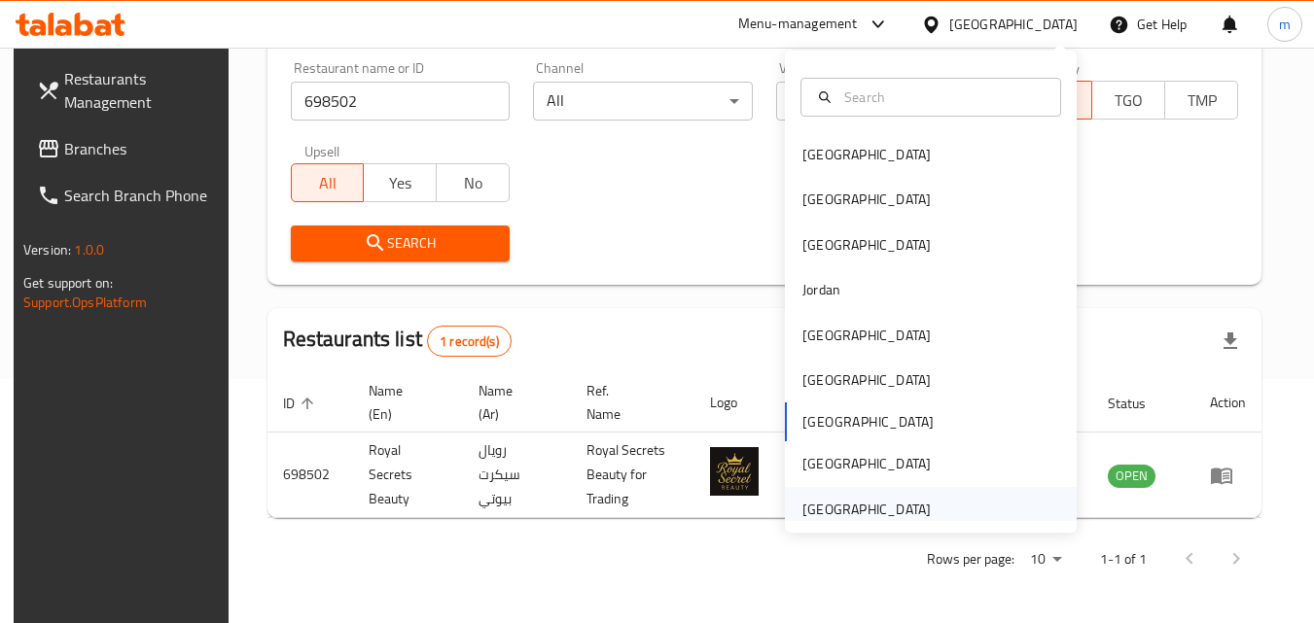
click at [921, 513] on div "[GEOGRAPHIC_DATA]" at bounding box center [867, 509] width 160 height 45
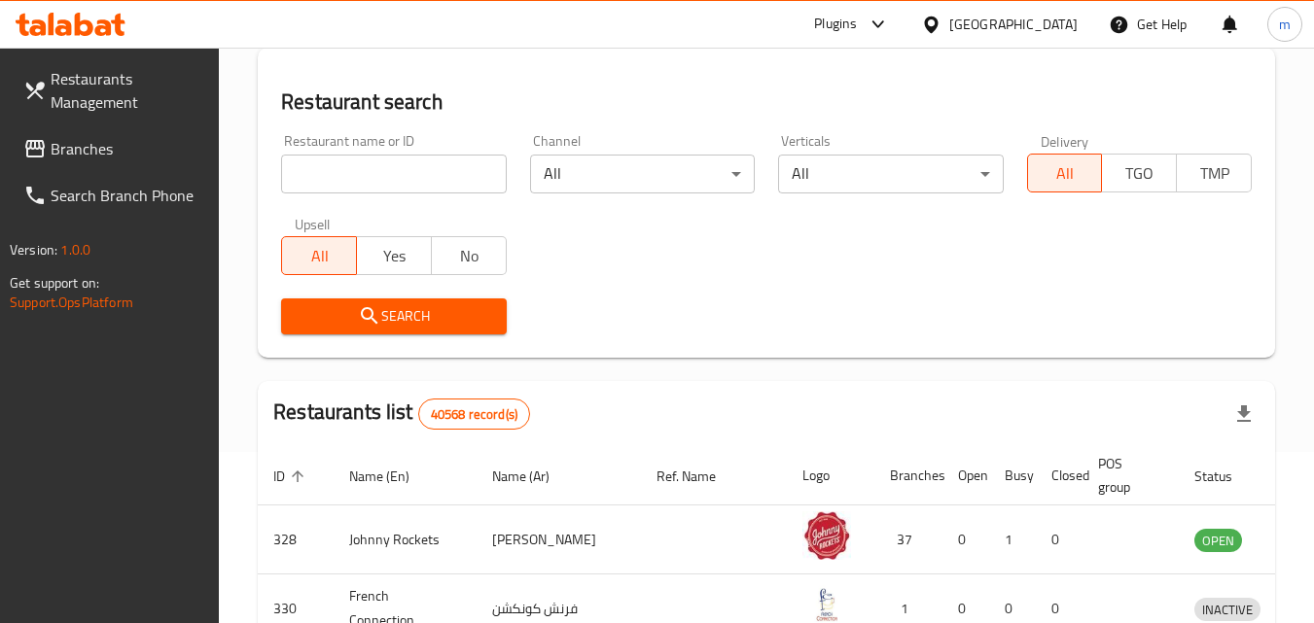
scroll to position [244, 0]
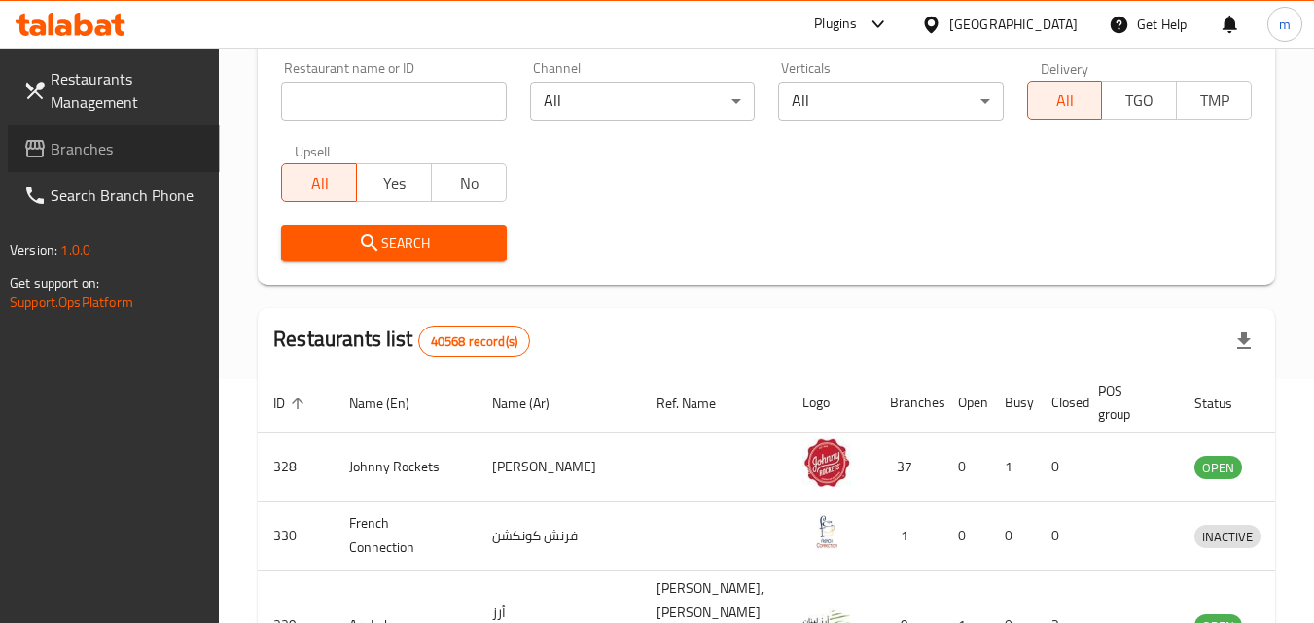
click at [110, 144] on span "Branches" at bounding box center [128, 148] width 154 height 23
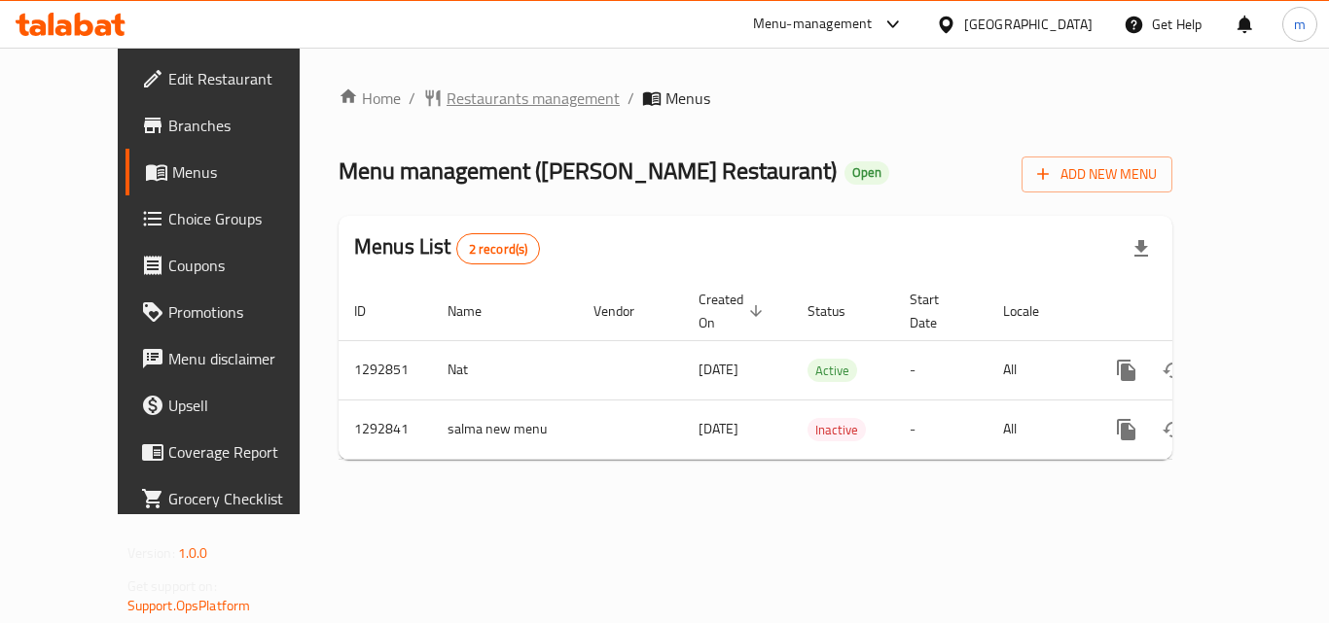
click at [453, 87] on span "Restaurants management" at bounding box center [532, 98] width 173 height 23
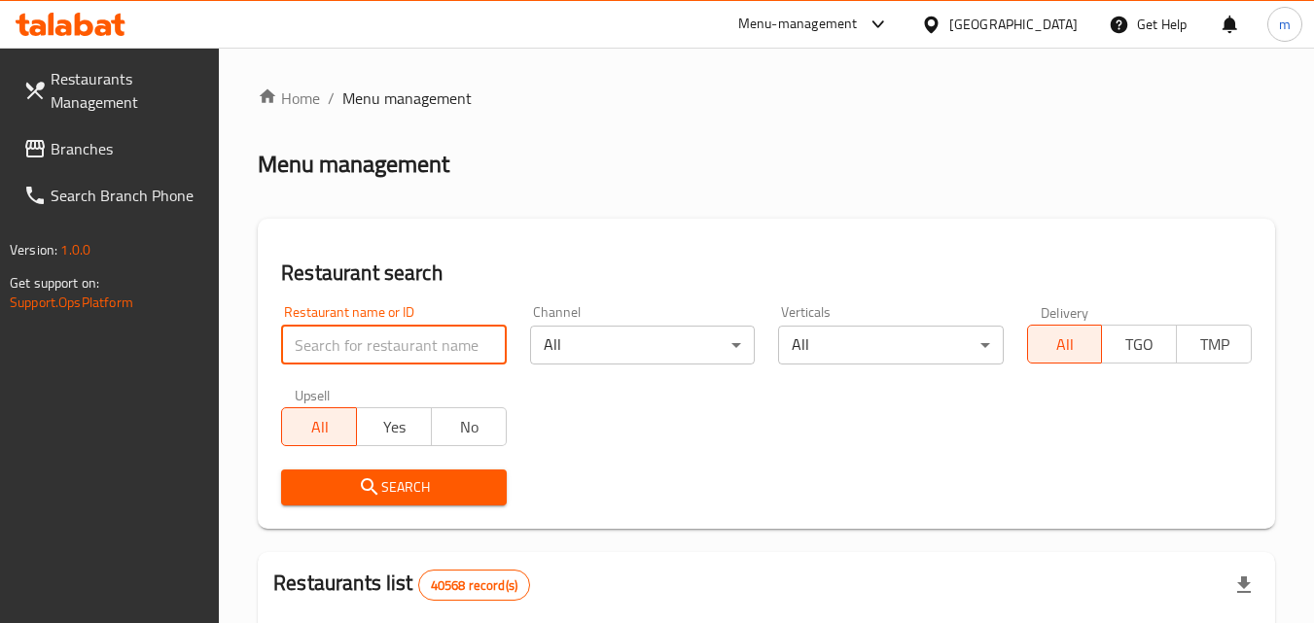
click at [392, 350] on input "search" at bounding box center [393, 345] width 225 height 39
paste input "699249"
type input "699249"
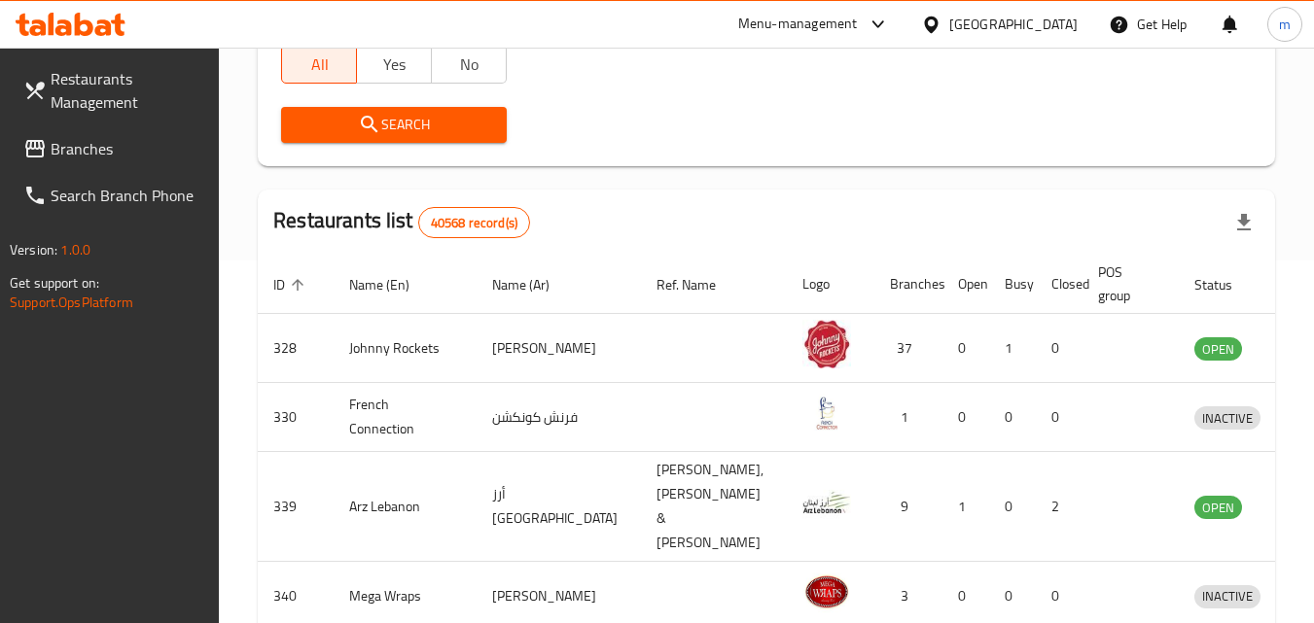
scroll to position [266, 0]
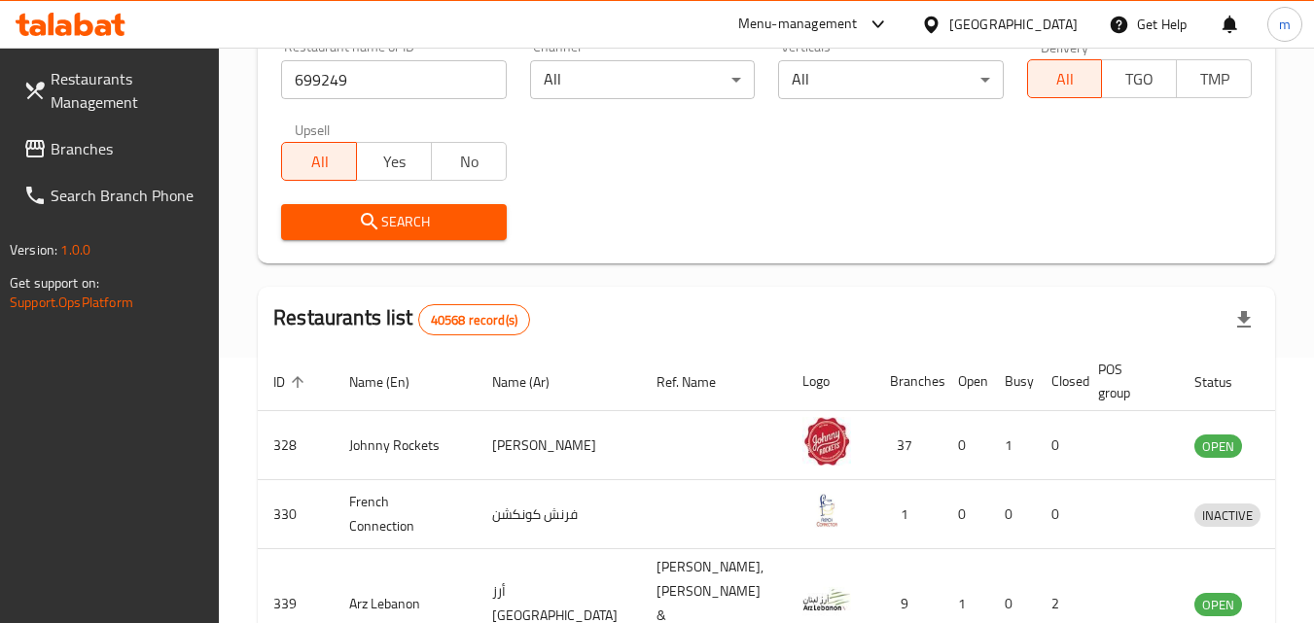
click at [366, 215] on icon "submit" at bounding box center [369, 221] width 17 height 17
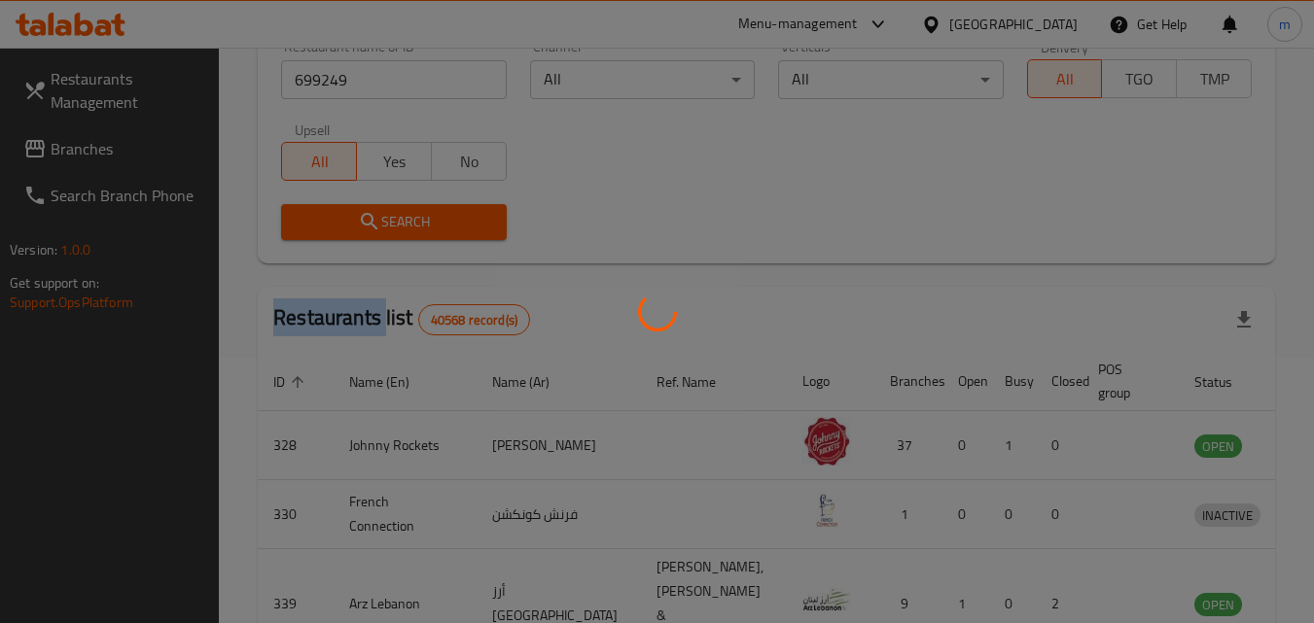
click at [366, 215] on div at bounding box center [657, 311] width 1314 height 623
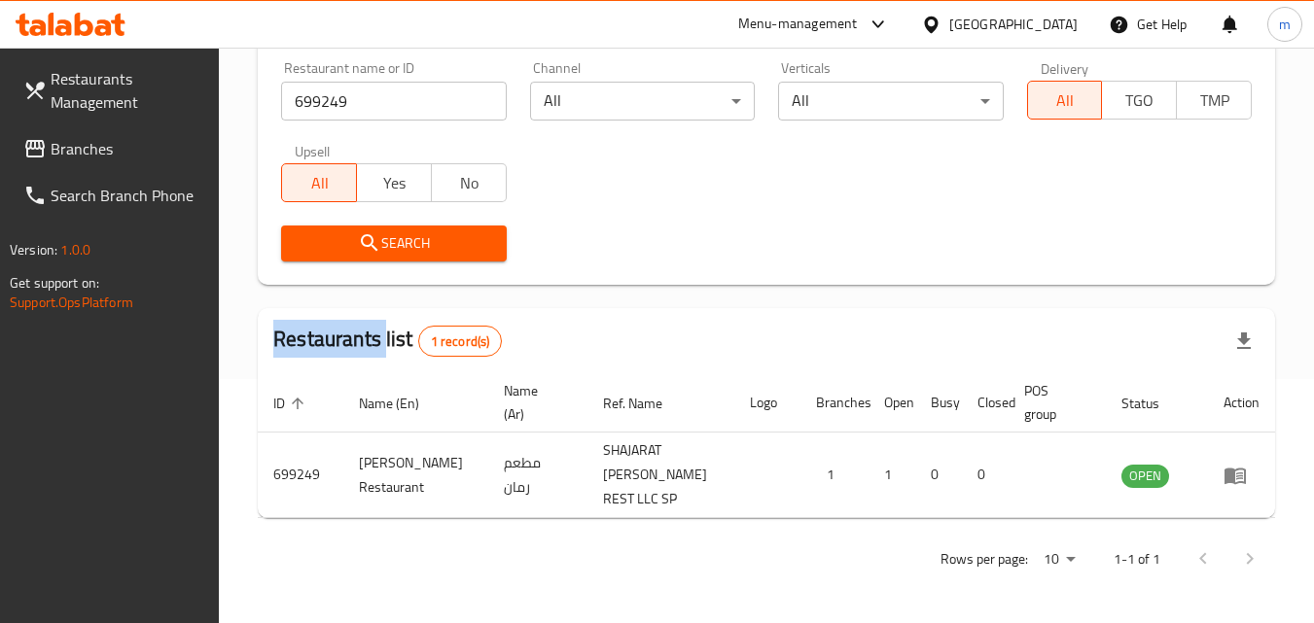
scroll to position [244, 0]
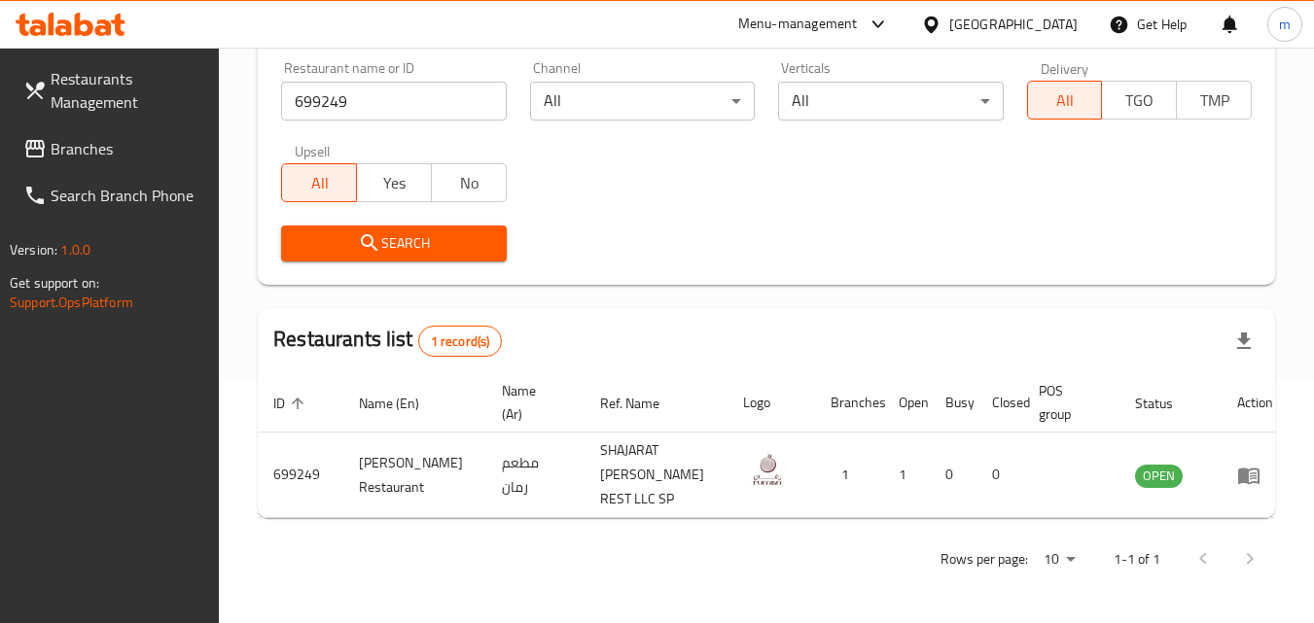
click at [1020, 2] on div "[GEOGRAPHIC_DATA]" at bounding box center [1000, 24] width 188 height 47
click at [1017, 37] on div "[GEOGRAPHIC_DATA]" at bounding box center [1000, 24] width 188 height 47
click at [1012, 19] on div "[GEOGRAPHIC_DATA]" at bounding box center [1013, 24] width 128 height 21
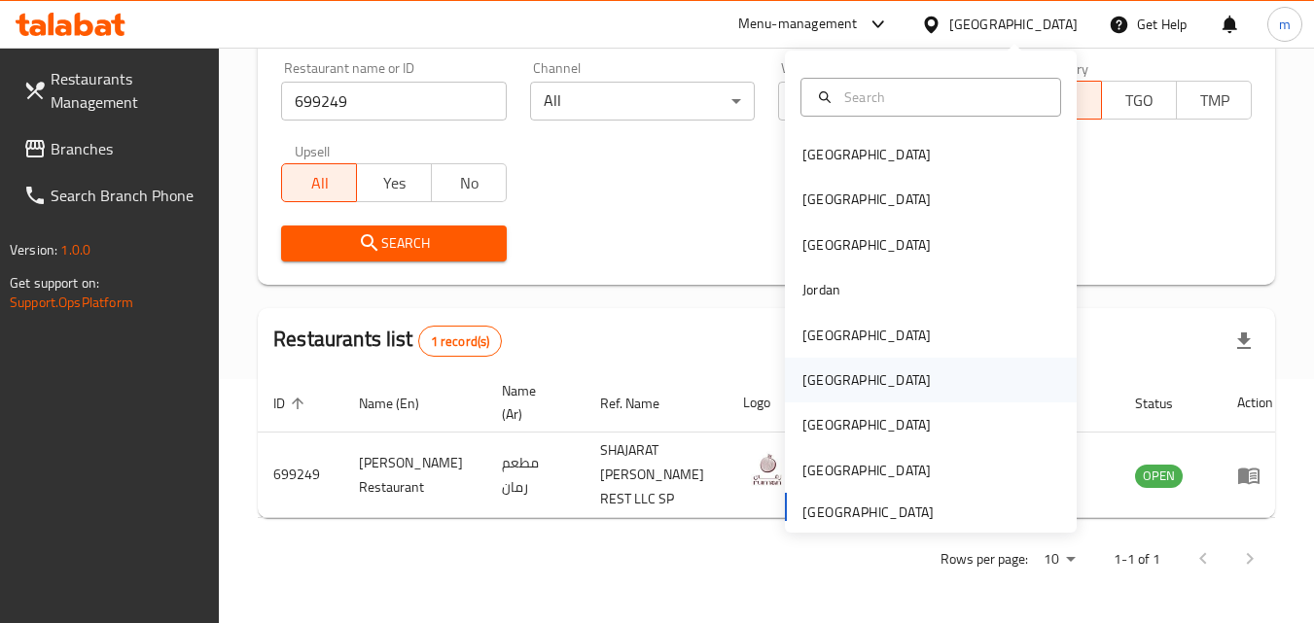
click at [806, 374] on div "[GEOGRAPHIC_DATA]" at bounding box center [866, 380] width 128 height 21
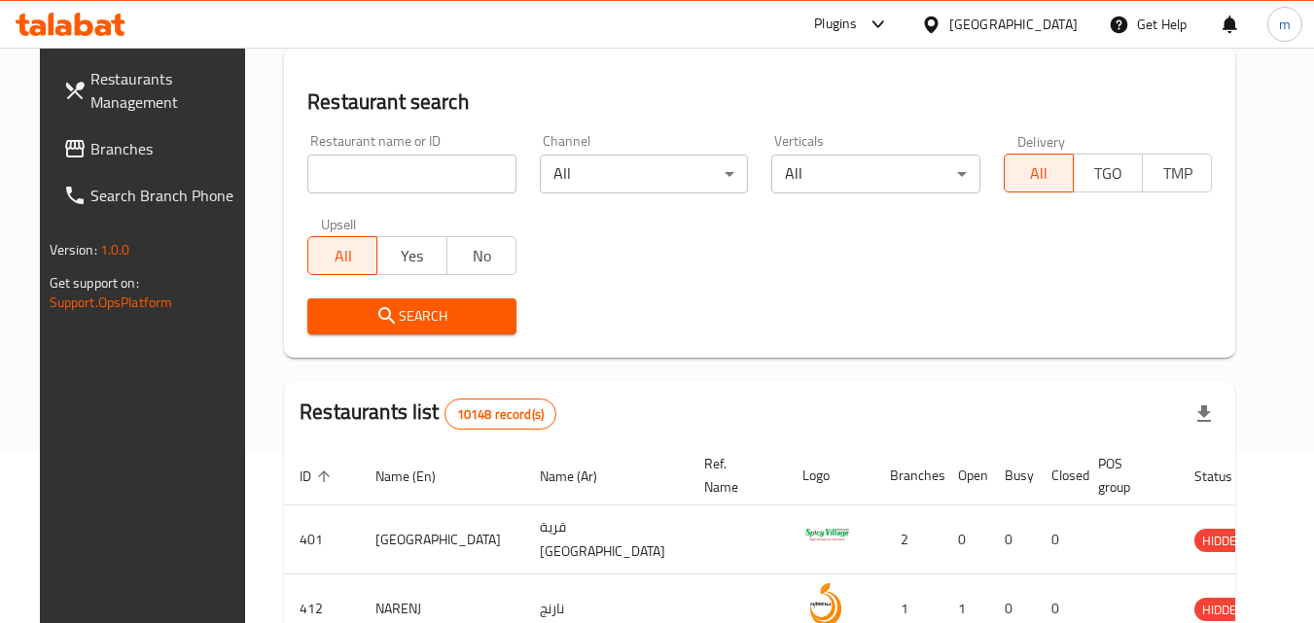
scroll to position [244, 0]
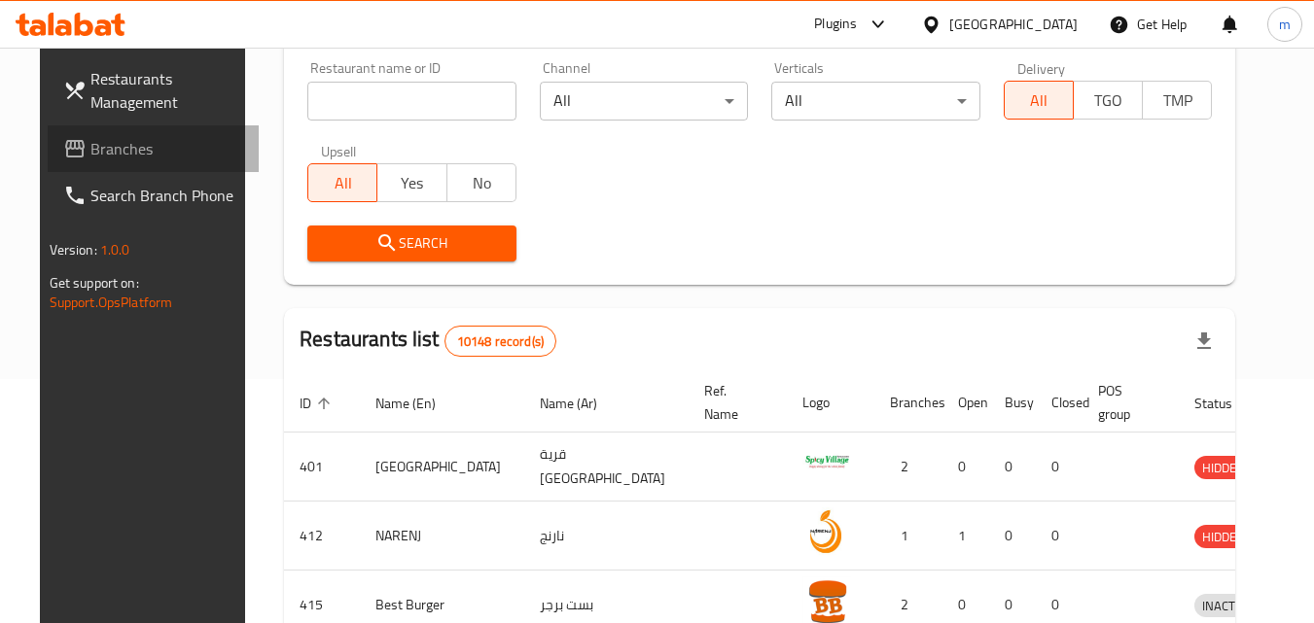
click at [106, 147] on span "Branches" at bounding box center [167, 148] width 154 height 23
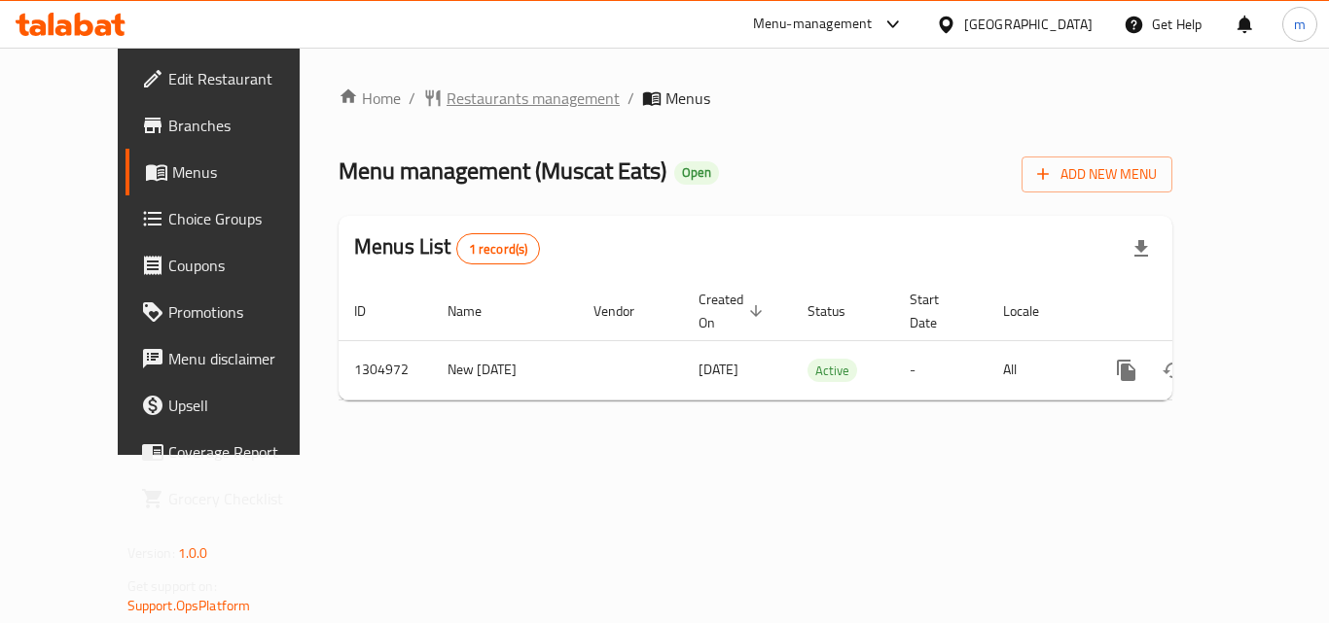
click at [446, 101] on span "Restaurants management" at bounding box center [532, 98] width 173 height 23
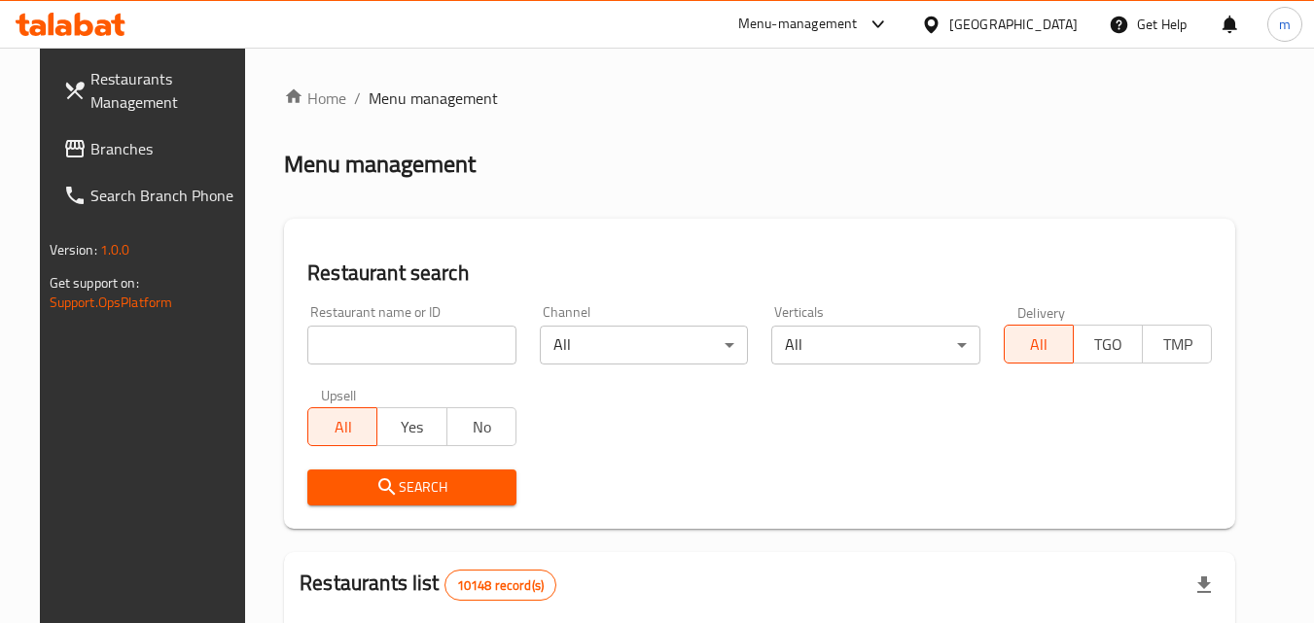
click at [401, 345] on input "search" at bounding box center [411, 345] width 209 height 39
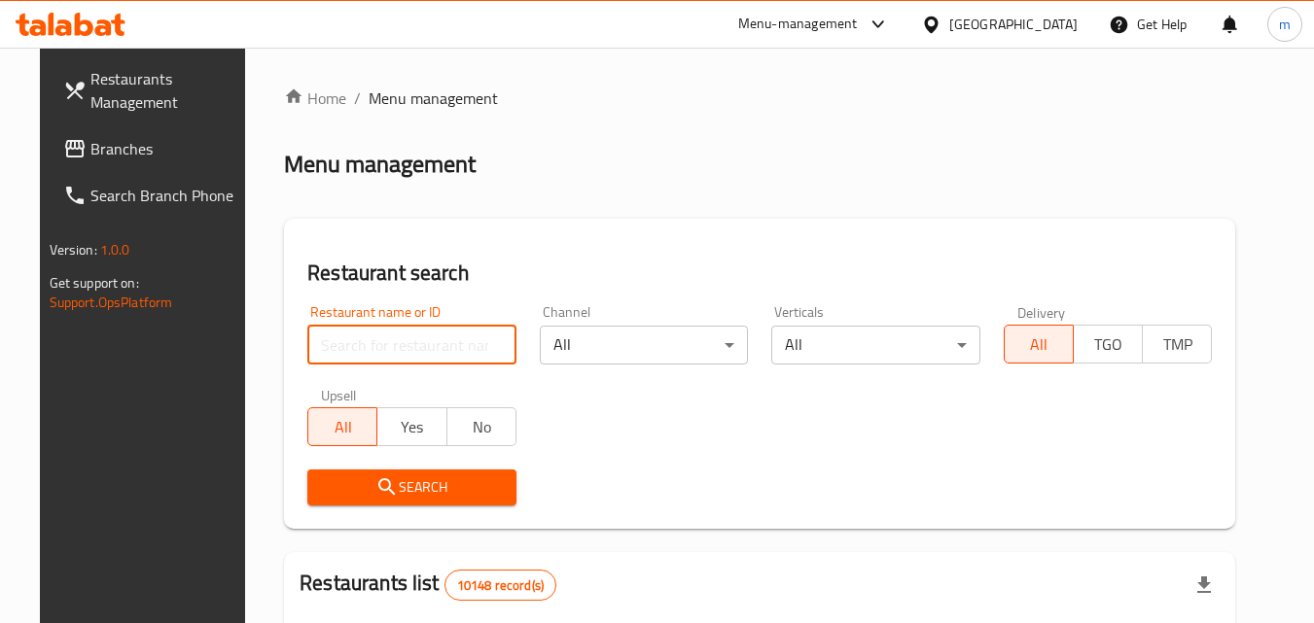
paste input "703505"
type input "703505"
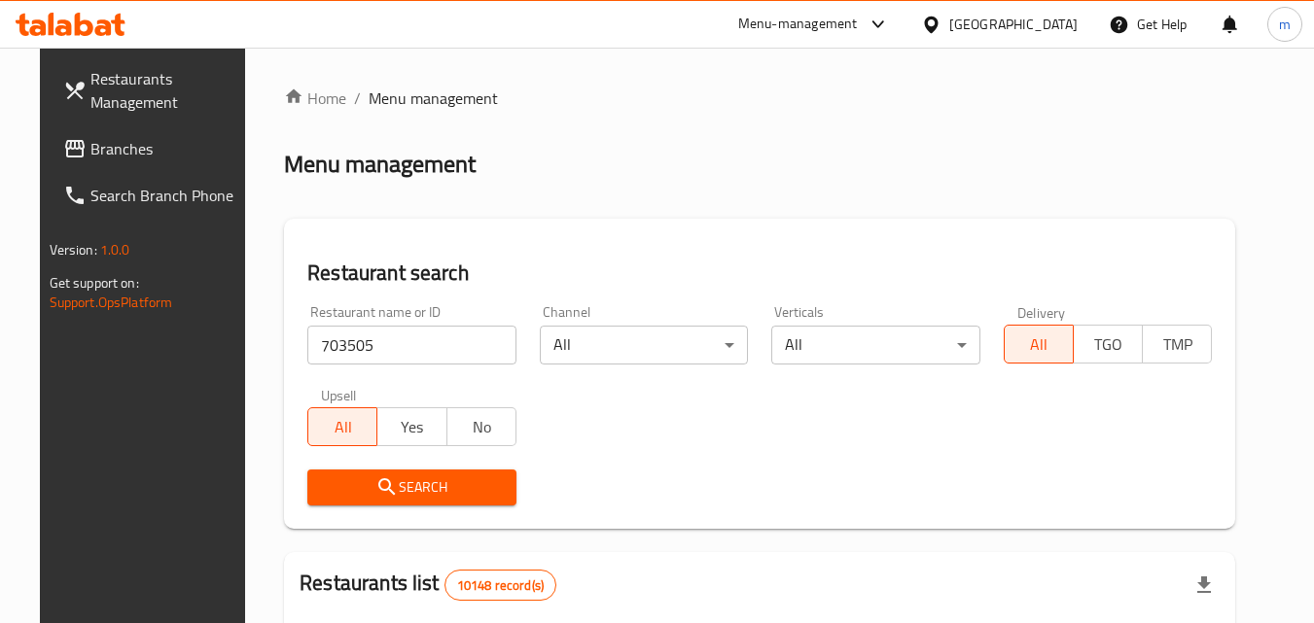
click at [414, 502] on button "Search" at bounding box center [411, 488] width 209 height 36
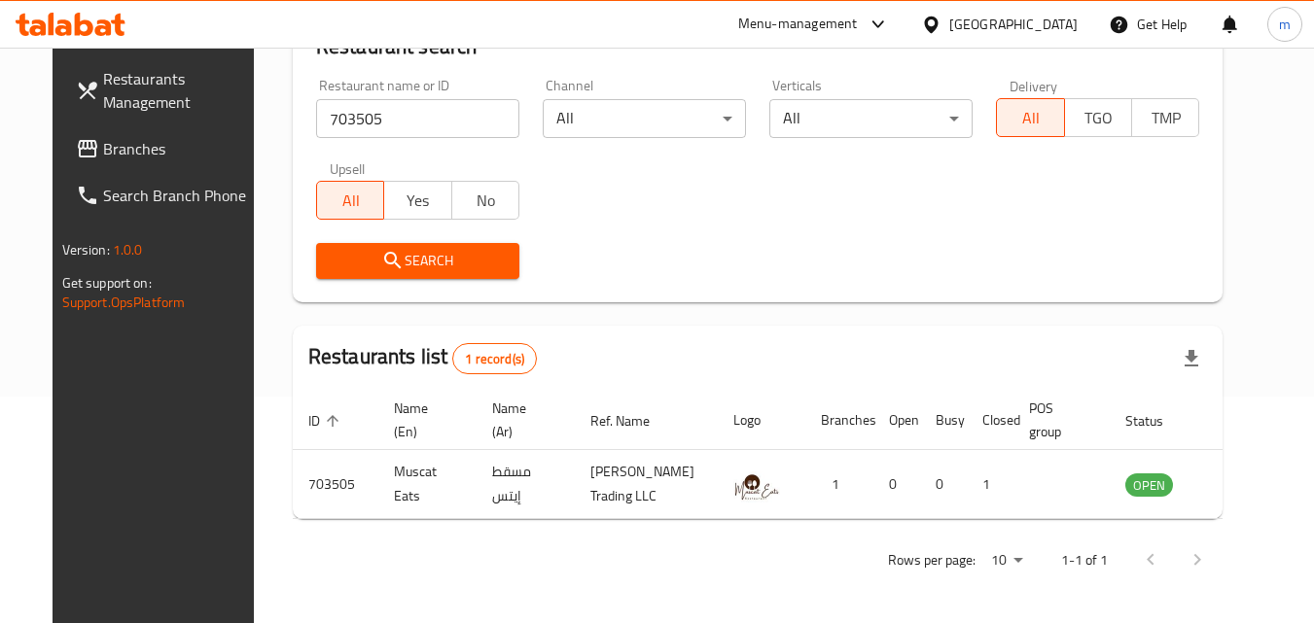
scroll to position [228, 0]
click at [1064, 30] on div "[GEOGRAPHIC_DATA]" at bounding box center [1013, 24] width 128 height 21
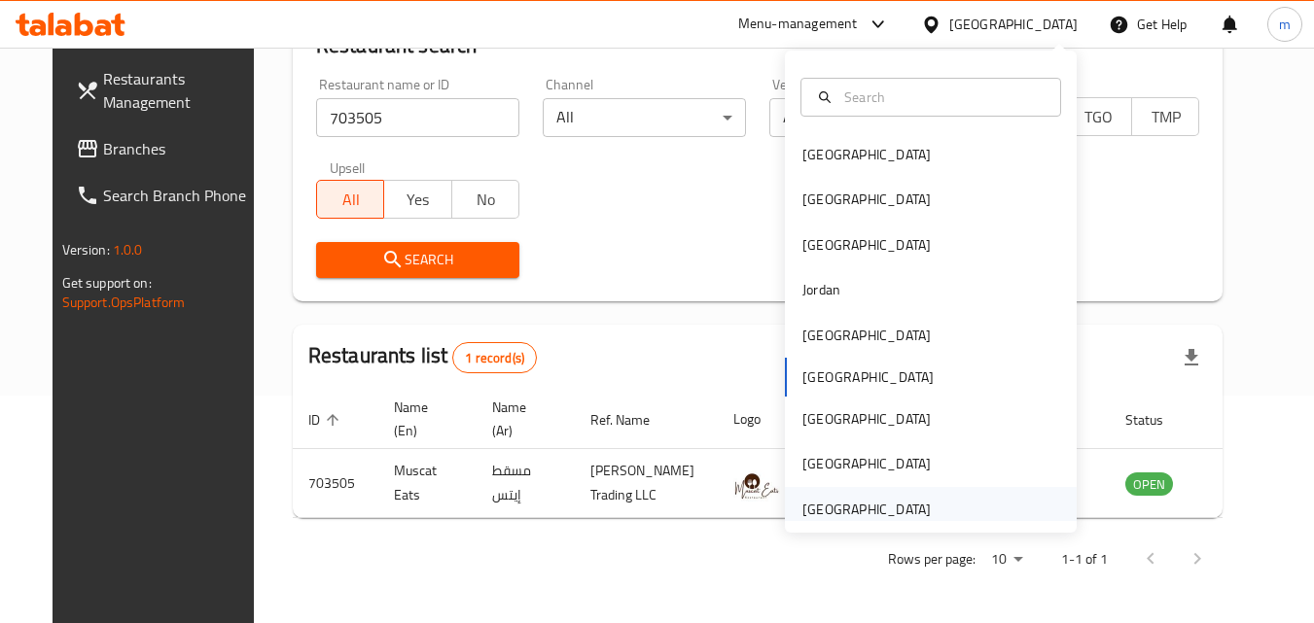
click at [921, 505] on div "[GEOGRAPHIC_DATA]" at bounding box center [867, 509] width 160 height 45
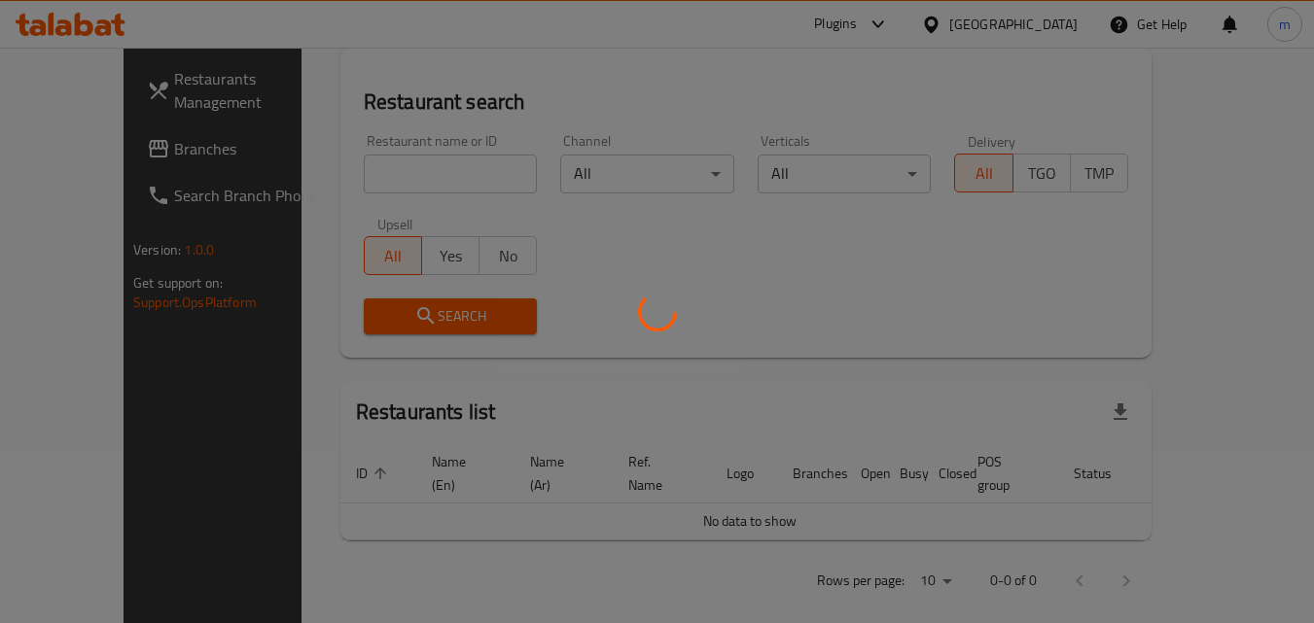
scroll to position [228, 0]
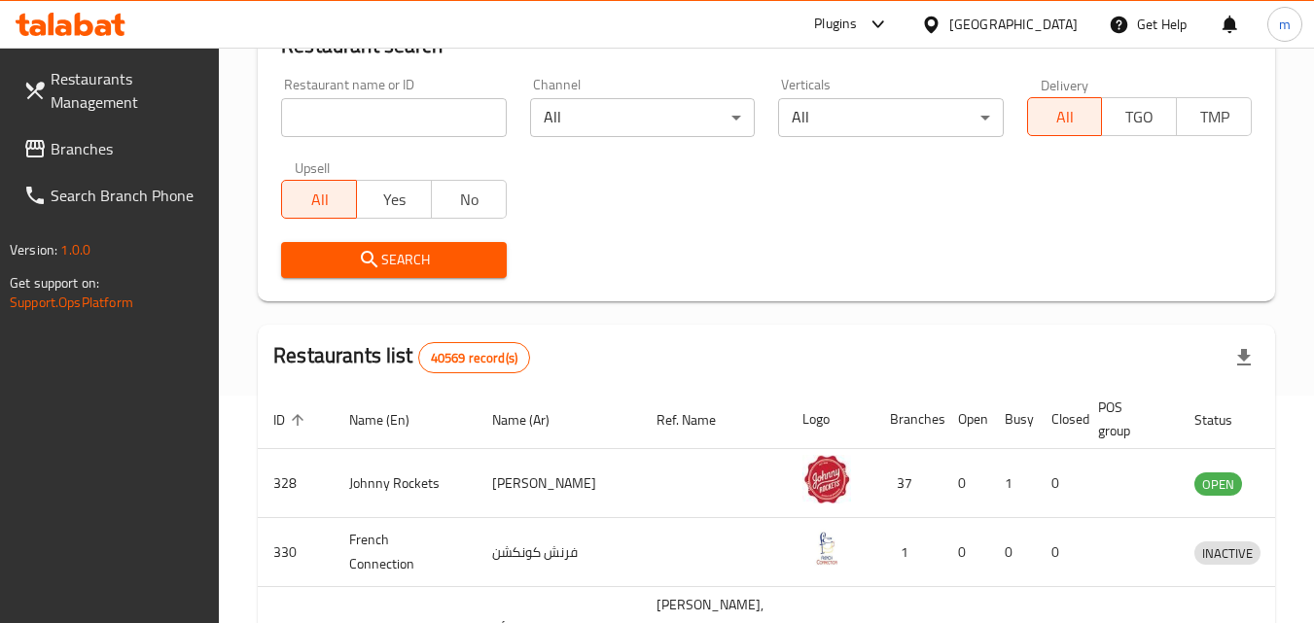
click at [108, 152] on div "Restaurants Management Branches Search Branch Phone Version: 1.0.0 Get support …" at bounding box center [657, 474] width 1314 height 1308
click at [102, 150] on span "Branches" at bounding box center [128, 148] width 154 height 23
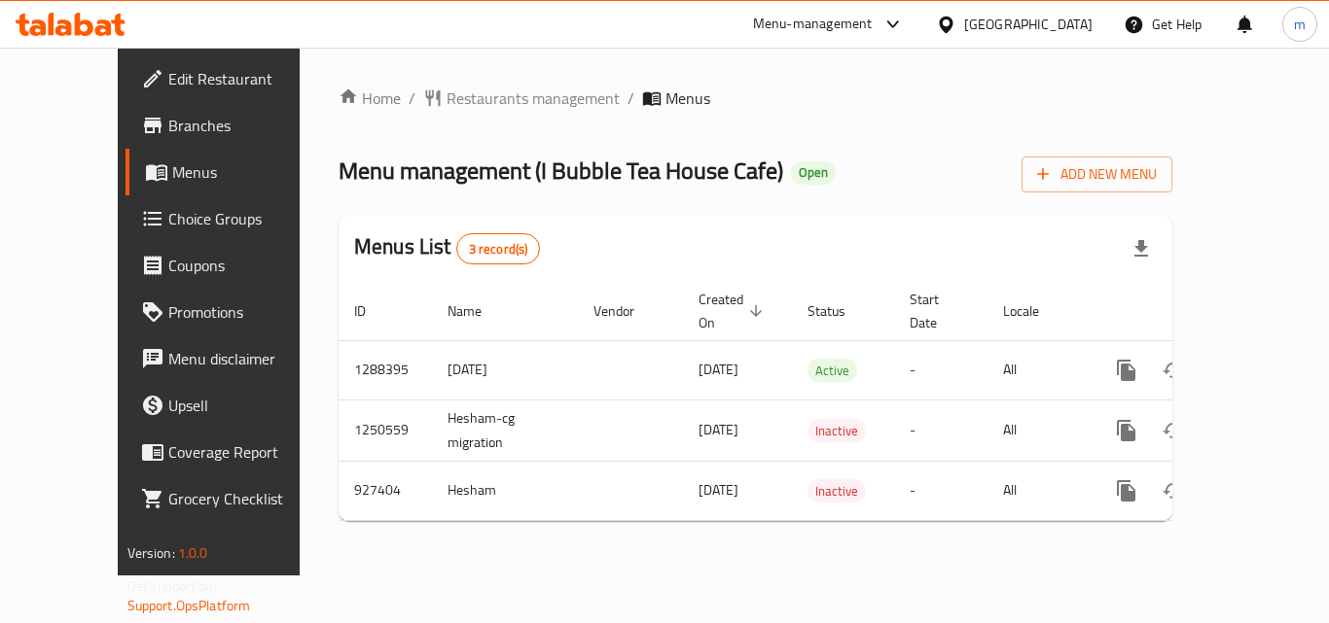
click at [455, 93] on span "Restaurants management" at bounding box center [532, 98] width 173 height 23
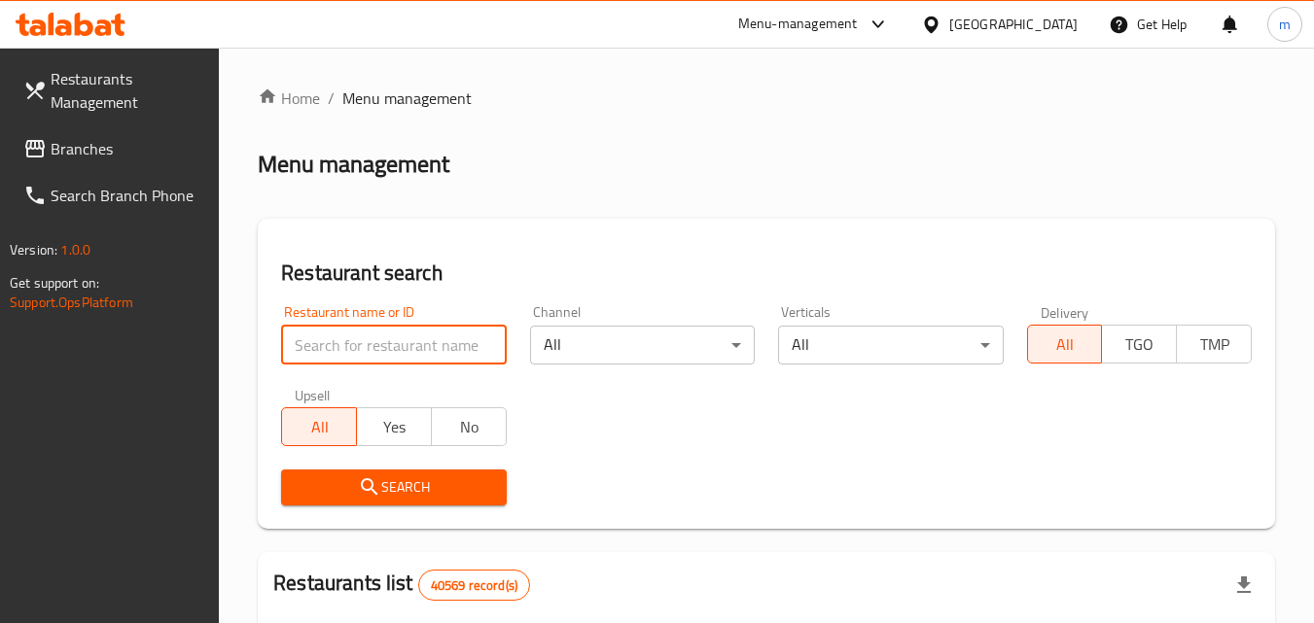
click at [393, 338] on input "search" at bounding box center [393, 345] width 225 height 39
paste input "658825"
type input "658825"
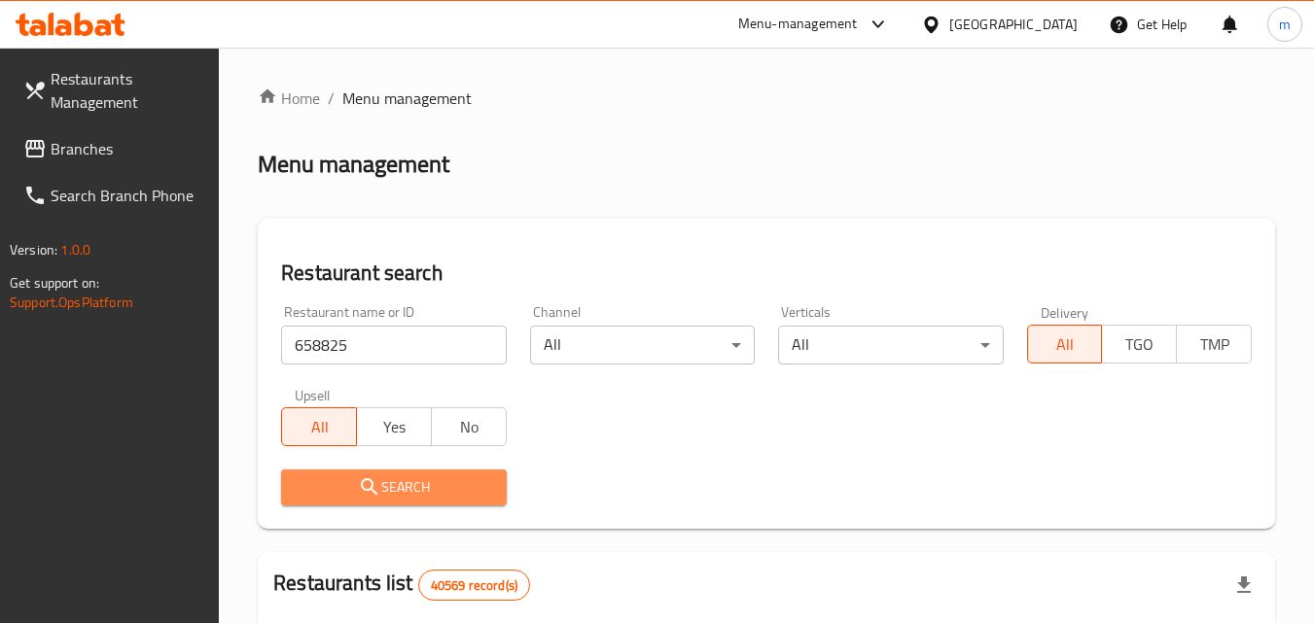
click at [384, 477] on span "Search" at bounding box center [394, 488] width 194 height 24
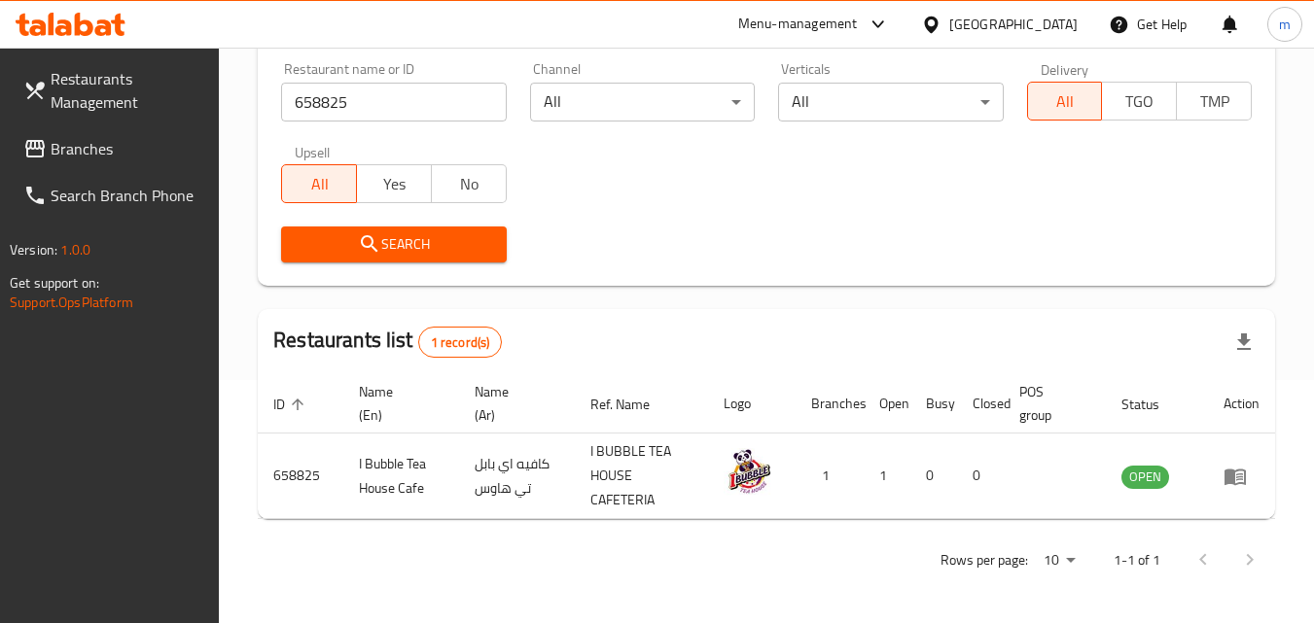
scroll to position [244, 0]
click at [1013, 19] on div "[GEOGRAPHIC_DATA]" at bounding box center [1013, 24] width 128 height 21
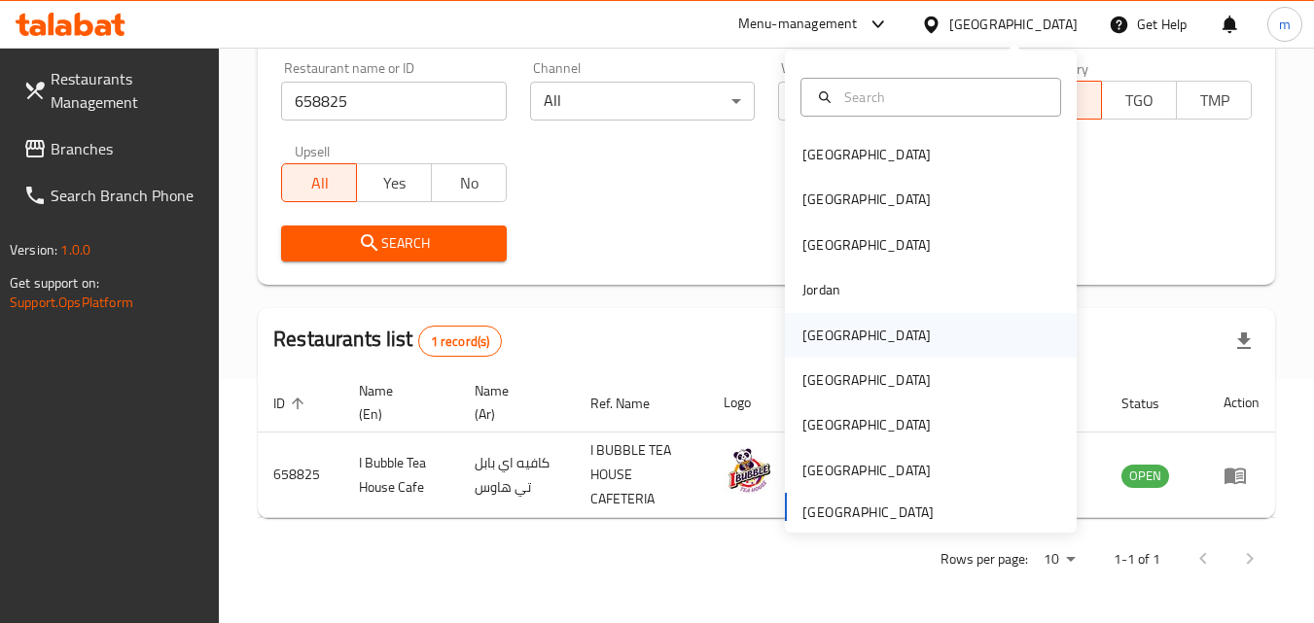
click at [840, 349] on div "[GEOGRAPHIC_DATA]" at bounding box center [867, 335] width 160 height 45
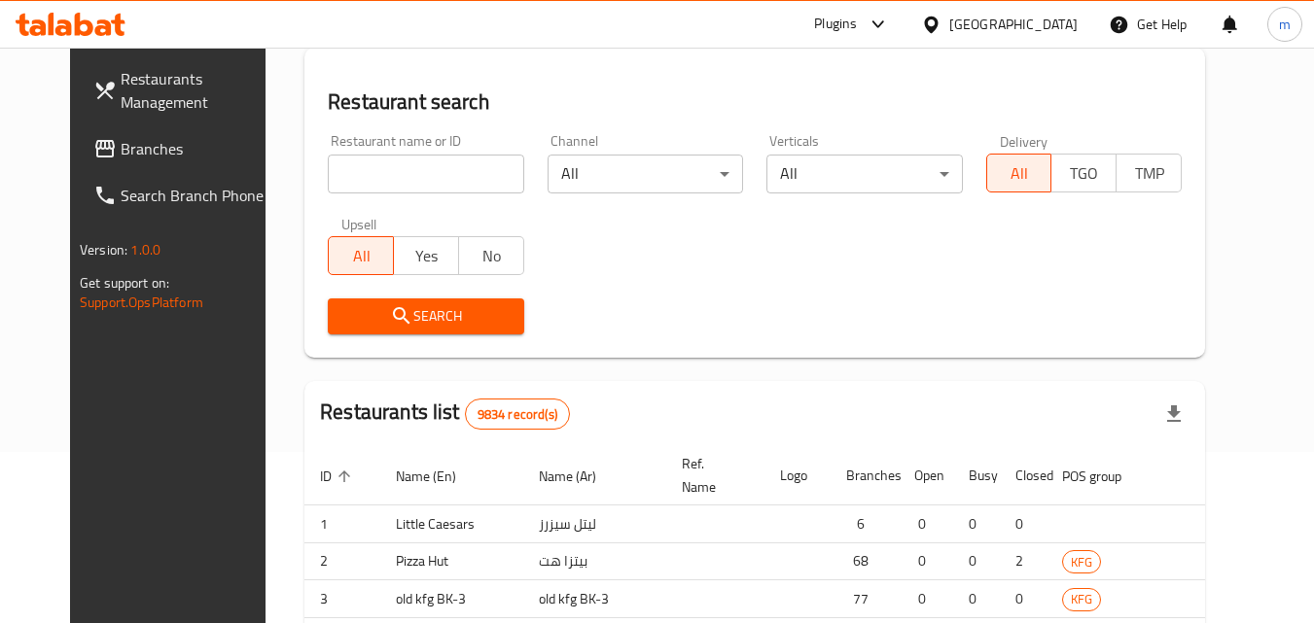
scroll to position [244, 0]
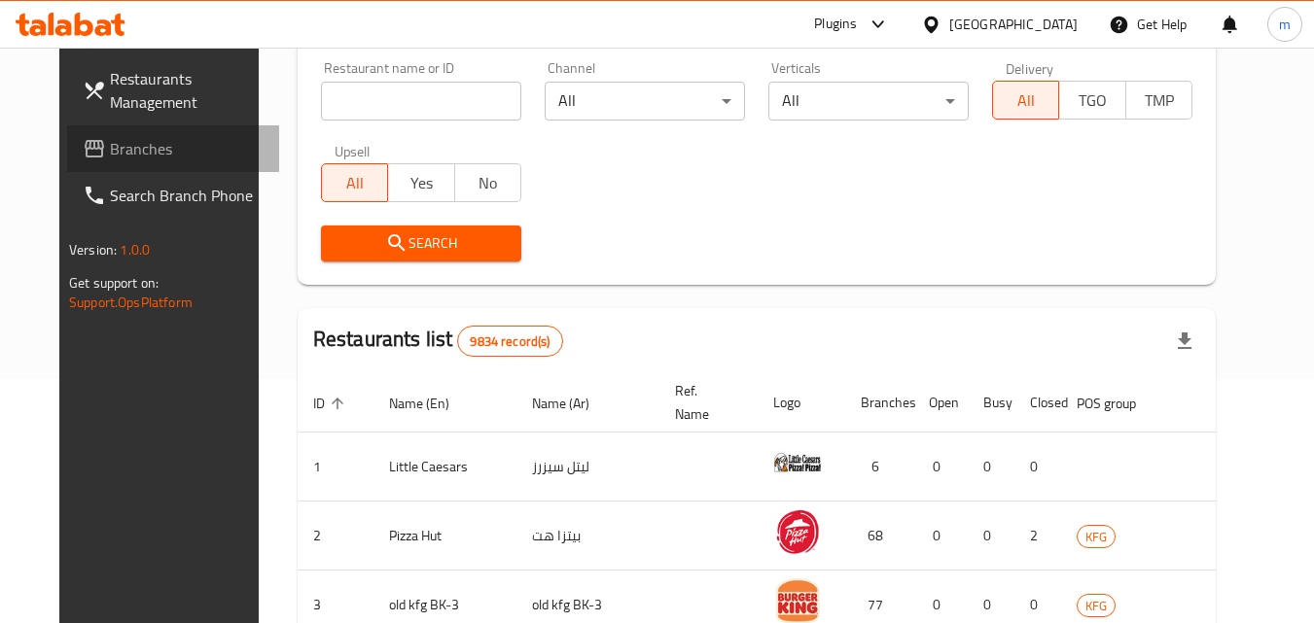
click at [110, 153] on span "Branches" at bounding box center [187, 148] width 154 height 23
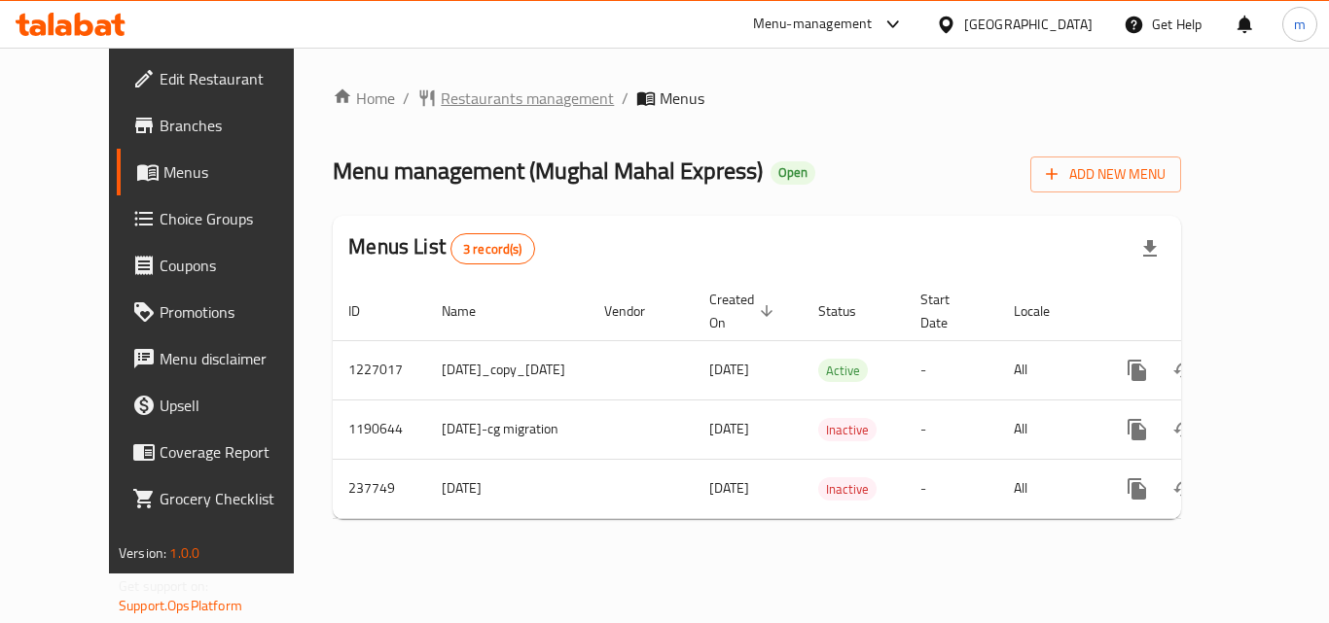
click at [490, 97] on span "Restaurants management" at bounding box center [527, 98] width 173 height 23
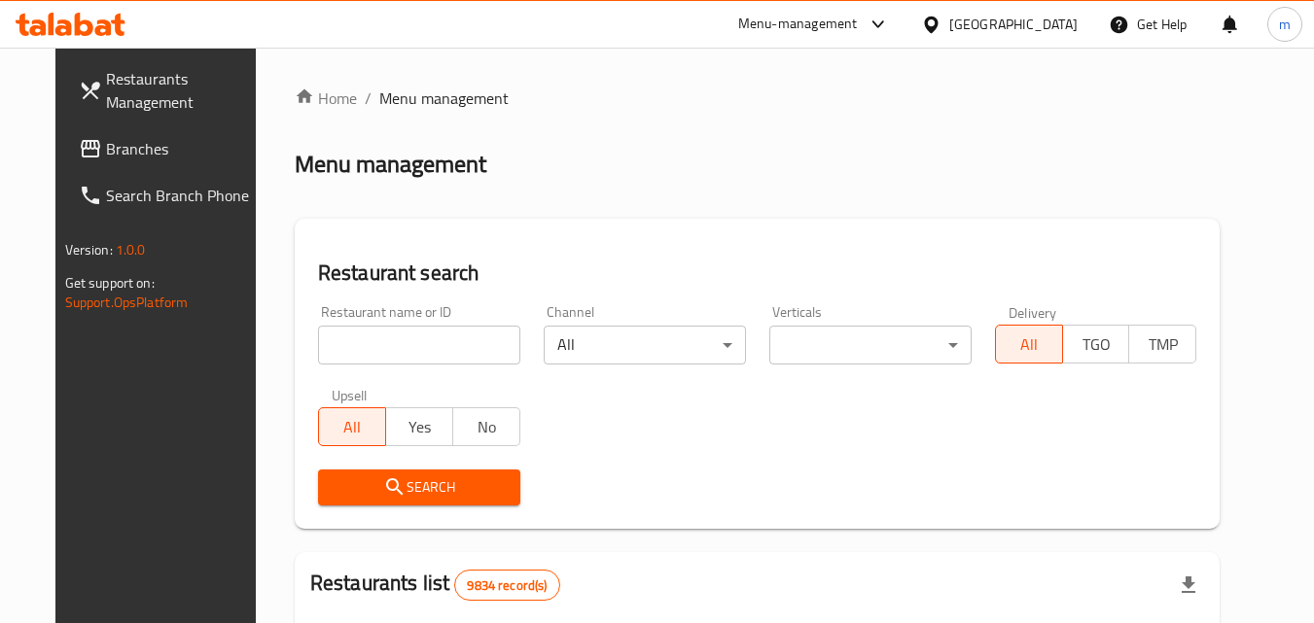
click at [452, 339] on input "search" at bounding box center [419, 345] width 202 height 39
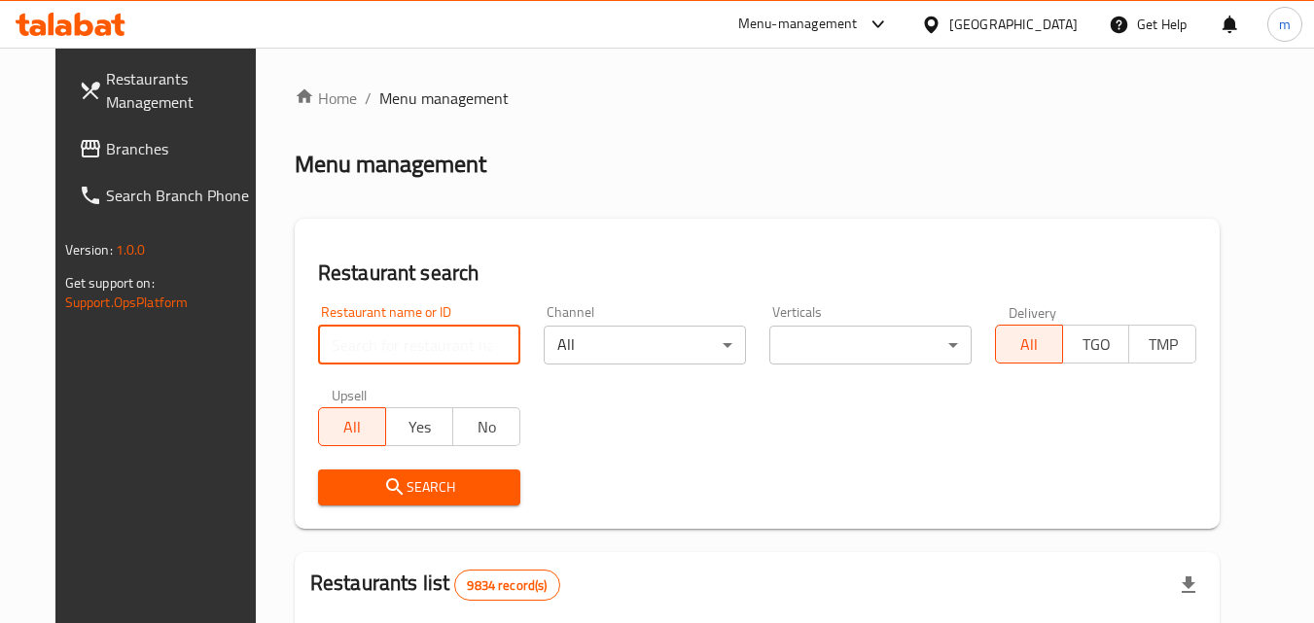
paste input "626776"
type input "626776"
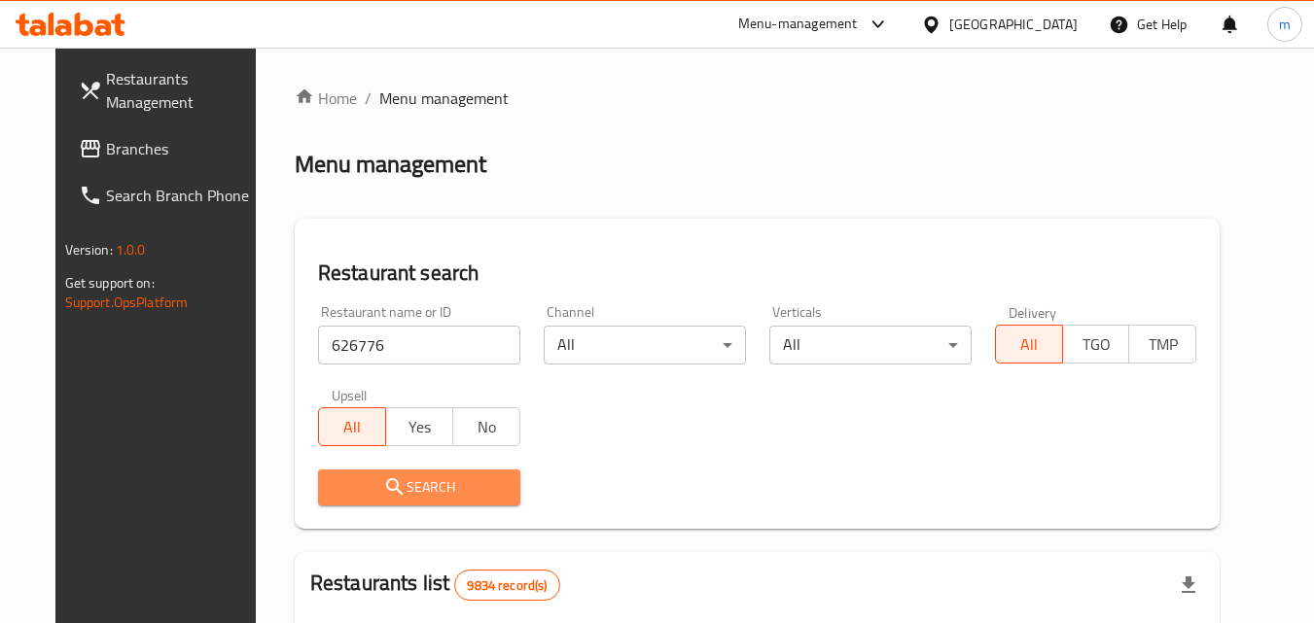
click at [407, 501] on button "Search" at bounding box center [419, 488] width 202 height 36
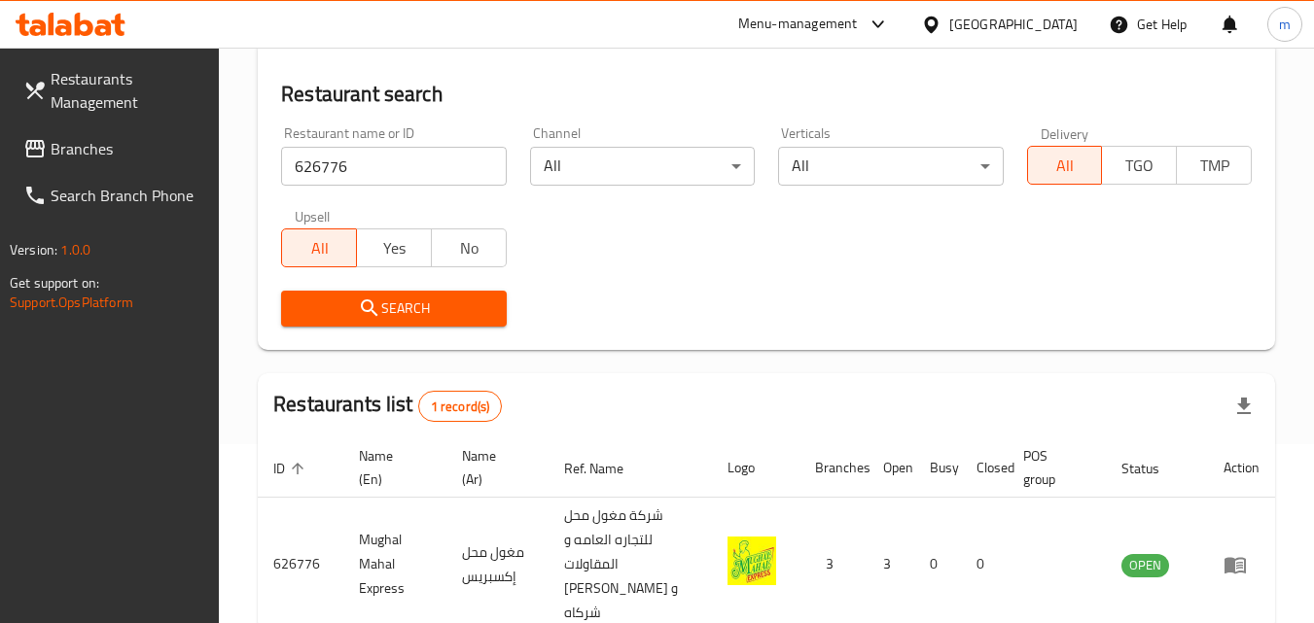
scroll to position [195, 0]
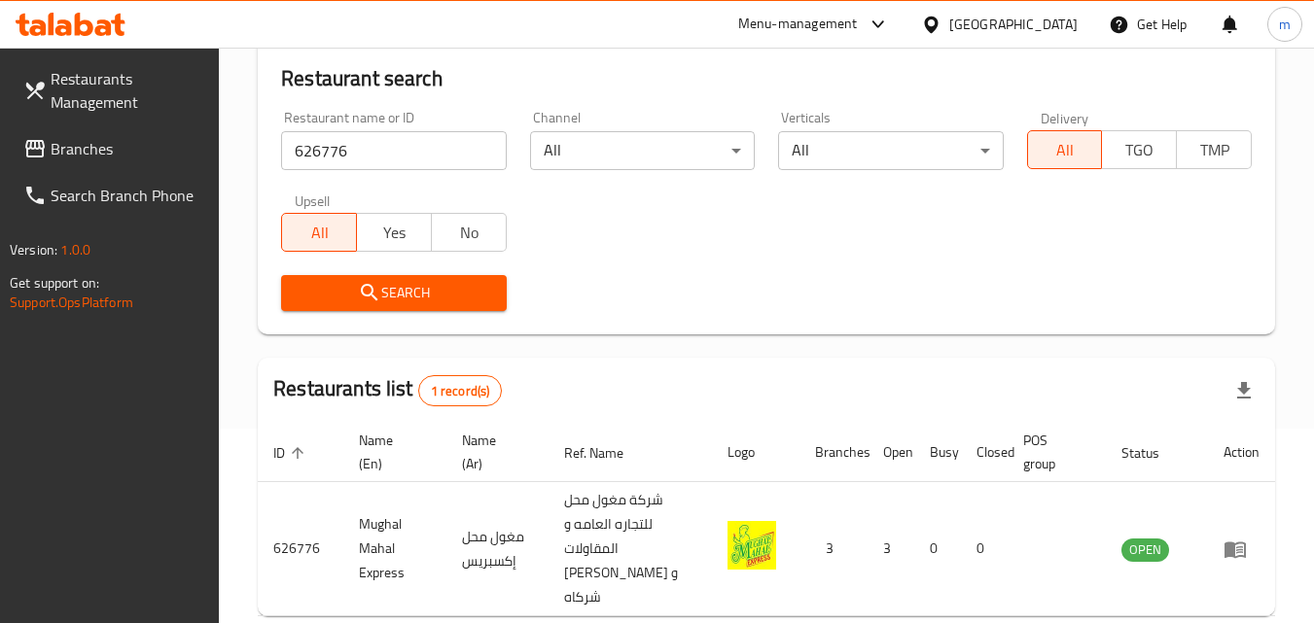
click at [1071, 35] on div "[GEOGRAPHIC_DATA]" at bounding box center [1013, 24] width 128 height 21
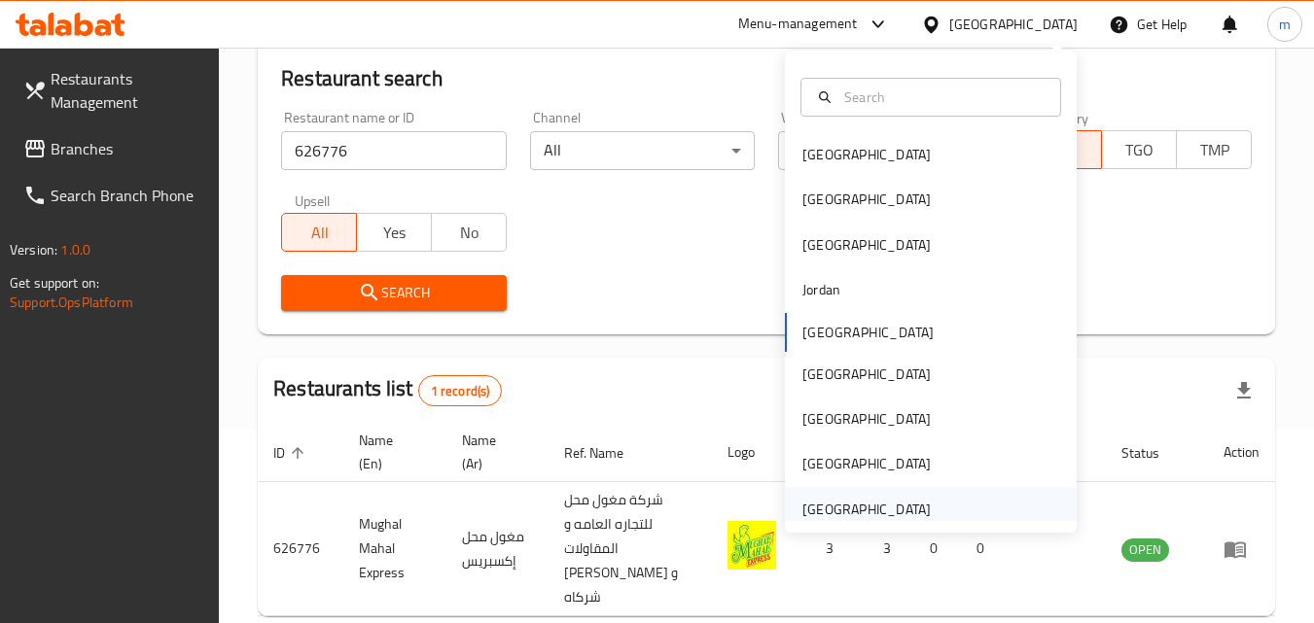
click at [818, 520] on div "[GEOGRAPHIC_DATA]" at bounding box center [866, 509] width 128 height 21
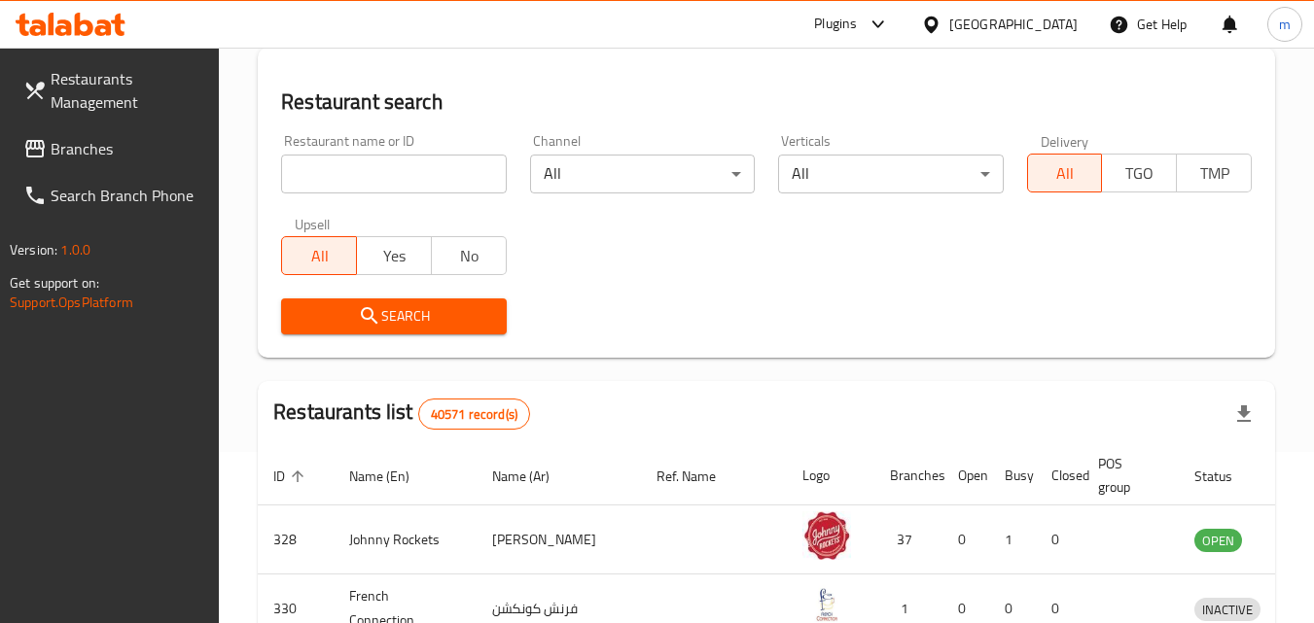
scroll to position [195, 0]
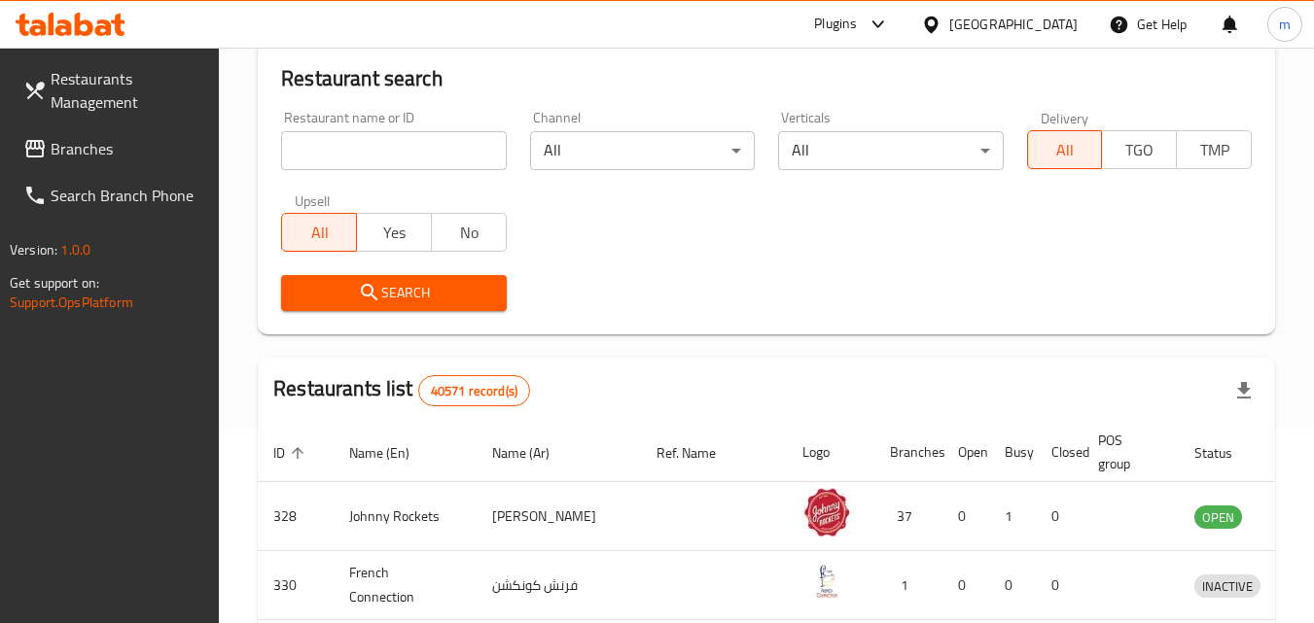
click at [149, 148] on span "Branches" at bounding box center [128, 148] width 154 height 23
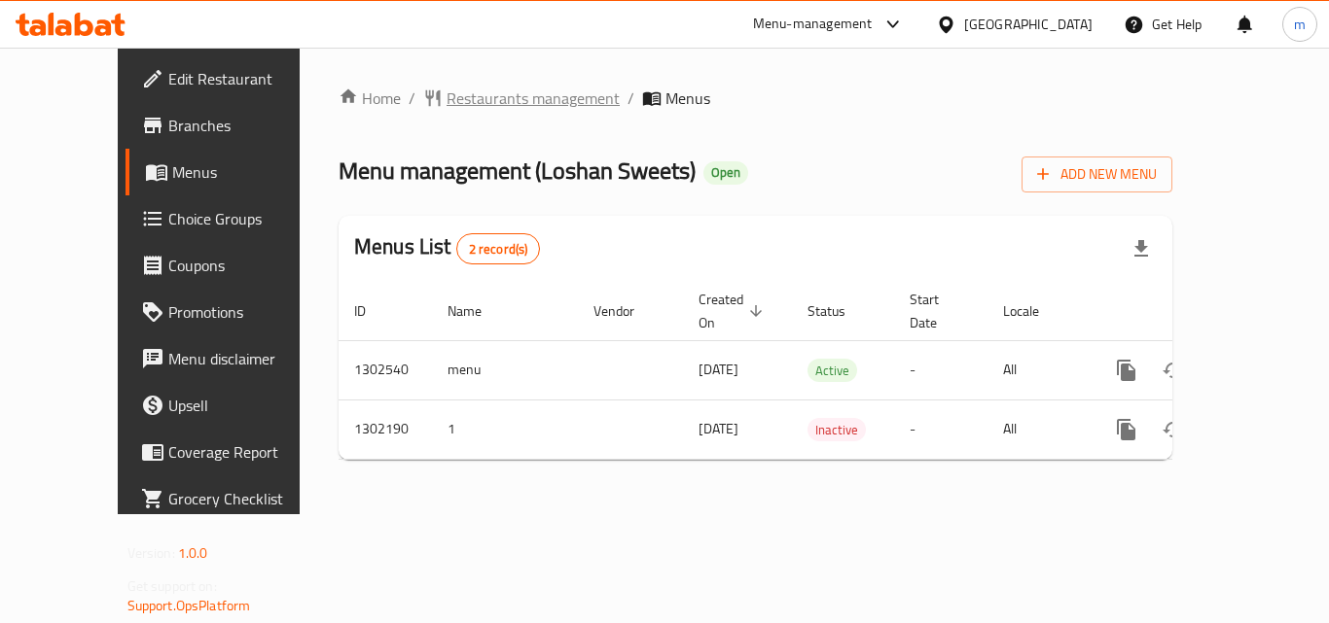
click at [446, 96] on span "Restaurants management" at bounding box center [532, 98] width 173 height 23
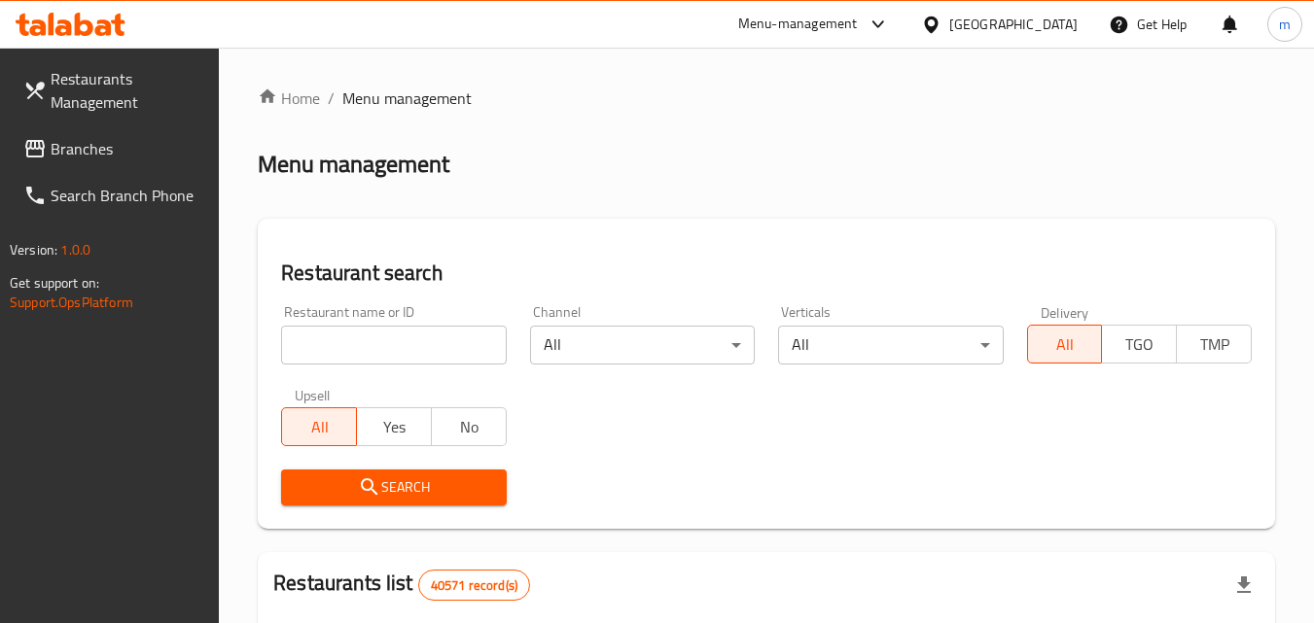
click at [390, 337] on input "search" at bounding box center [393, 345] width 225 height 39
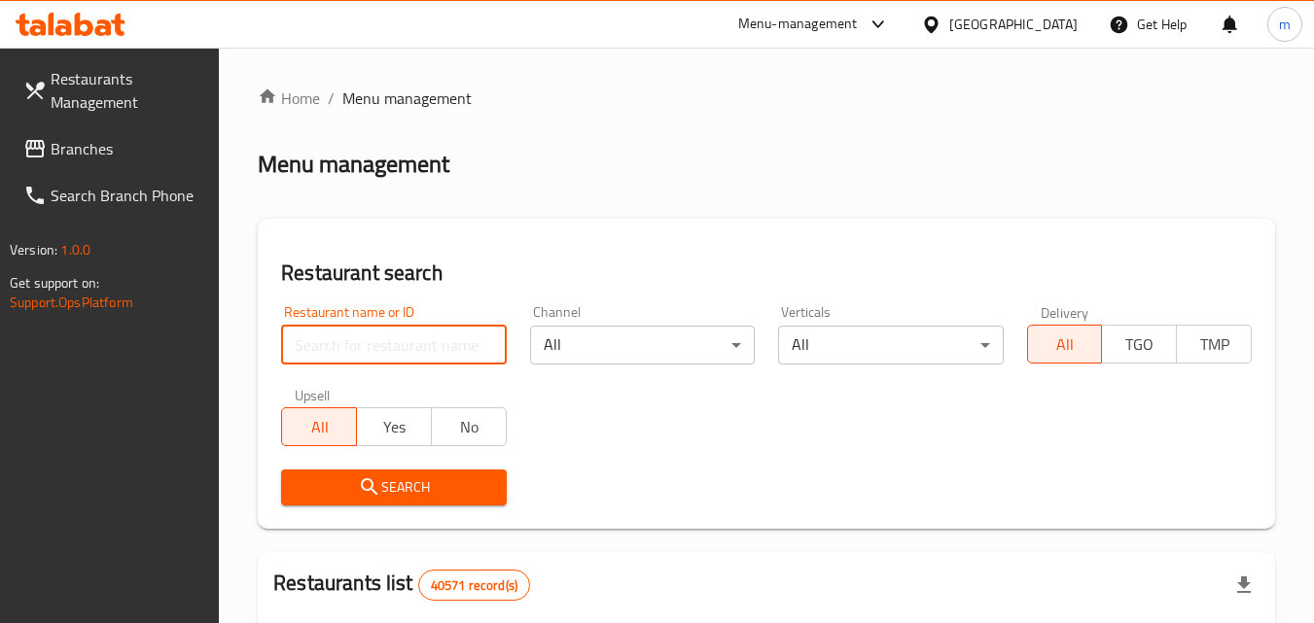
paste input "702327"
type input "702327"
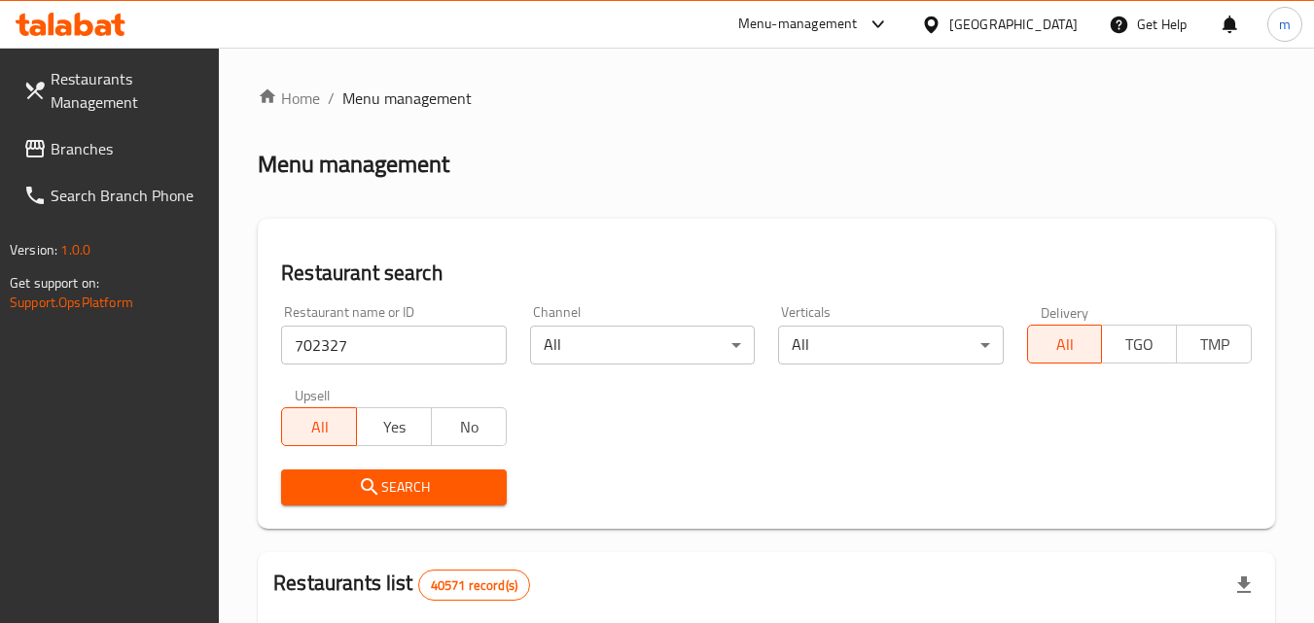
click at [393, 470] on button "Search" at bounding box center [393, 488] width 225 height 36
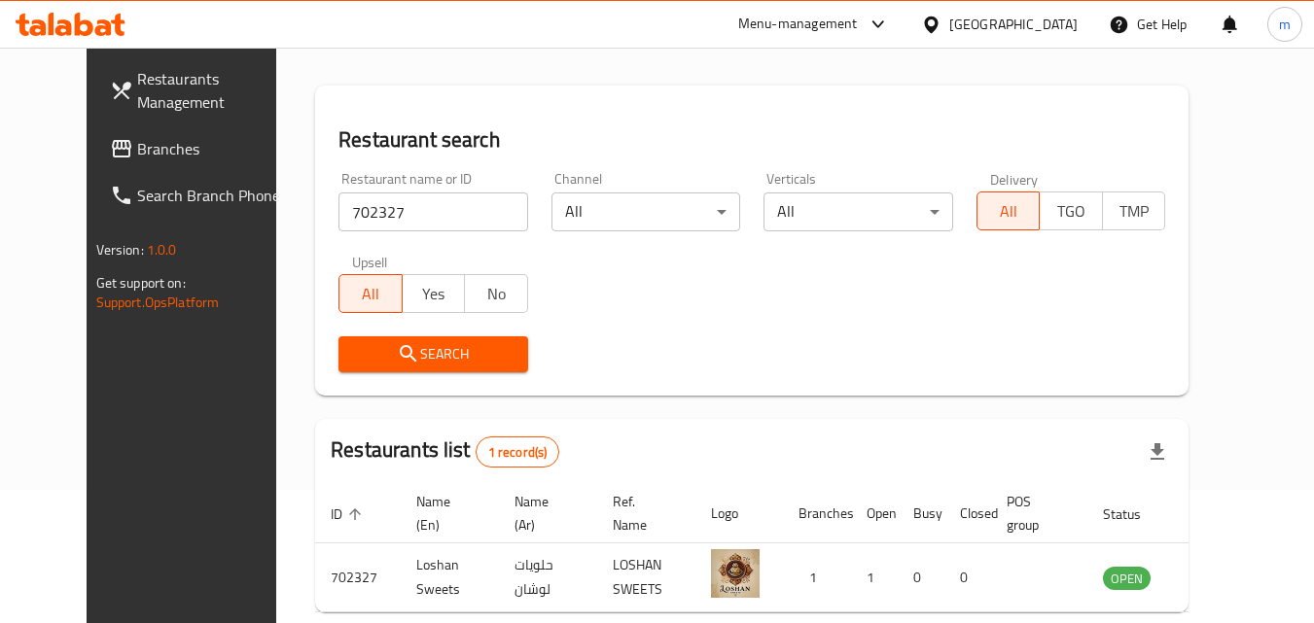
scroll to position [195, 0]
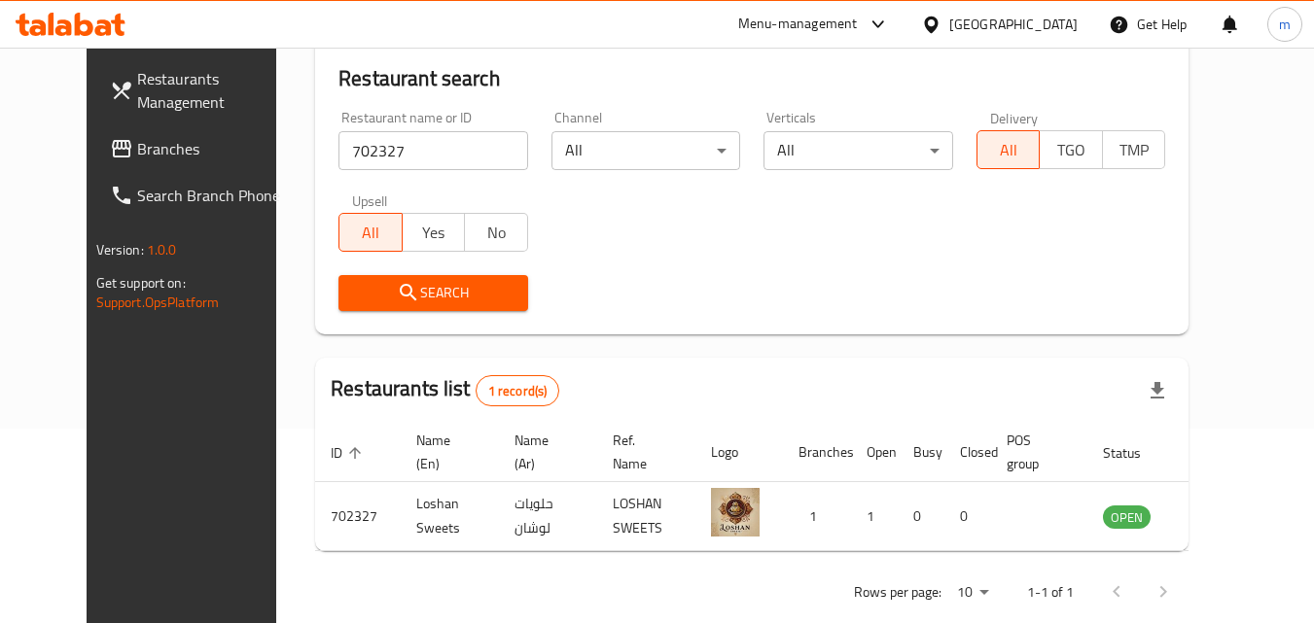
click at [137, 148] on span "Branches" at bounding box center [214, 148] width 154 height 23
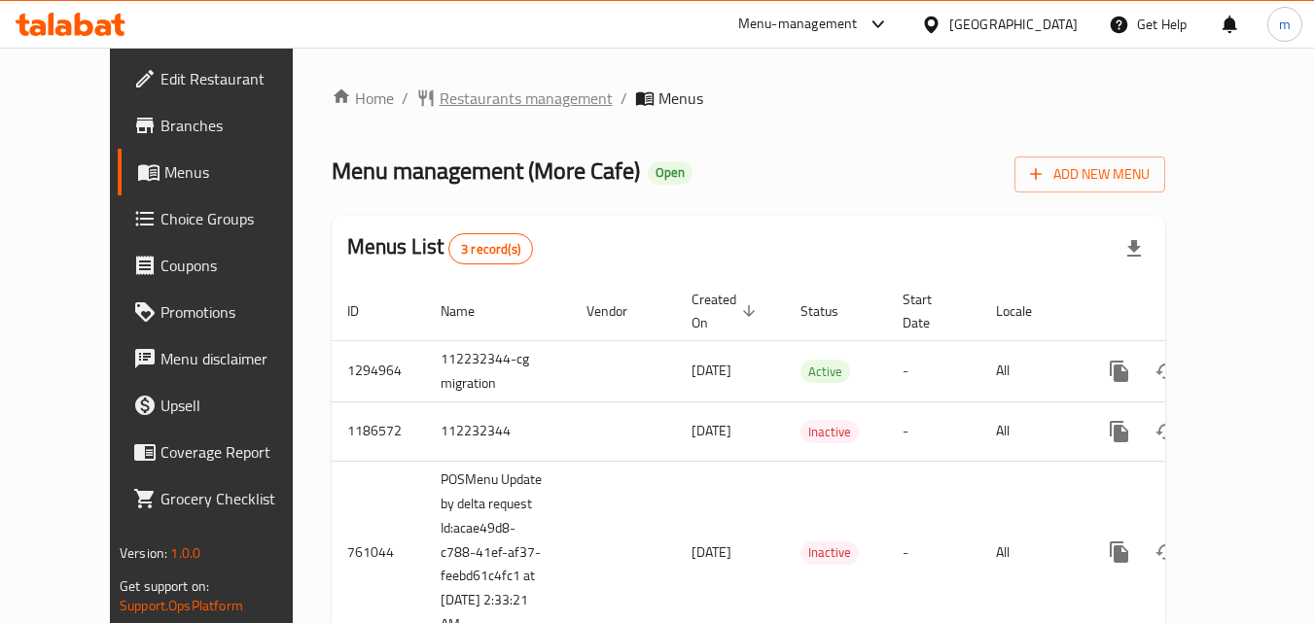
click at [440, 101] on span "Restaurants management" at bounding box center [526, 98] width 173 height 23
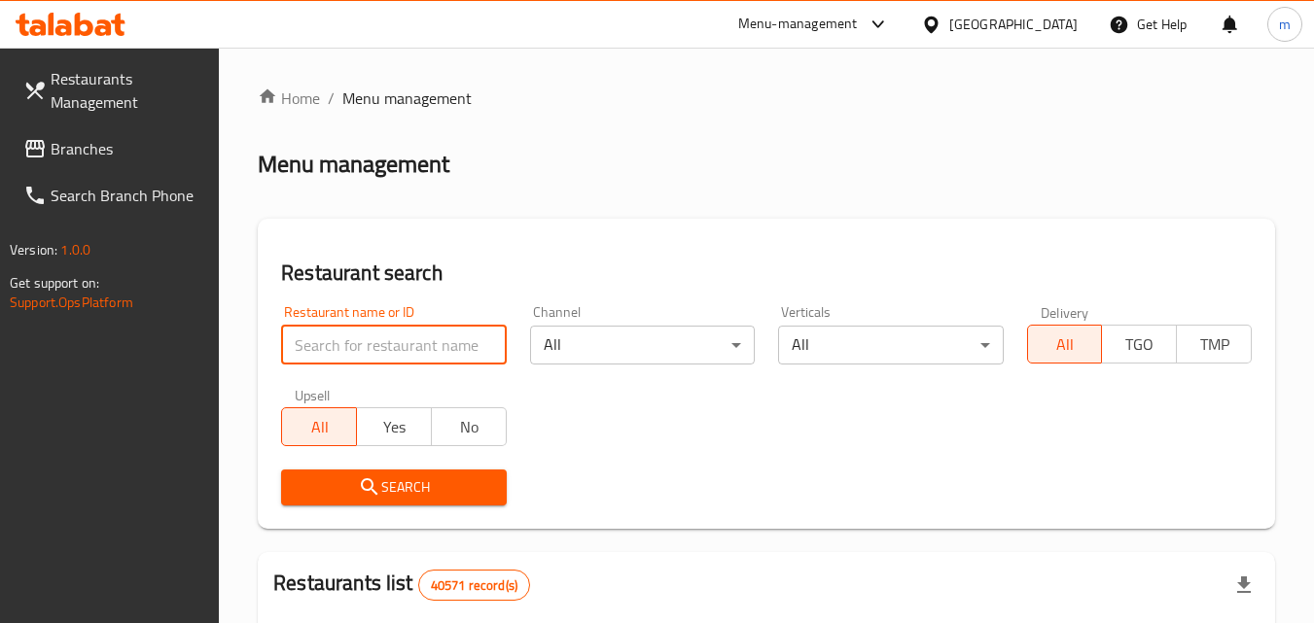
click at [379, 357] on input "search" at bounding box center [393, 345] width 225 height 39
paste input "649067"
type input "649067"
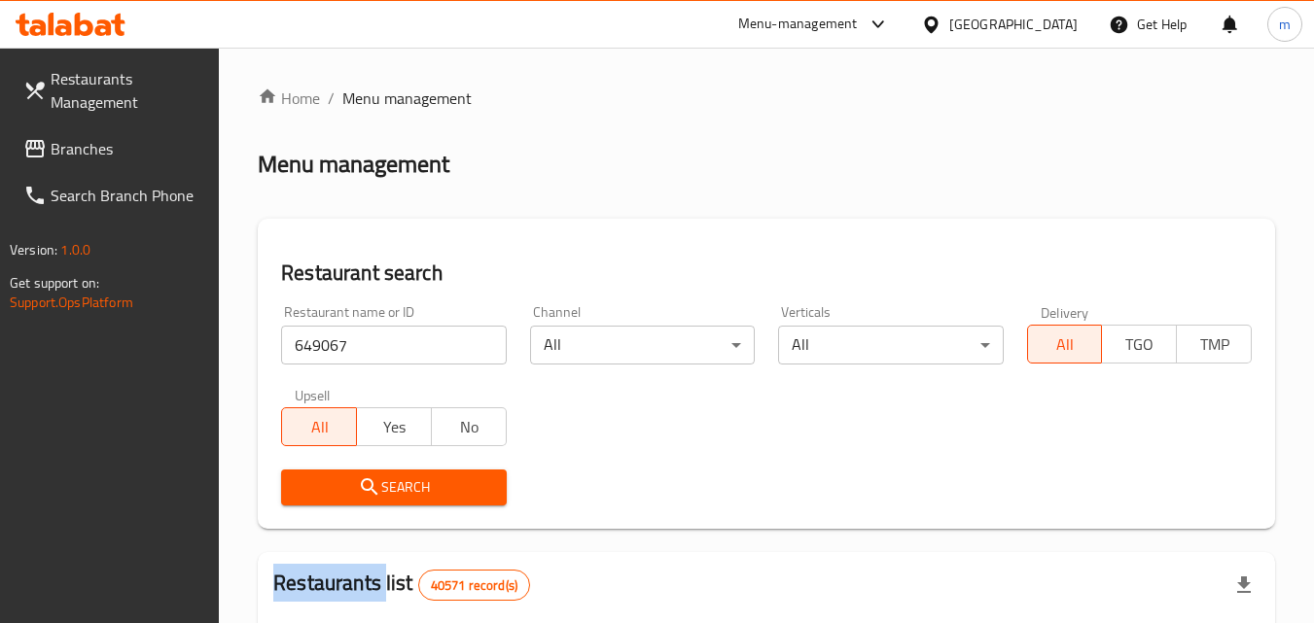
click at [468, 507] on div "Search" at bounding box center [393, 487] width 248 height 59
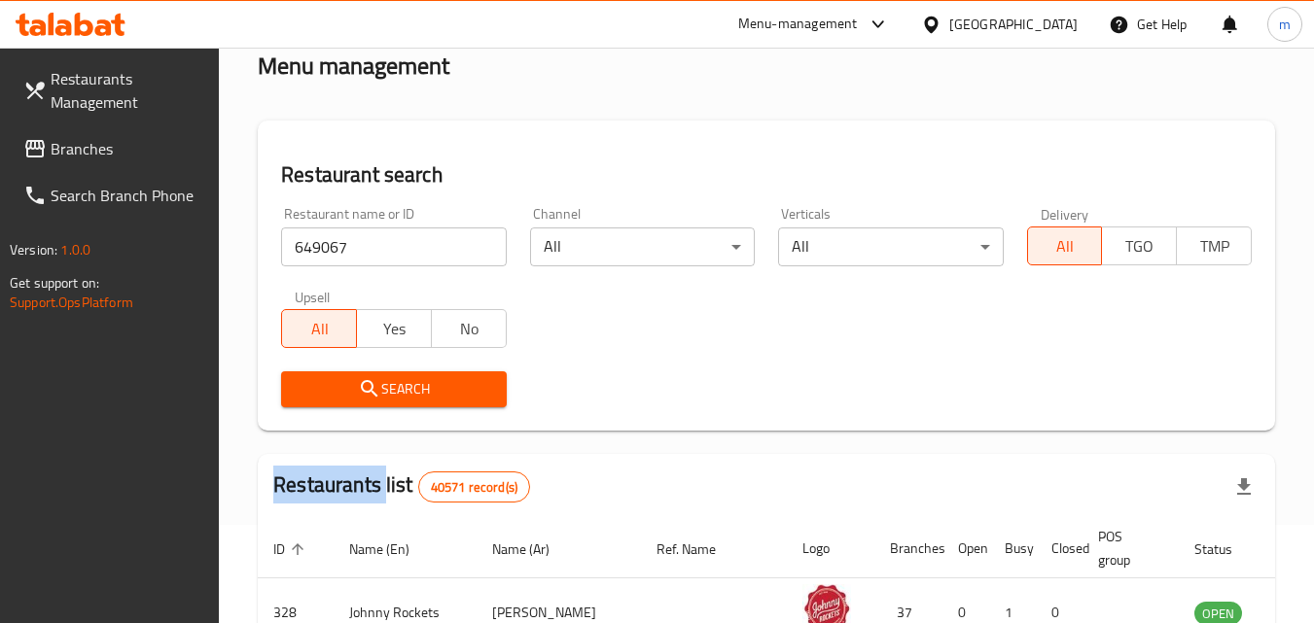
scroll to position [195, 0]
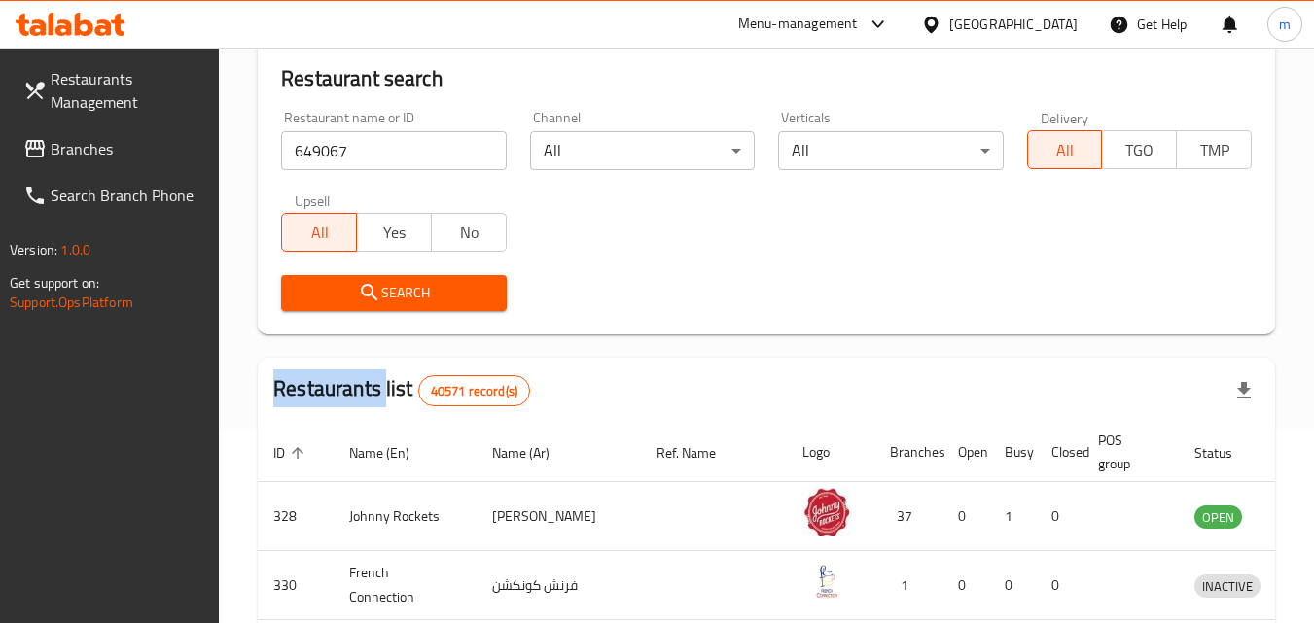
click at [427, 296] on span "Search" at bounding box center [394, 293] width 194 height 24
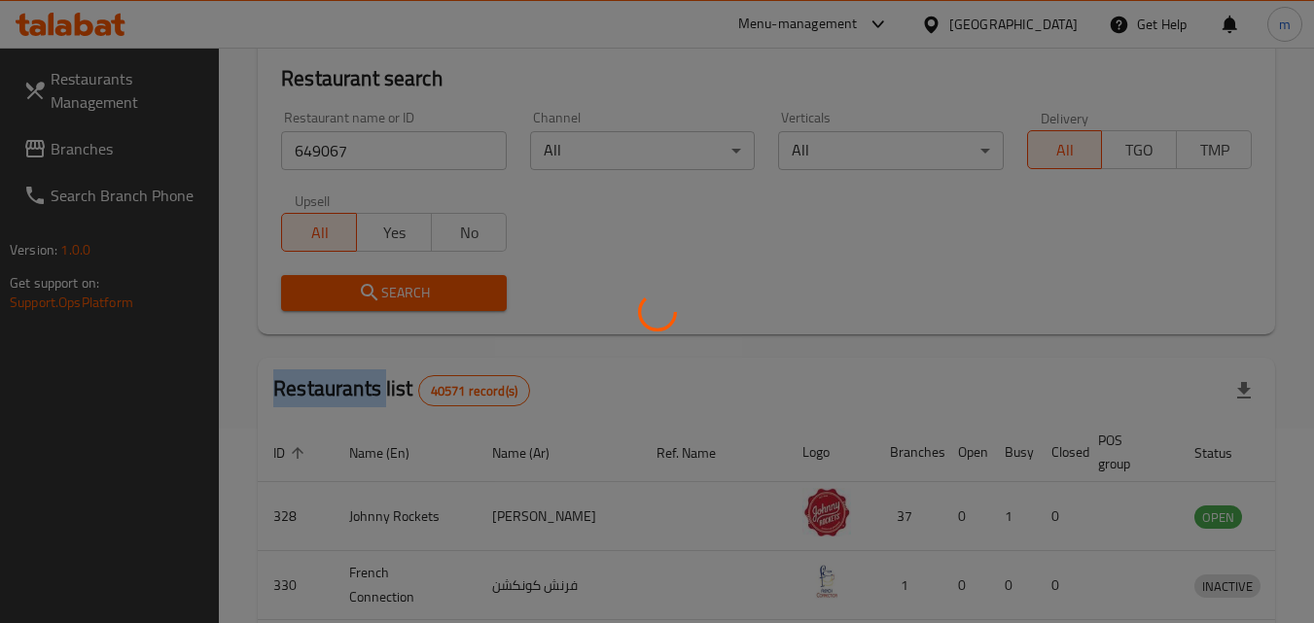
click at [427, 296] on div at bounding box center [657, 311] width 1314 height 623
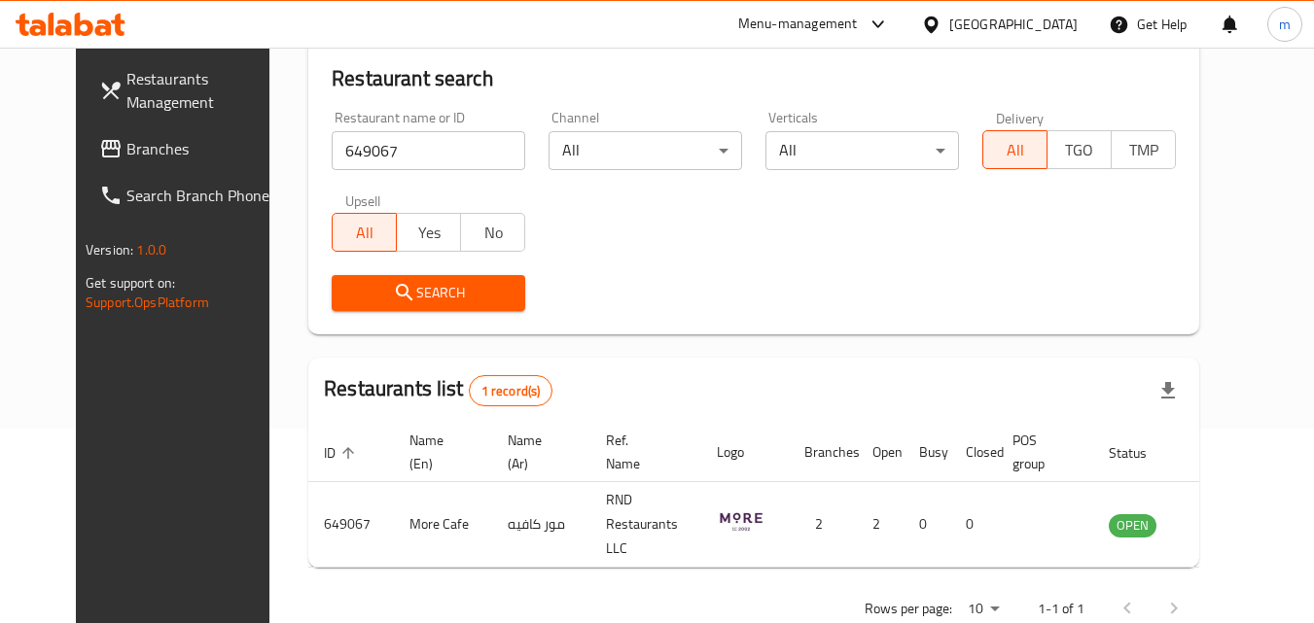
click at [1037, 31] on div "United Arab Emirates" at bounding box center [1013, 24] width 128 height 21
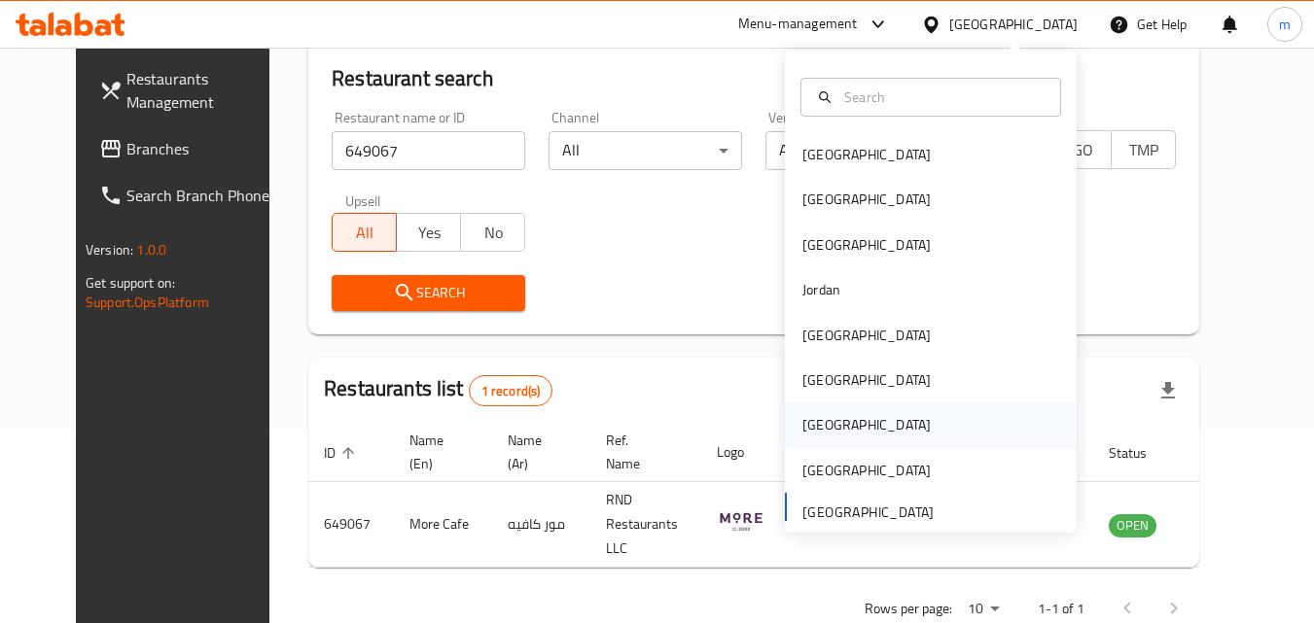
click at [834, 442] on div "[GEOGRAPHIC_DATA]" at bounding box center [867, 425] width 160 height 45
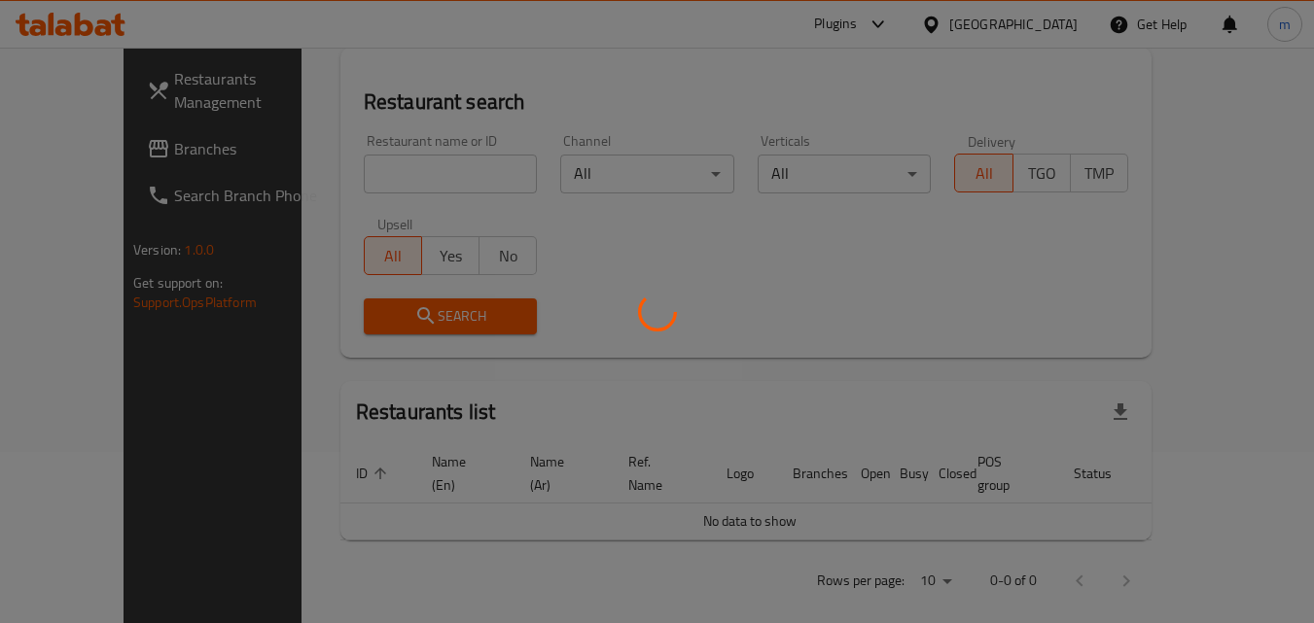
scroll to position [195, 0]
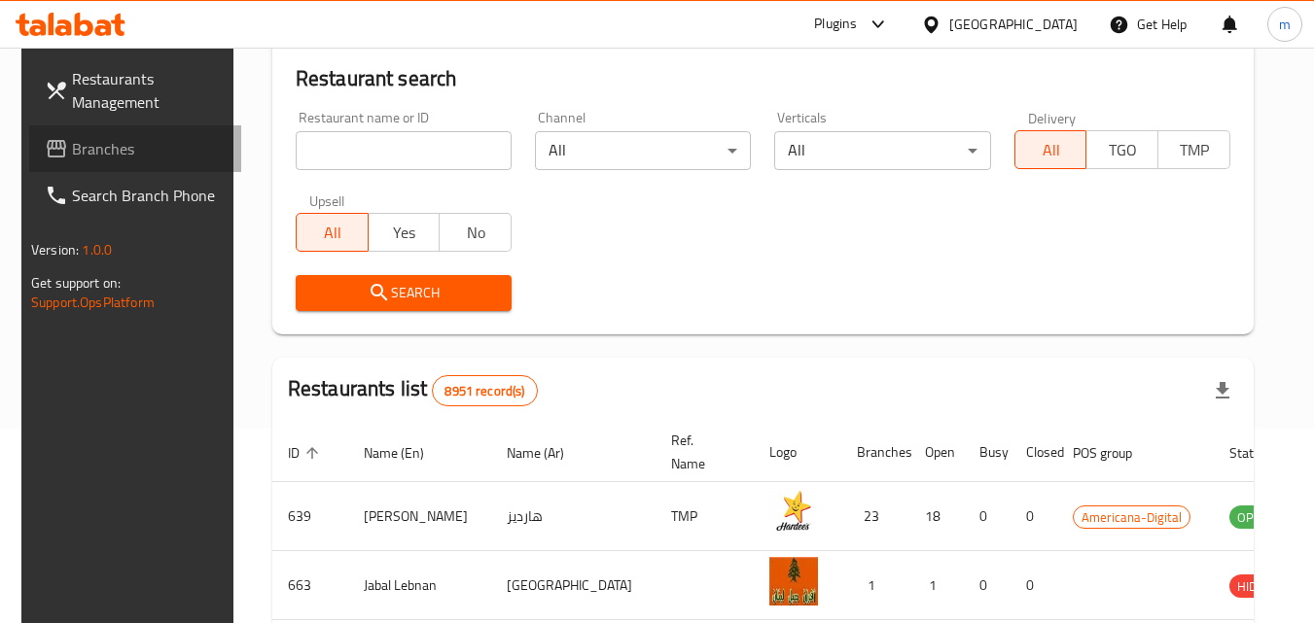
click at [109, 145] on span "Branches" at bounding box center [149, 148] width 154 height 23
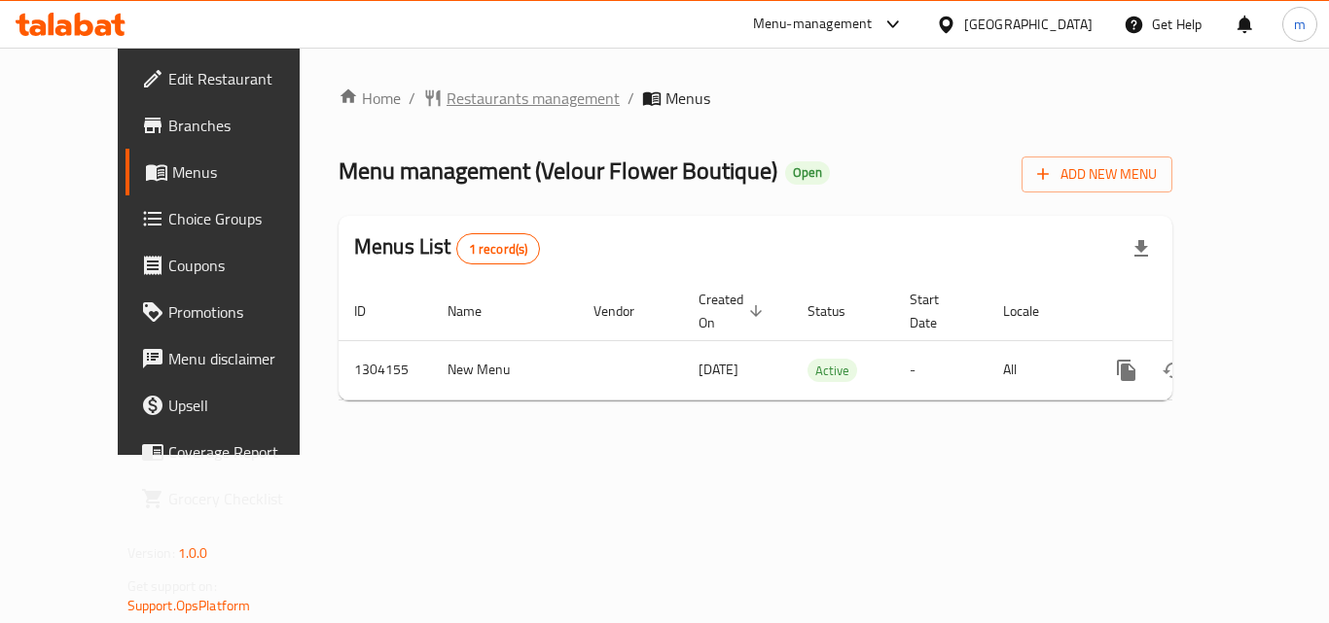
click at [446, 104] on span "Restaurants management" at bounding box center [532, 98] width 173 height 23
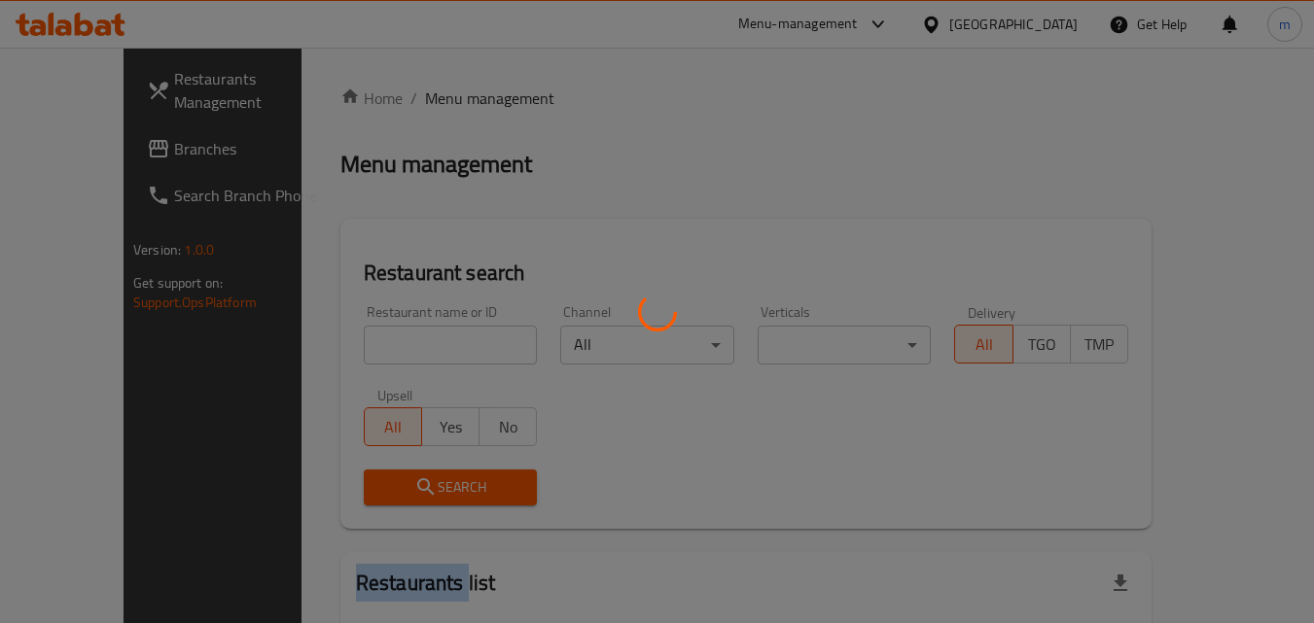
click at [400, 104] on div at bounding box center [657, 311] width 1314 height 623
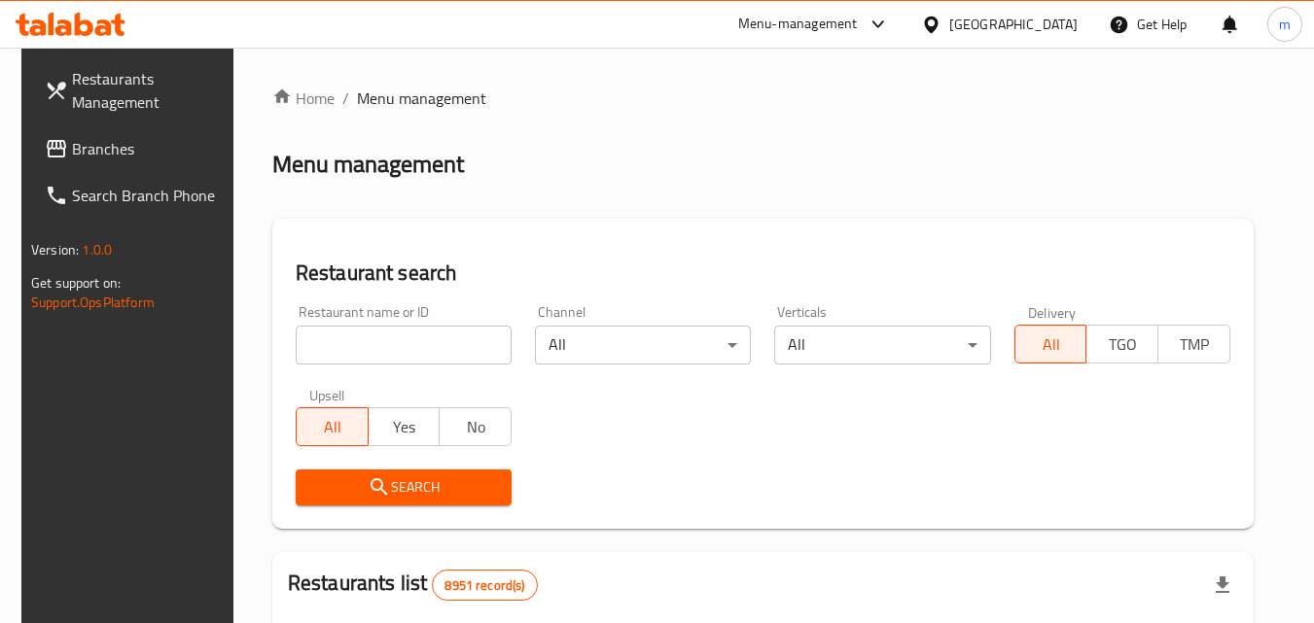
click at [359, 353] on input "search" at bounding box center [404, 345] width 216 height 39
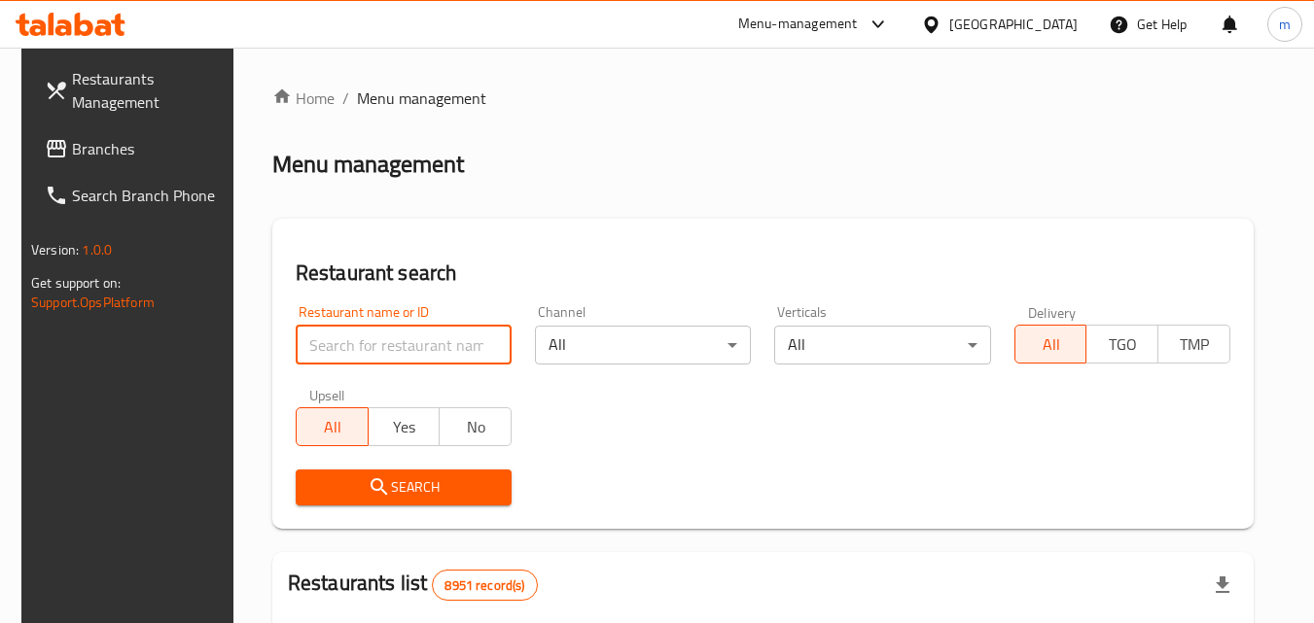
paste input "703085"
type input "703085"
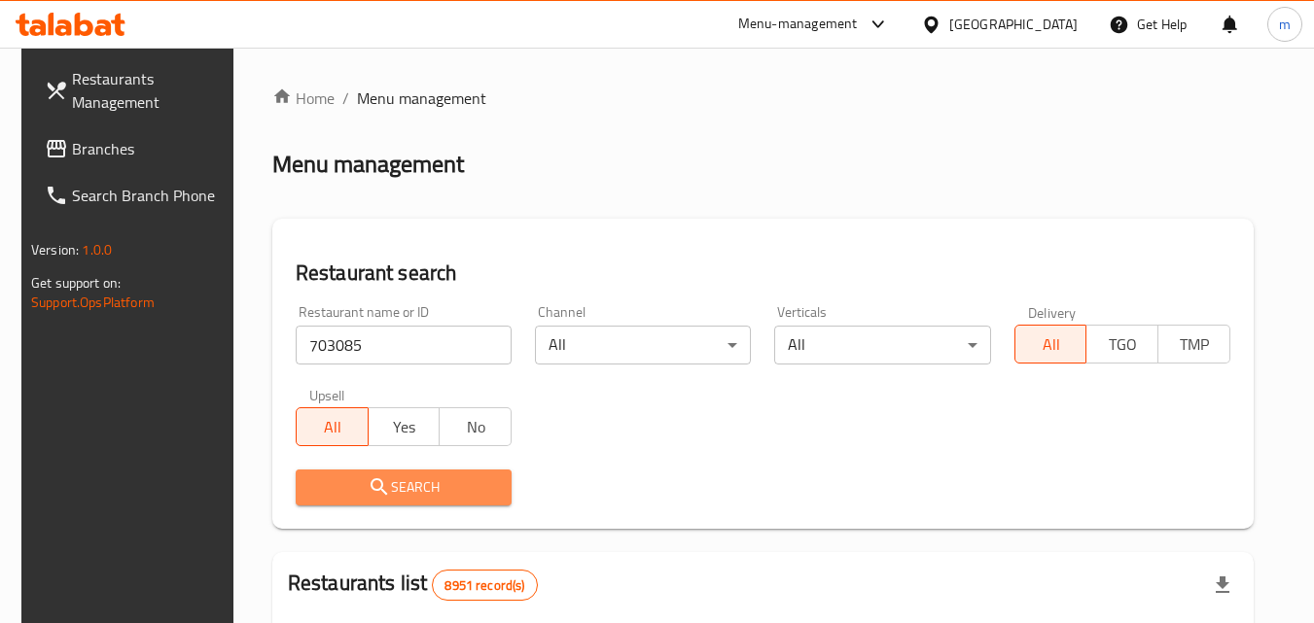
click at [374, 499] on icon "submit" at bounding box center [379, 487] width 23 height 23
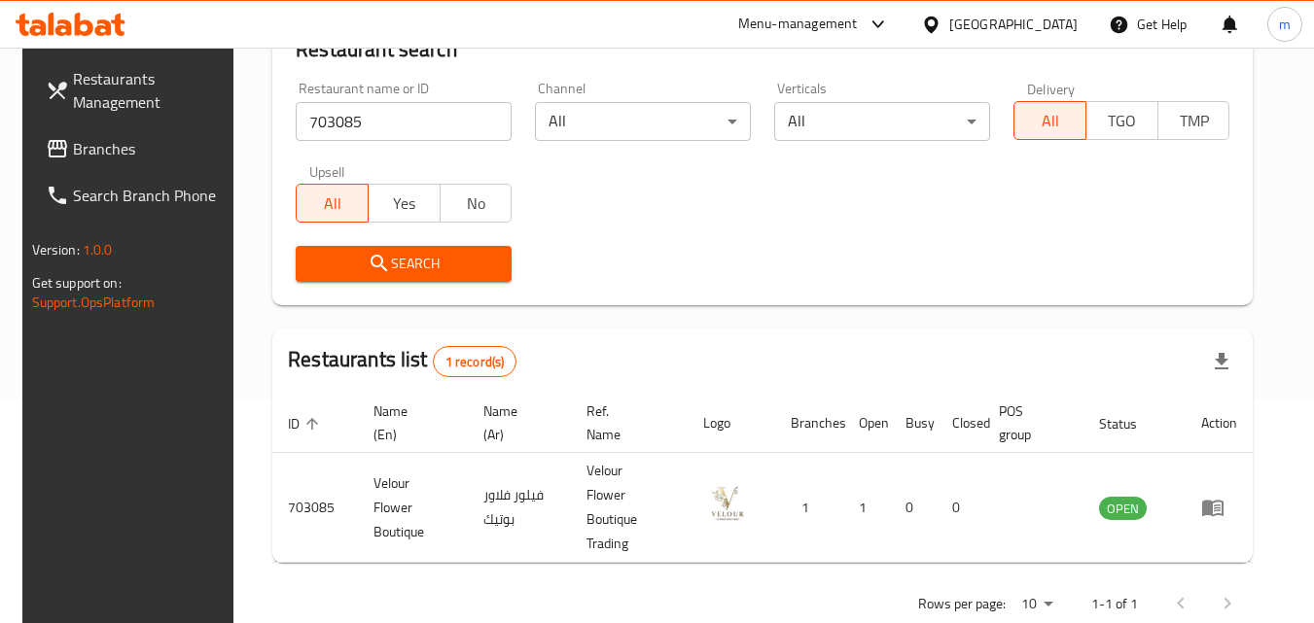
scroll to position [244, 0]
